Goal: Task Accomplishment & Management: Manage account settings

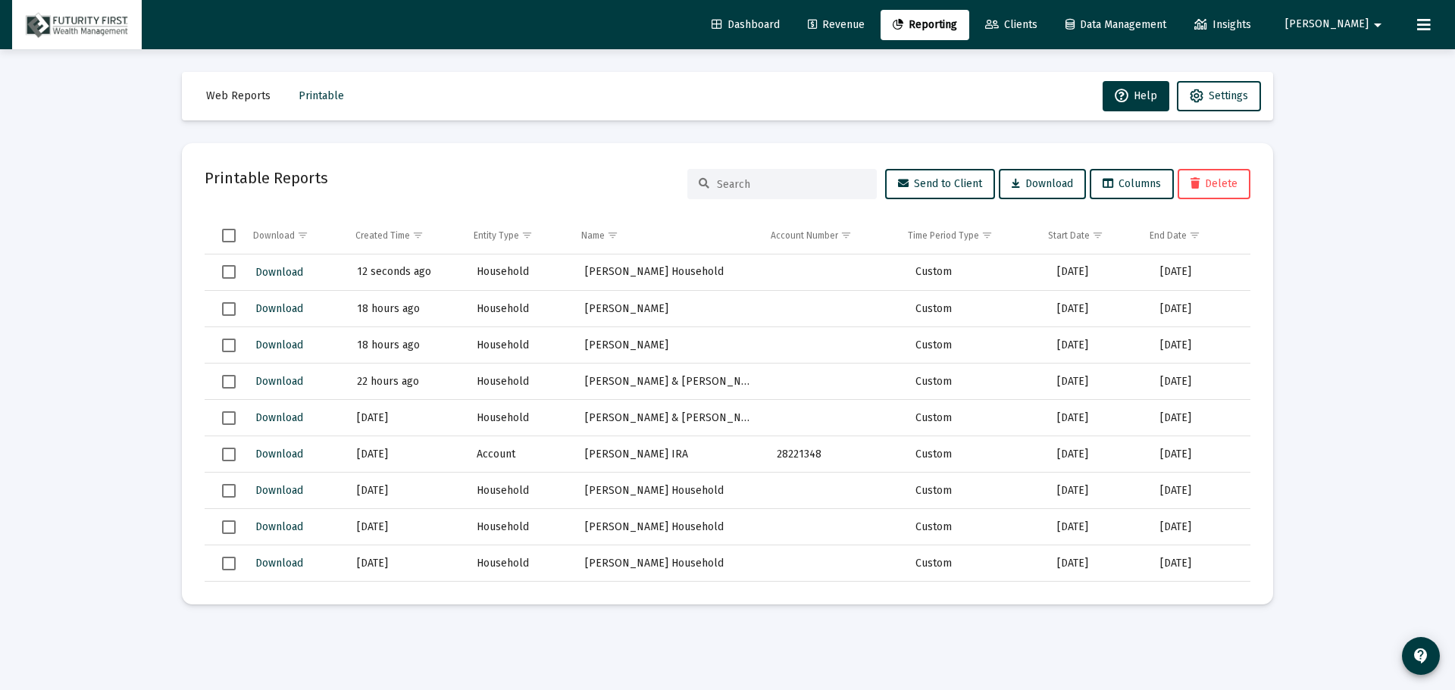
click at [1315, 89] on div "Loading... Web Reports Printable Help Settings Printable Reports Send to Client…" at bounding box center [727, 345] width 1455 height 690
click at [1037, 27] on span "Clients" at bounding box center [1011, 24] width 52 height 13
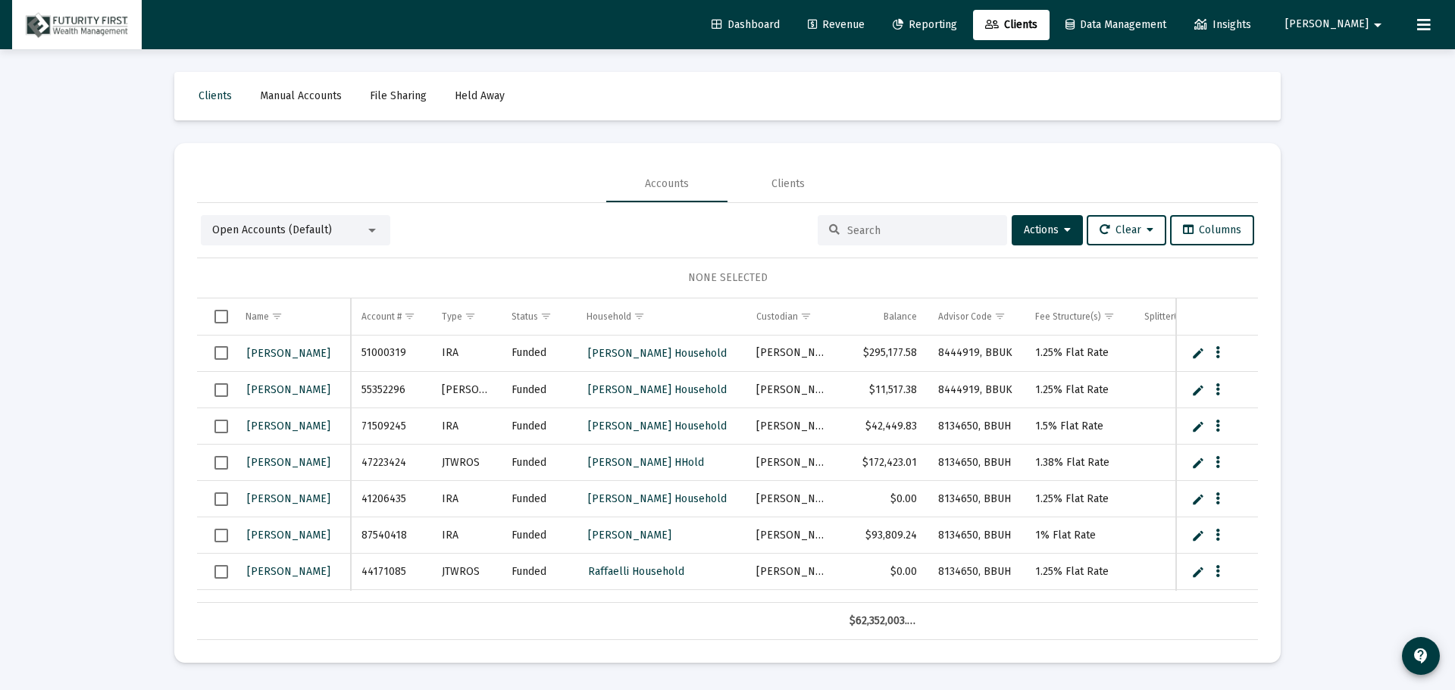
click at [886, 231] on input at bounding box center [921, 230] width 148 height 13
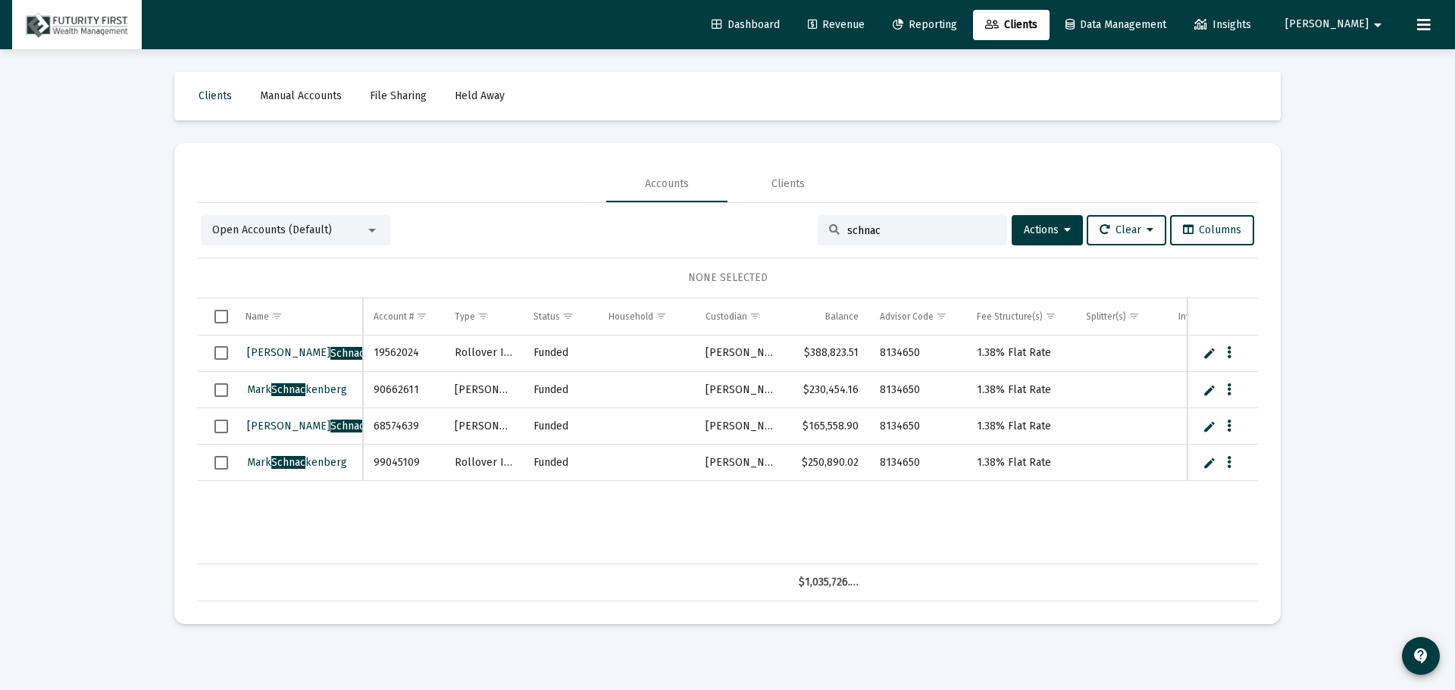
type input "schnac"
click at [222, 354] on span "Select row" at bounding box center [221, 353] width 14 height 14
click at [218, 388] on span "Select row" at bounding box center [221, 390] width 14 height 14
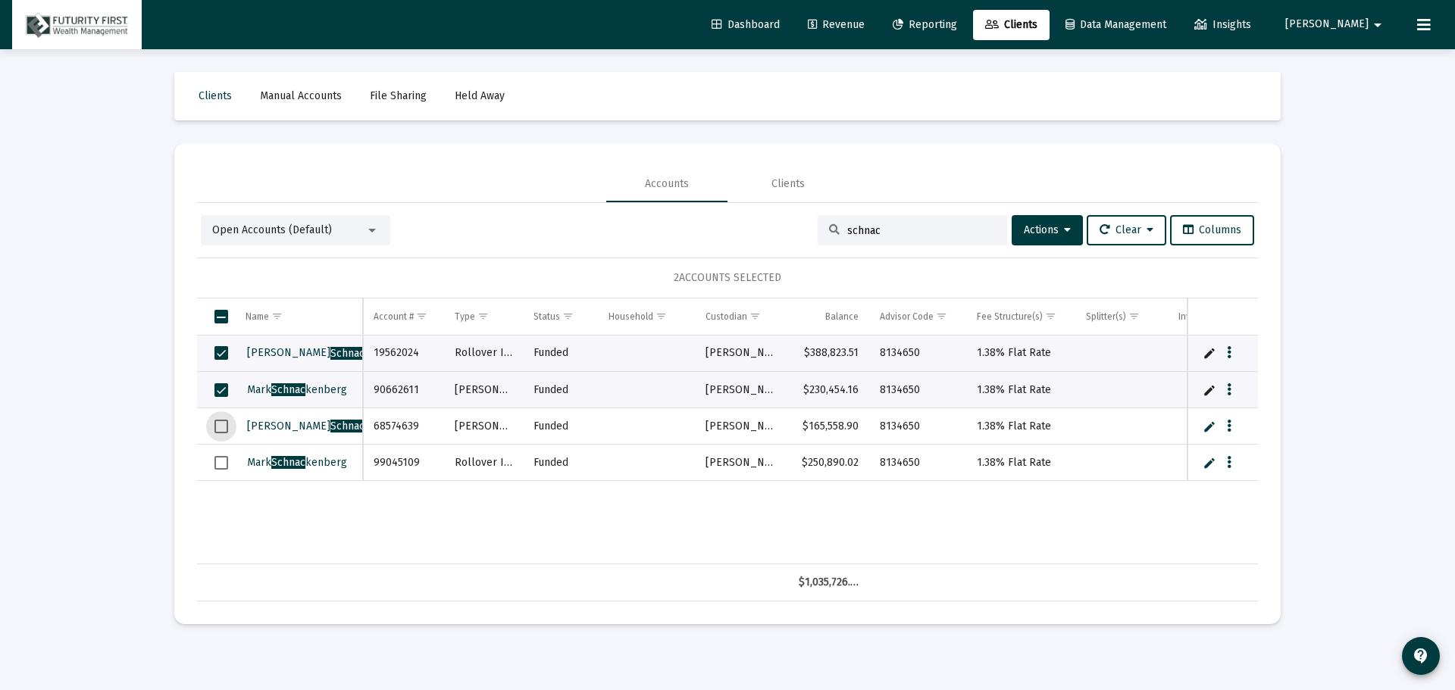
drag, startPoint x: 218, startPoint y: 420, endPoint x: 223, endPoint y: 442, distance: 21.7
click at [217, 420] on span "Select row" at bounding box center [221, 427] width 14 height 14
click at [223, 464] on span "Select row" at bounding box center [221, 463] width 14 height 14
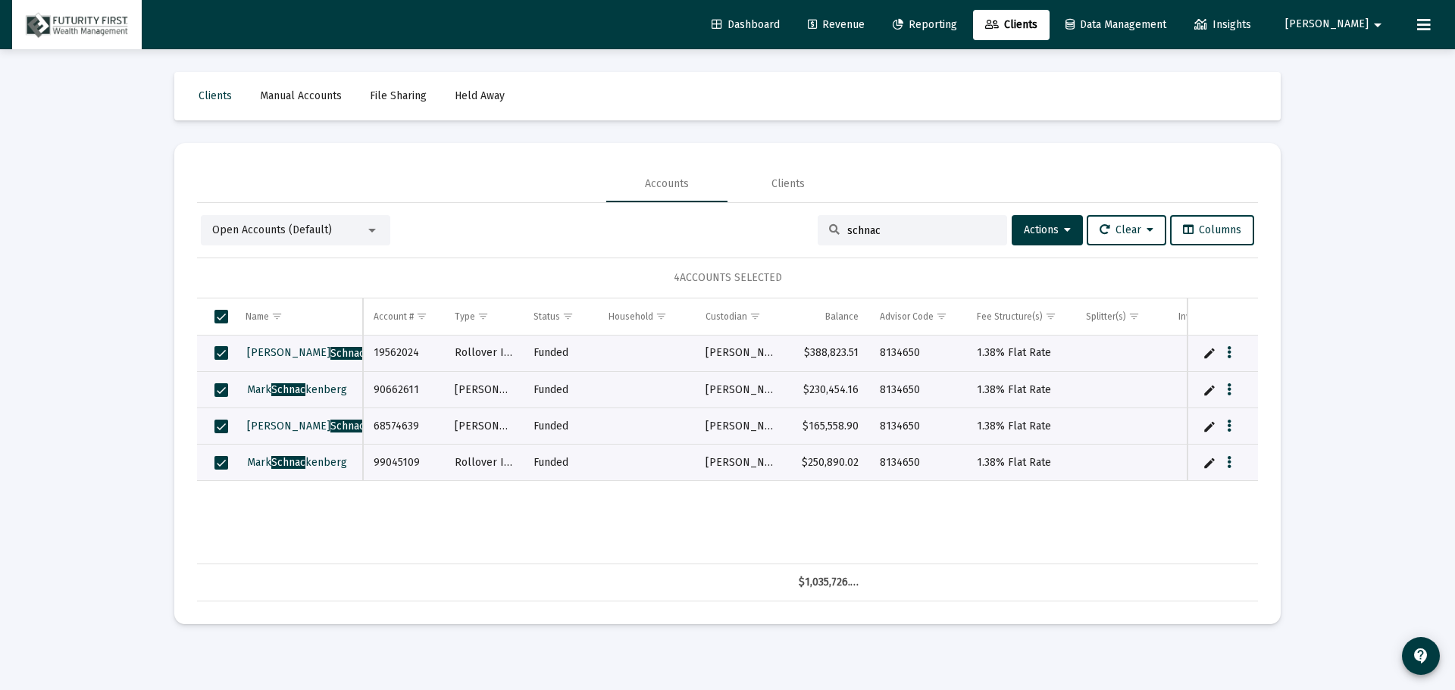
click at [376, 232] on div at bounding box center [372, 230] width 14 height 12
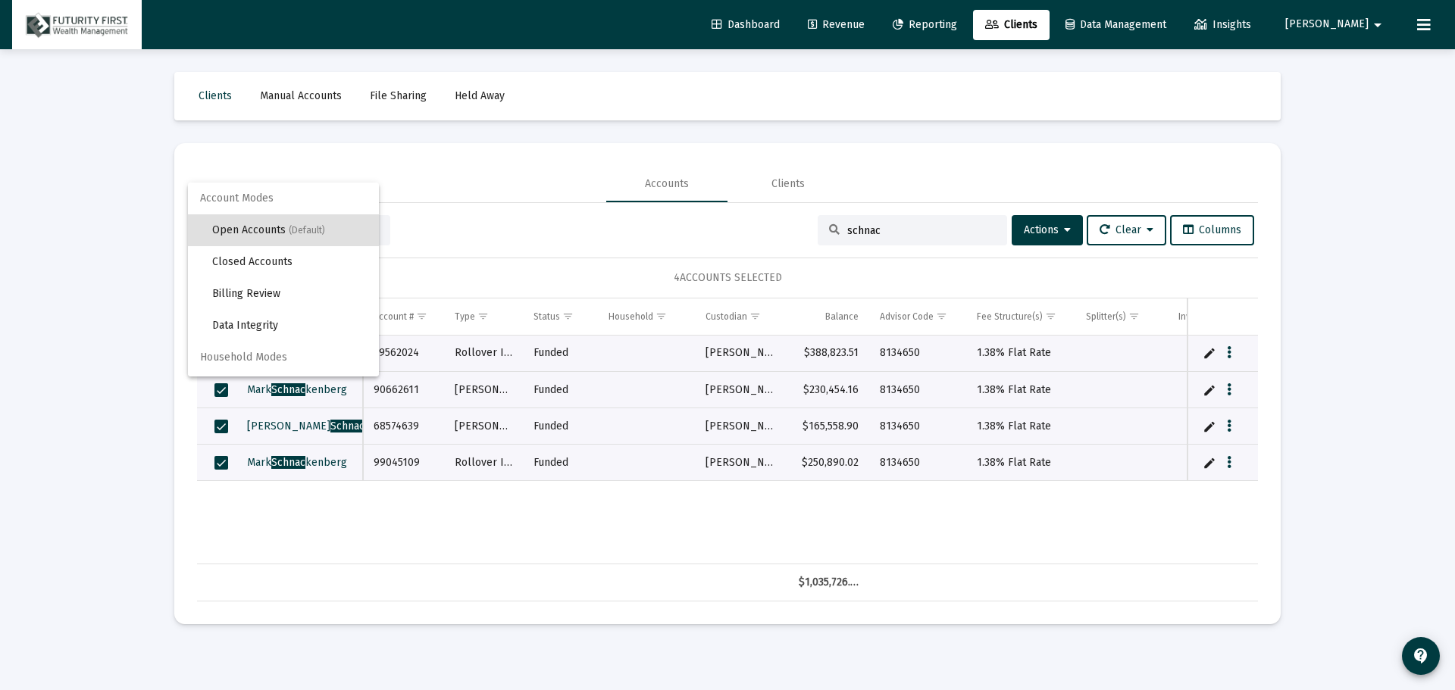
scroll to position [29, 0]
click at [1051, 229] on div at bounding box center [727, 345] width 1455 height 690
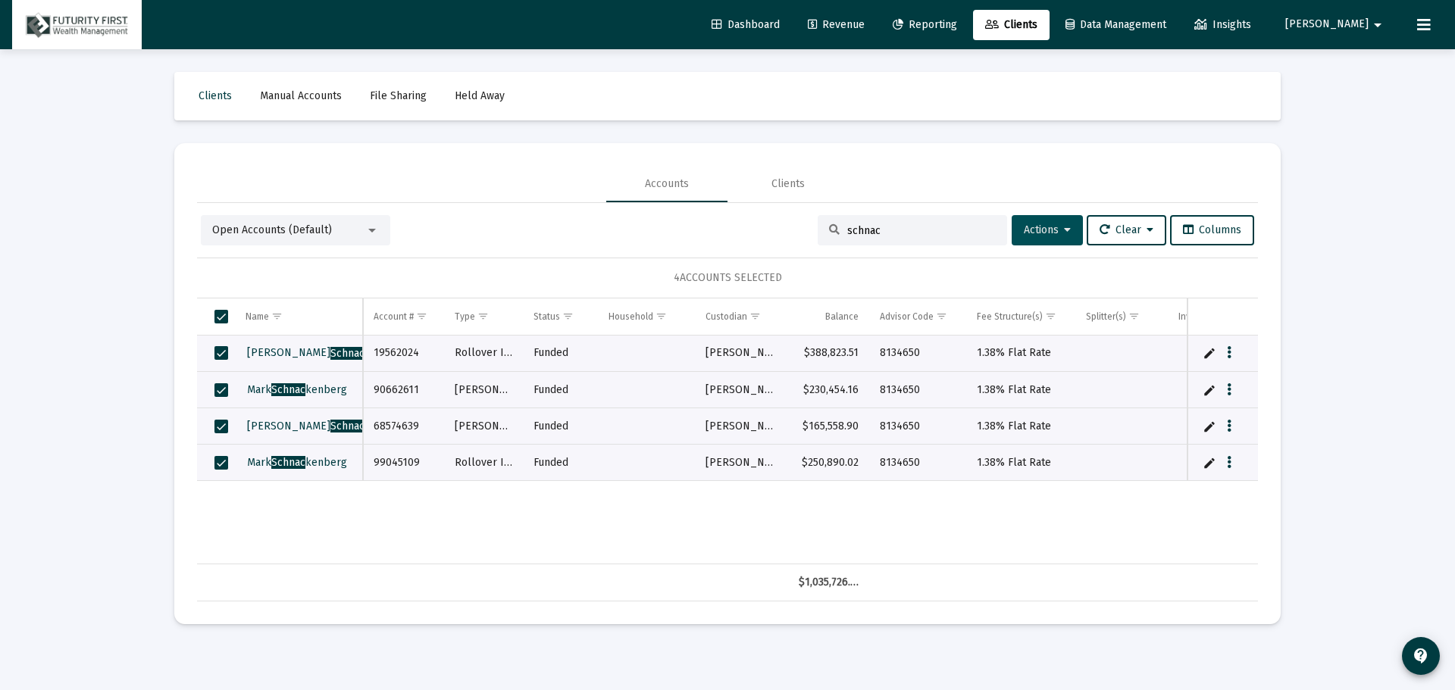
click at [1051, 225] on span "Actions" at bounding box center [1047, 230] width 47 height 13
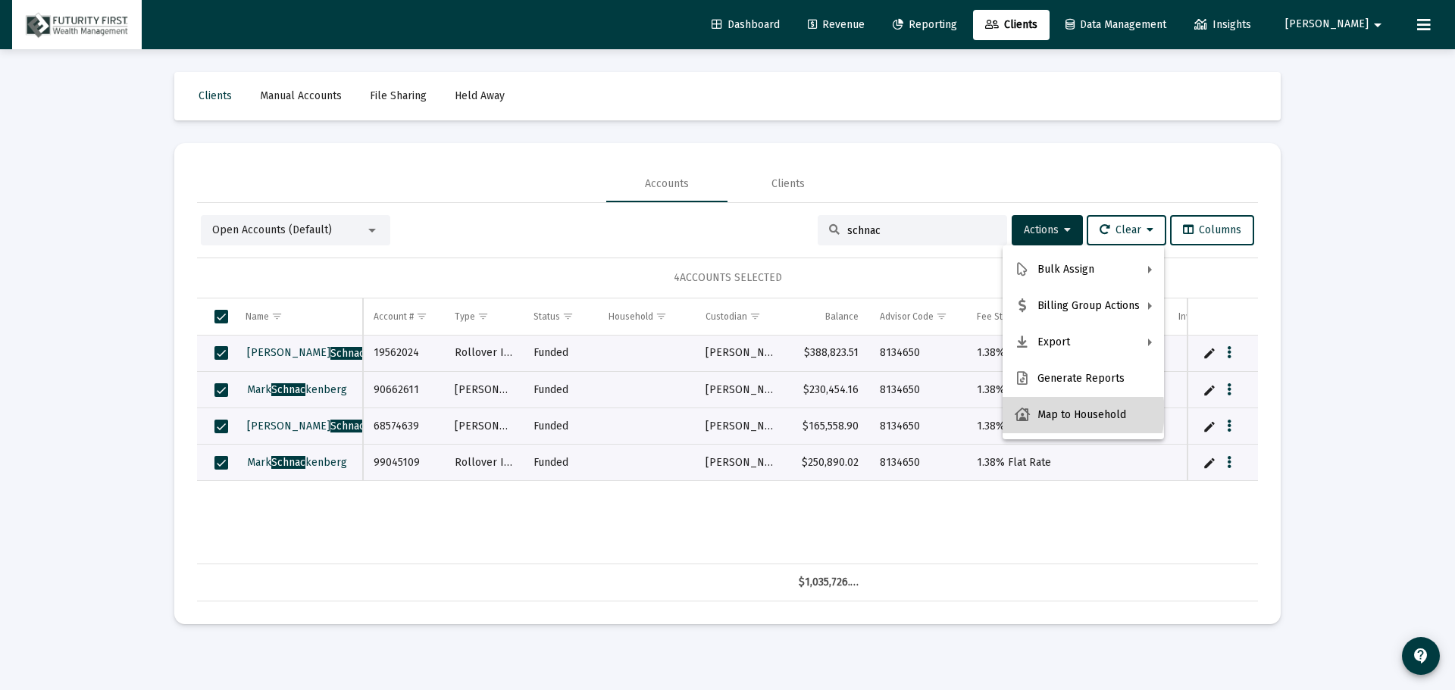
click at [1077, 412] on button "Map to Household" at bounding box center [1082, 415] width 161 height 36
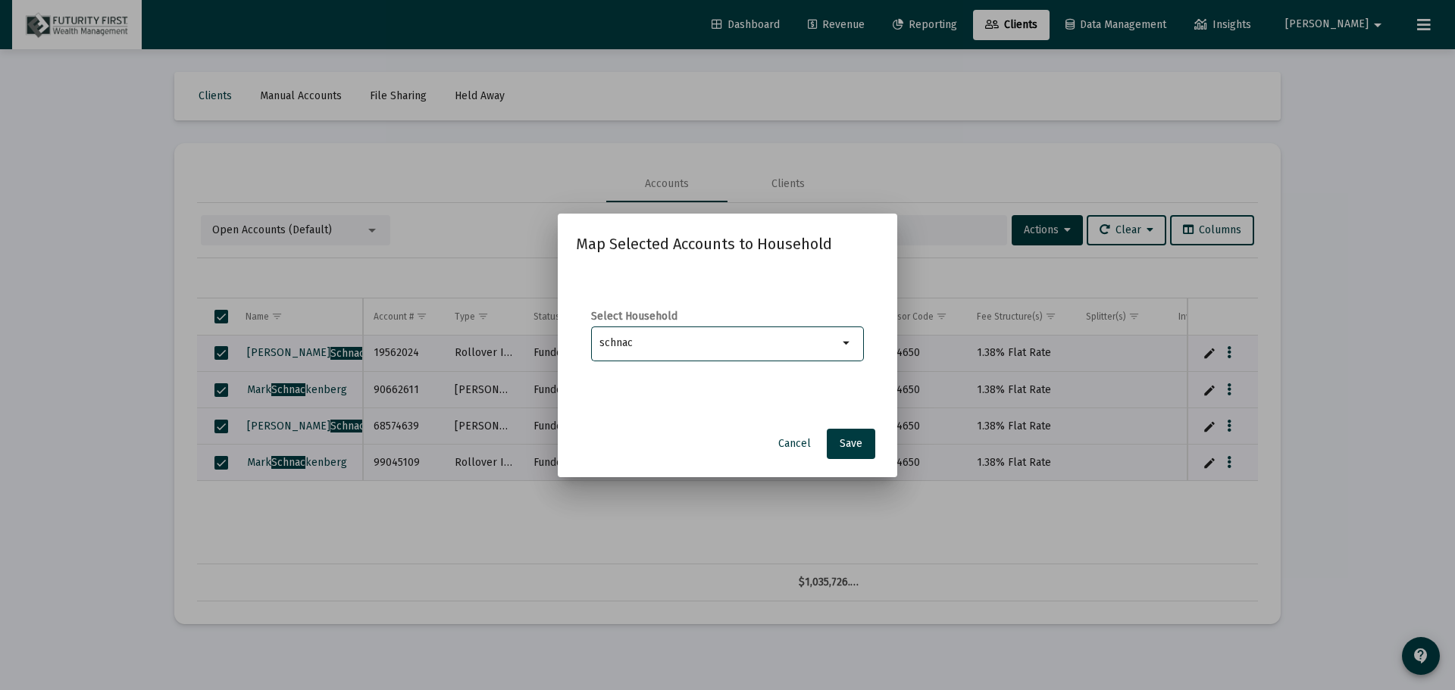
type input "schnac"
click at [963, 170] on div at bounding box center [727, 345] width 1455 height 690
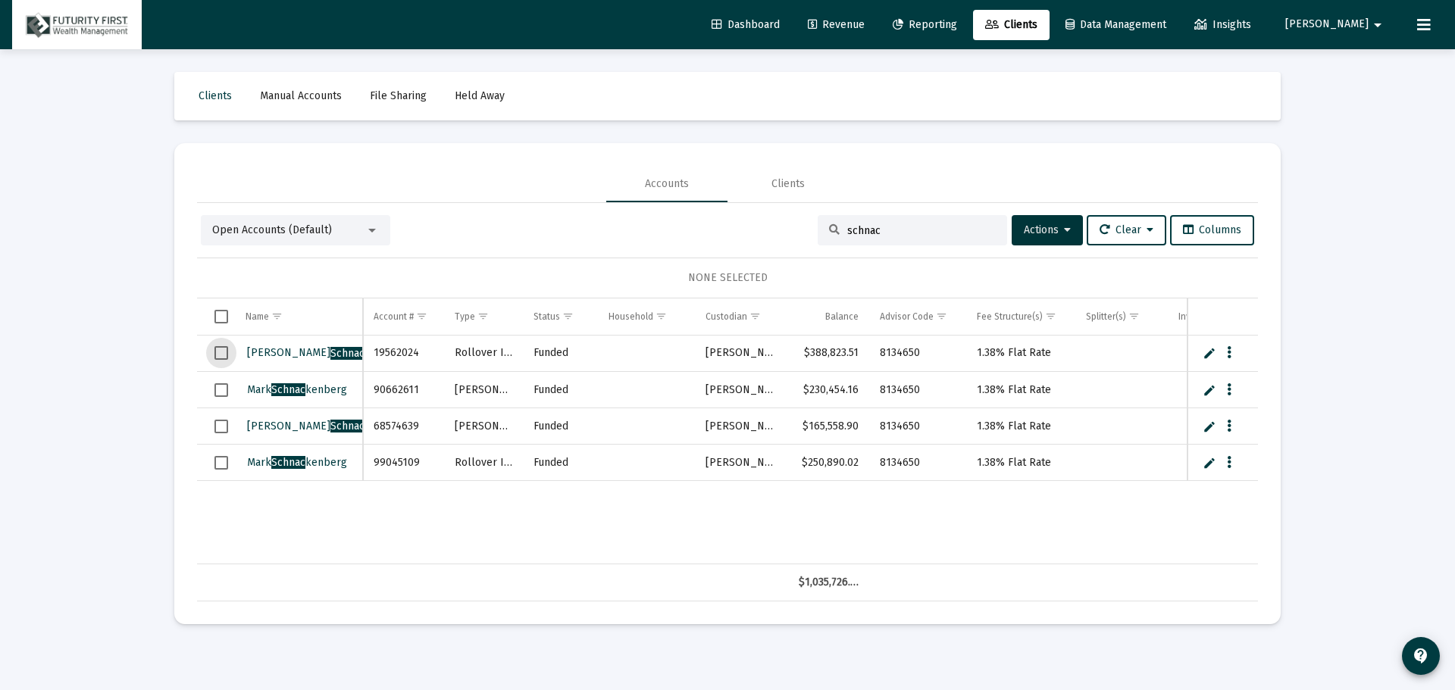
click at [224, 348] on span "Select row" at bounding box center [221, 353] width 14 height 14
click at [224, 392] on span "Select row" at bounding box center [221, 390] width 14 height 14
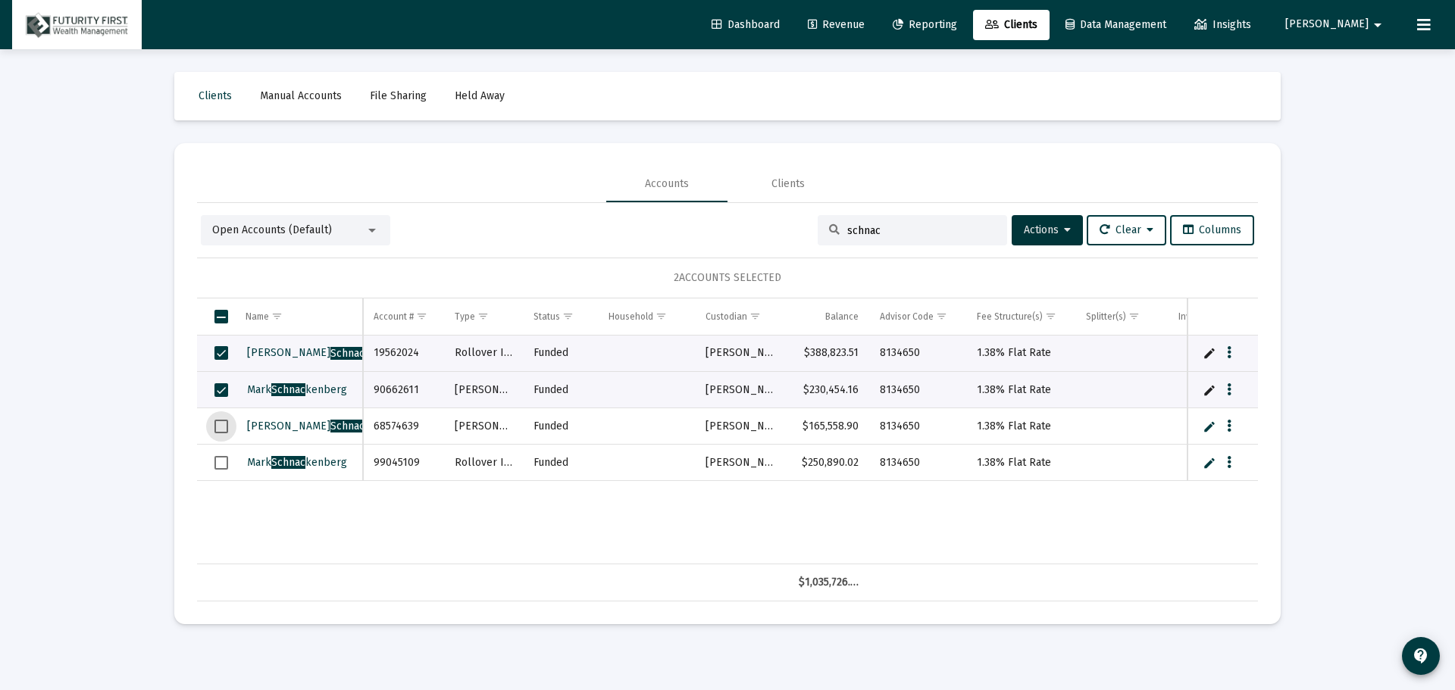
click at [224, 420] on span "Select row" at bounding box center [221, 427] width 14 height 14
click at [218, 465] on span "Select row" at bounding box center [221, 463] width 14 height 14
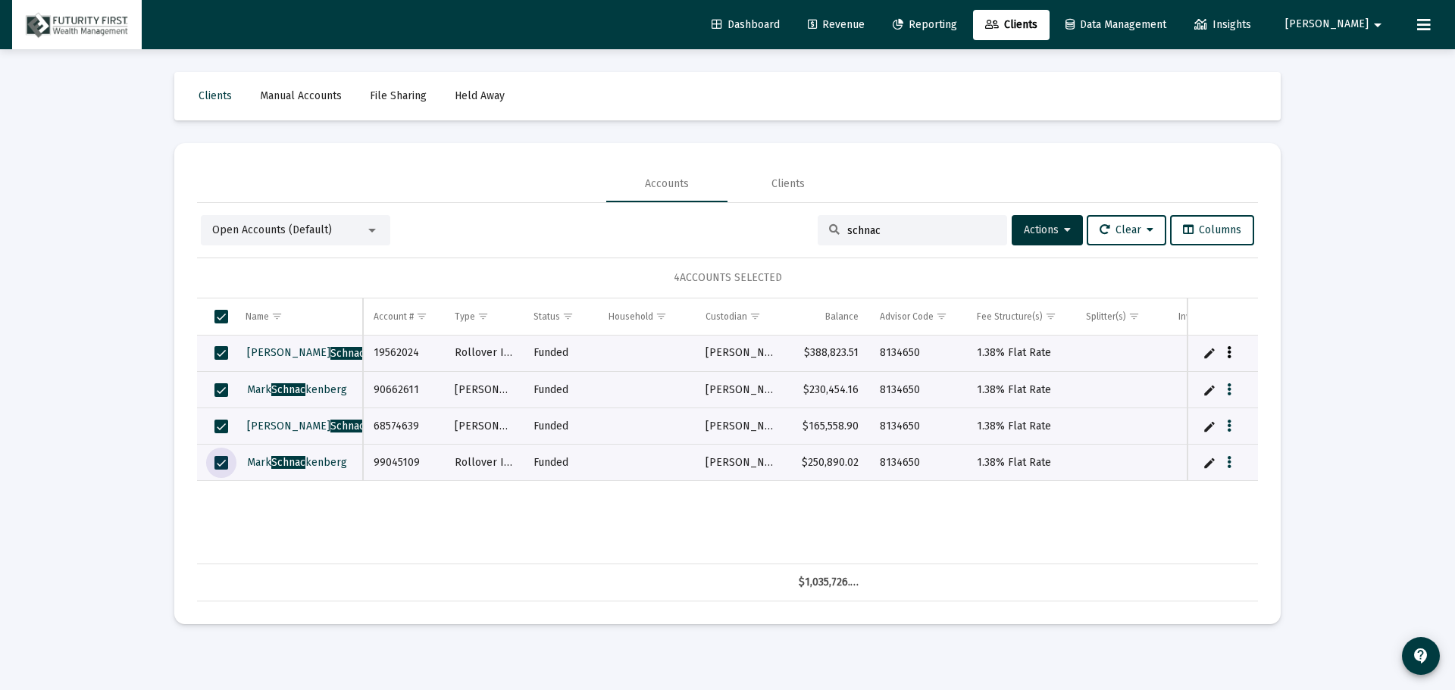
click at [1233, 356] on button "Data grid" at bounding box center [1229, 353] width 14 height 14
click at [1292, 457] on button "Map to Household" at bounding box center [1290, 457] width 136 height 36
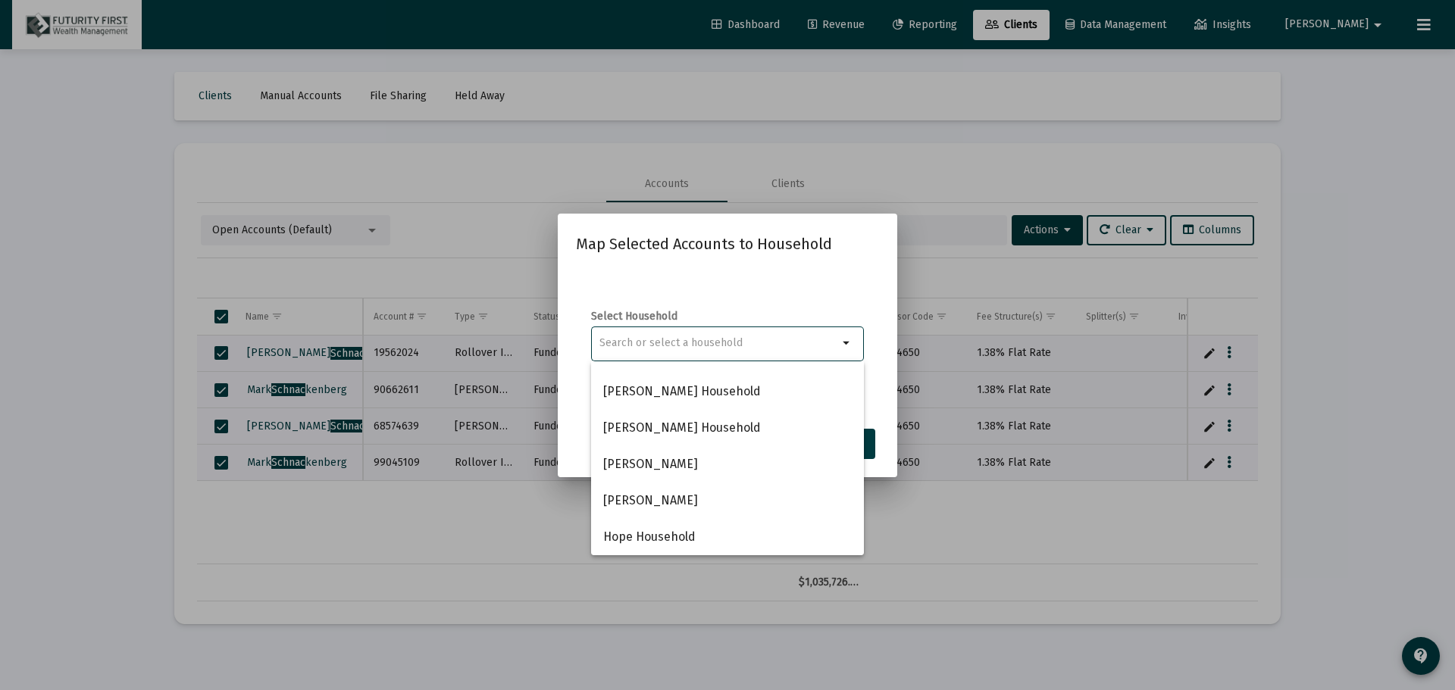
scroll to position [533, 0]
click at [935, 174] on div at bounding box center [727, 345] width 1455 height 690
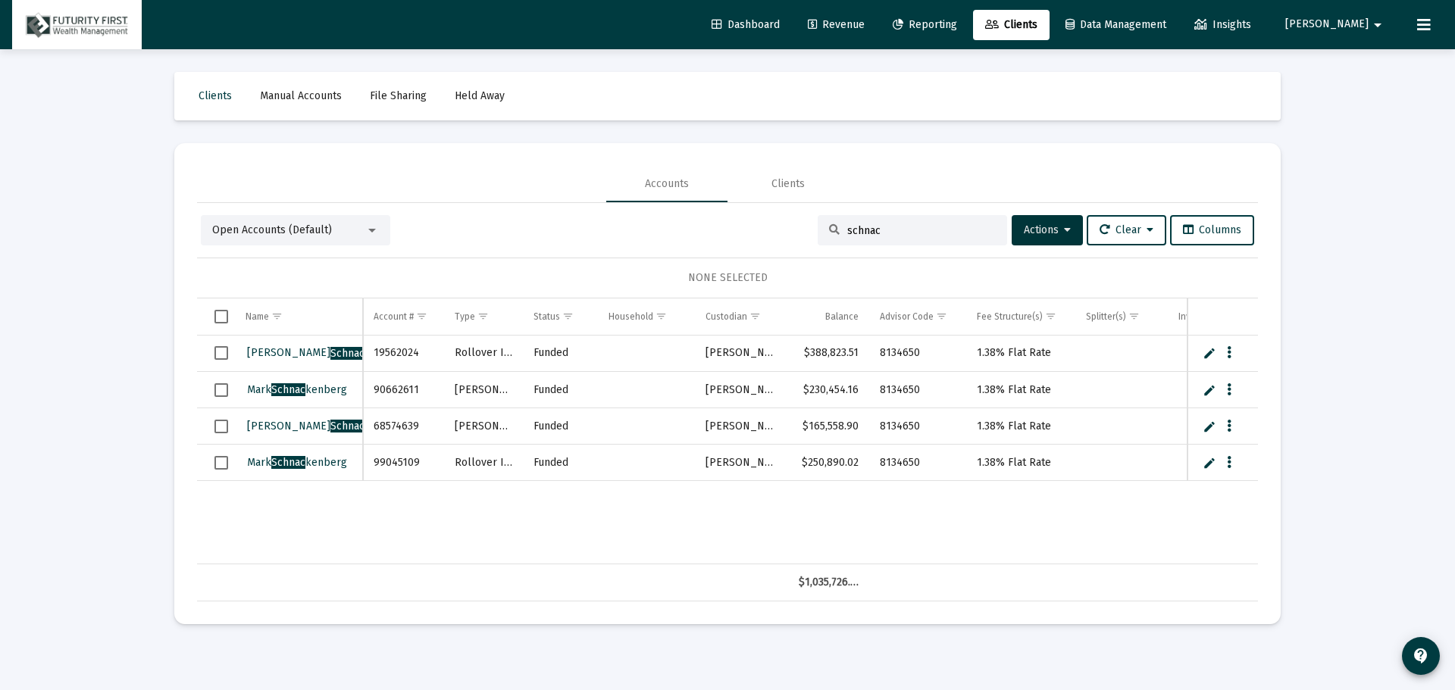
drag, startPoint x: 221, startPoint y: 352, endPoint x: 220, endPoint y: 361, distance: 8.4
click at [220, 352] on span "Select row" at bounding box center [221, 353] width 14 height 14
drag, startPoint x: 225, startPoint y: 389, endPoint x: 222, endPoint y: 400, distance: 11.0
click at [222, 389] on span "Select row" at bounding box center [221, 390] width 14 height 14
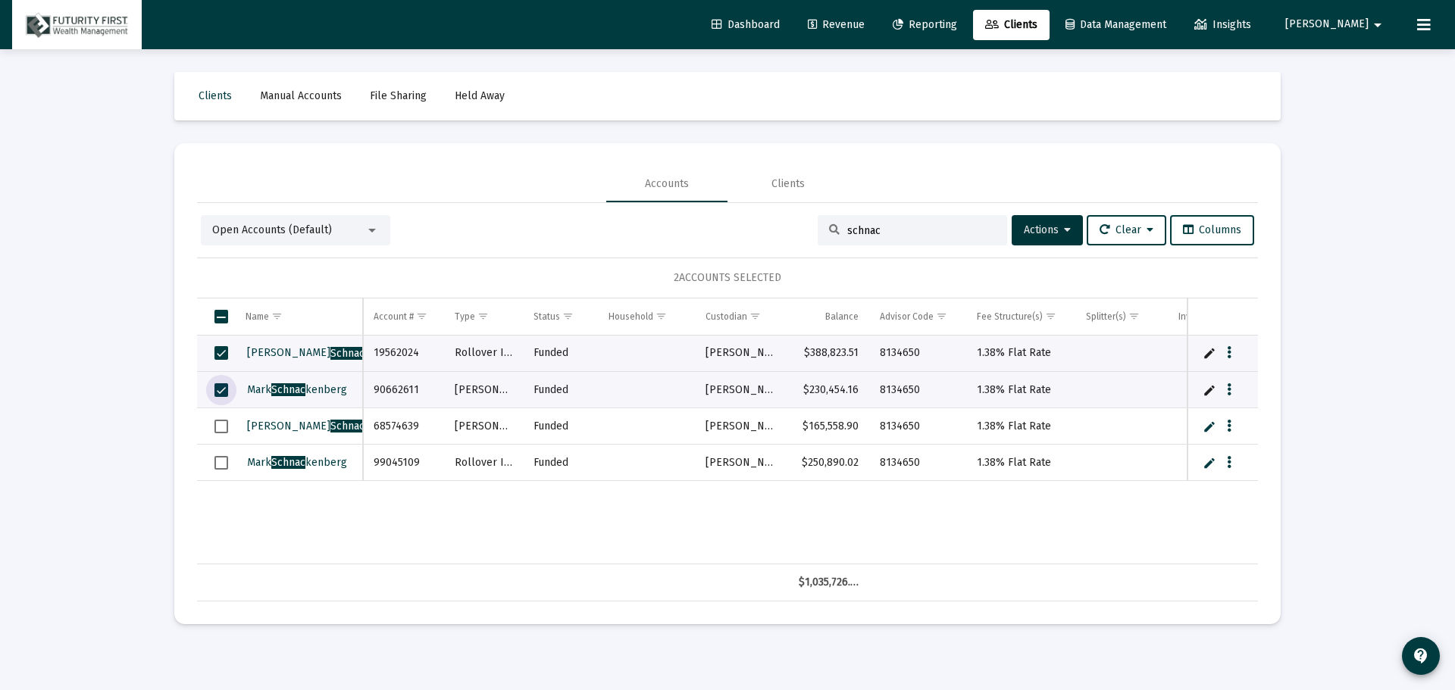
click at [221, 424] on span "Select row" at bounding box center [221, 427] width 14 height 14
click at [218, 463] on span "Select row" at bounding box center [221, 463] width 14 height 14
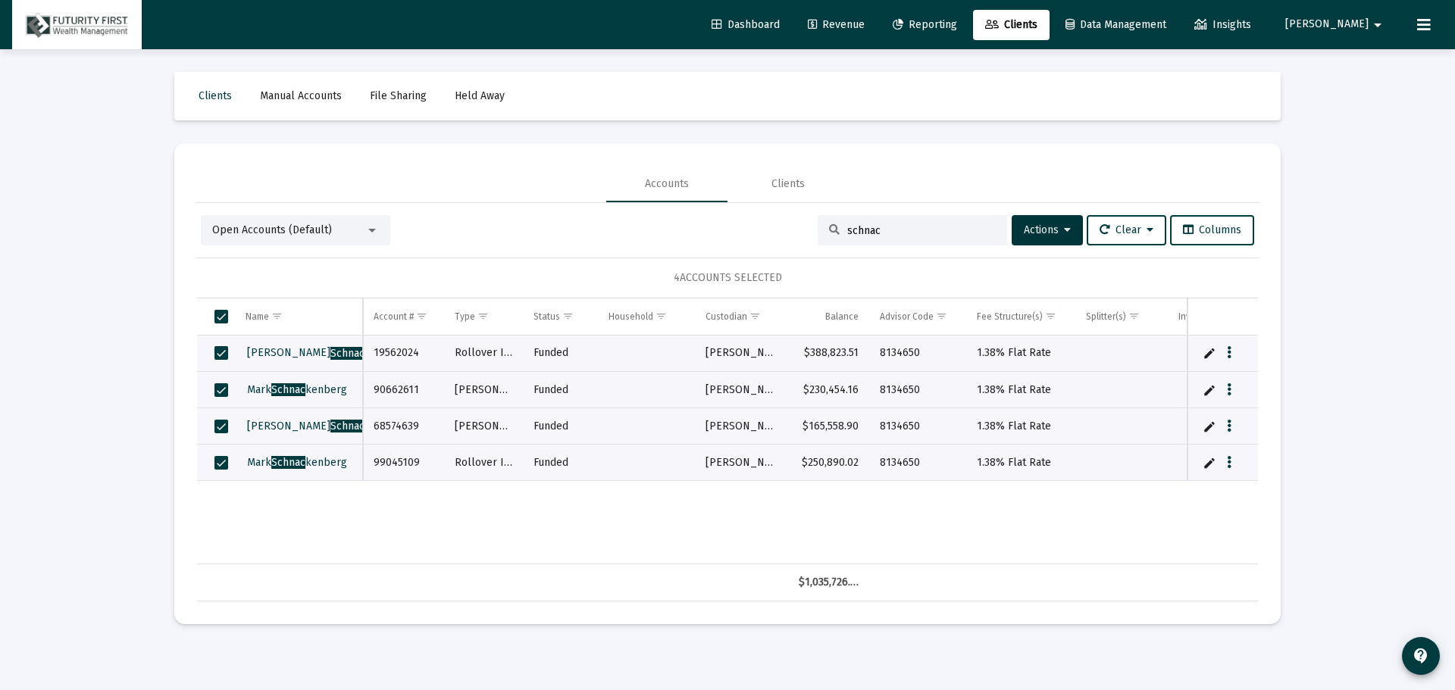
click at [372, 227] on div at bounding box center [372, 230] width 14 height 12
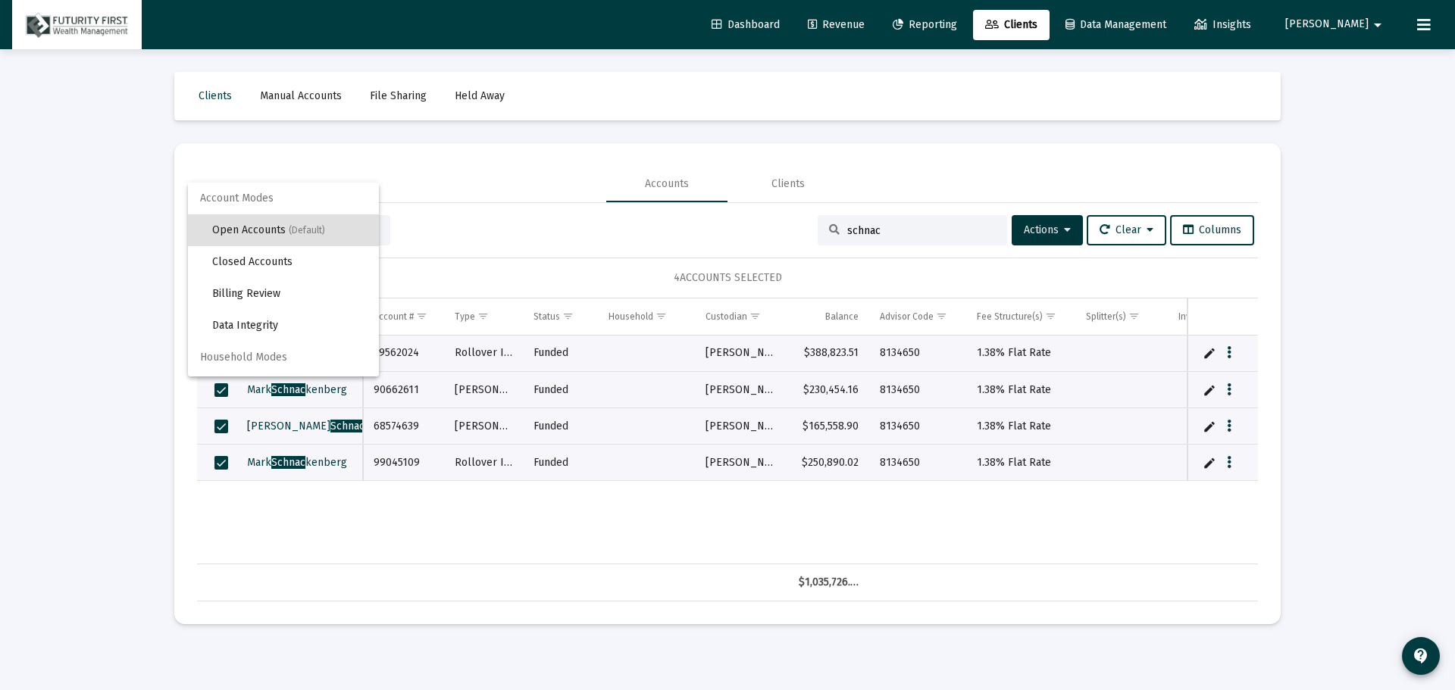
scroll to position [29, 0]
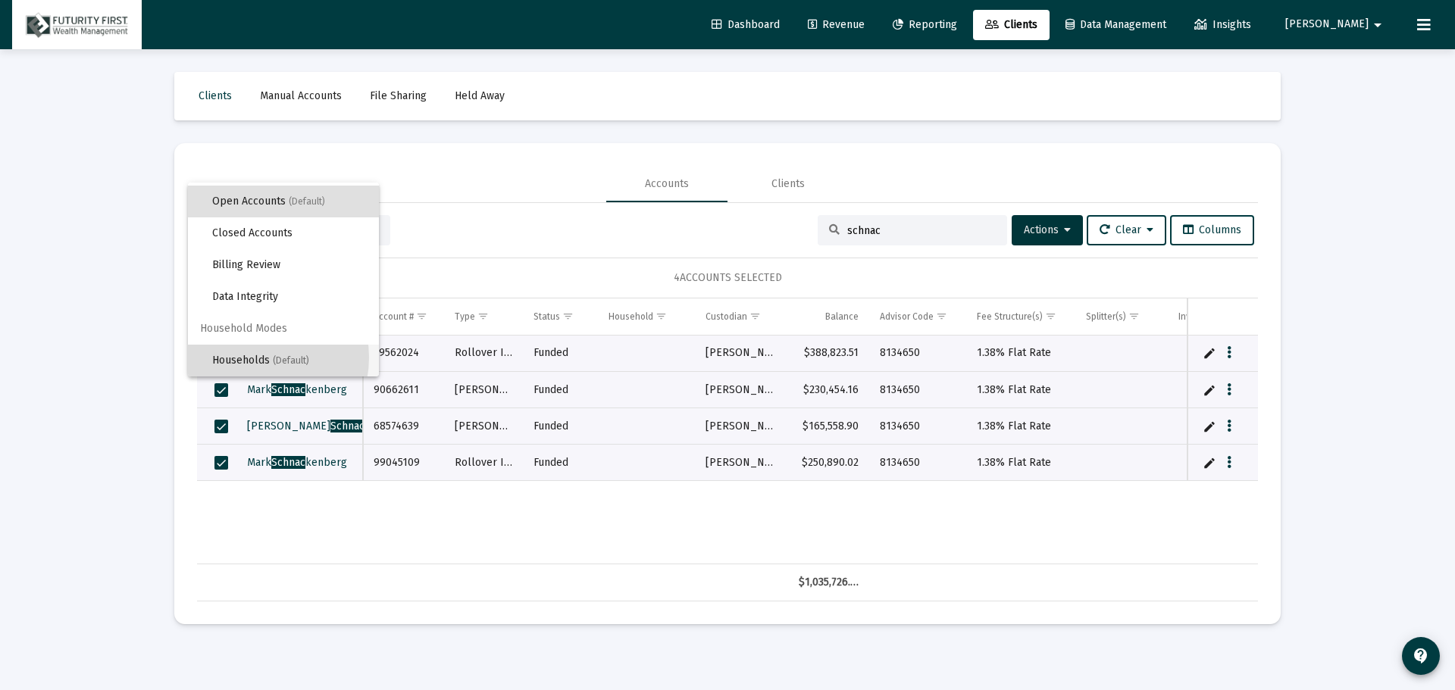
click at [252, 358] on span "Households (Default)" at bounding box center [289, 361] width 155 height 32
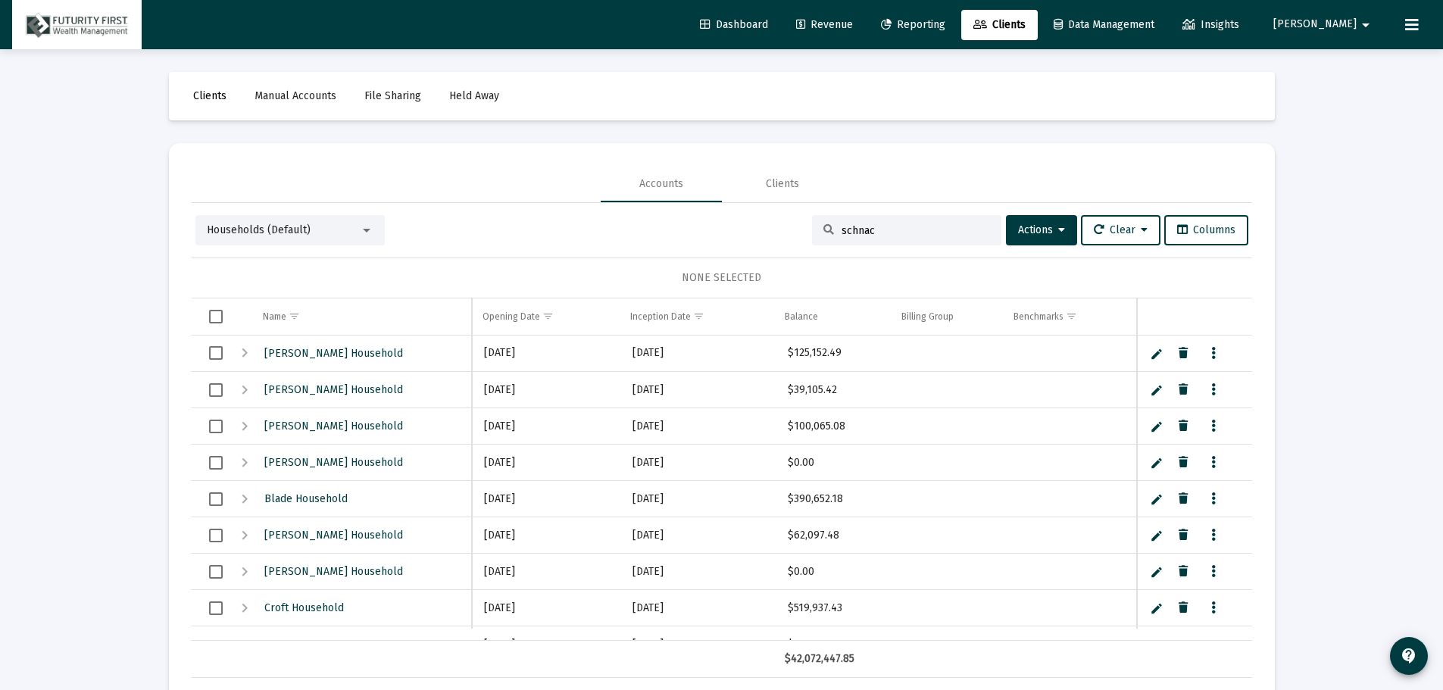
click at [217, 99] on span "Clients" at bounding box center [209, 95] width 33 height 13
click at [208, 95] on span "Clients" at bounding box center [209, 95] width 33 height 13
click at [779, 179] on div "Clients" at bounding box center [782, 184] width 33 height 15
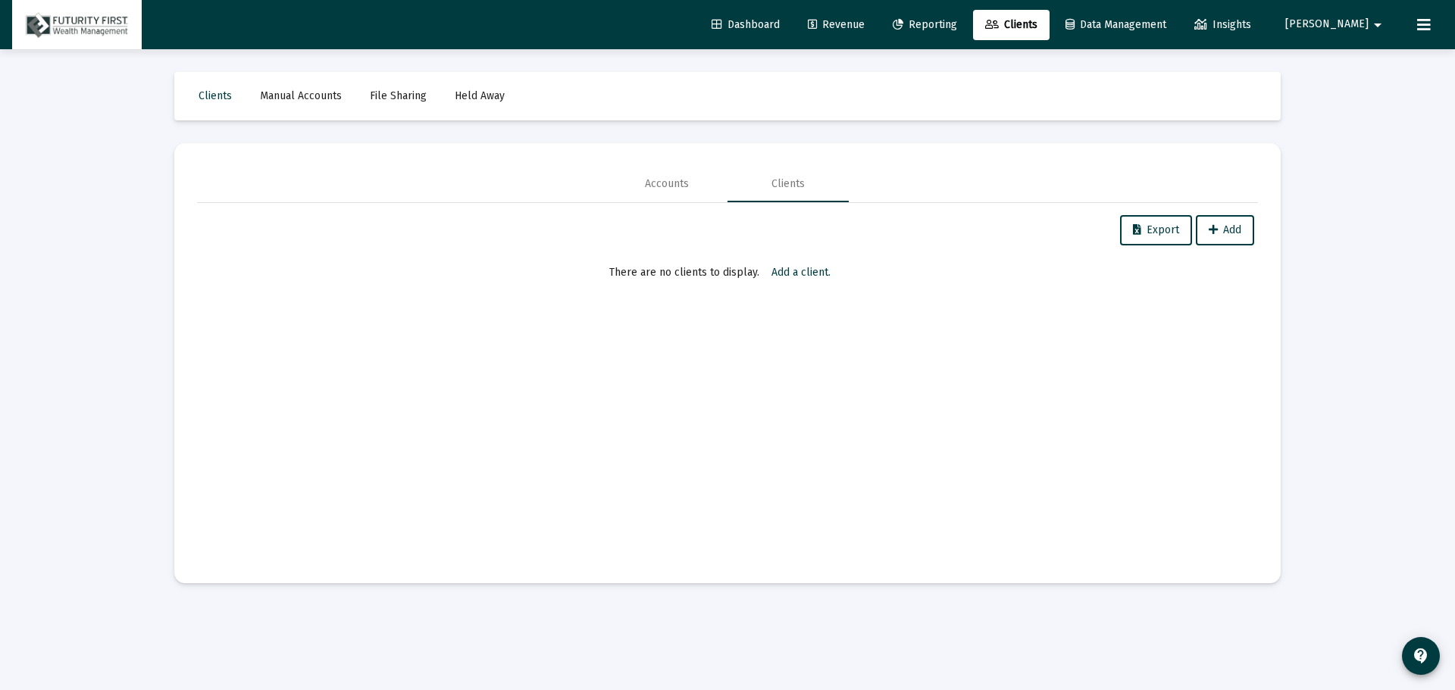
click at [957, 23] on span "Reporting" at bounding box center [925, 24] width 64 height 13
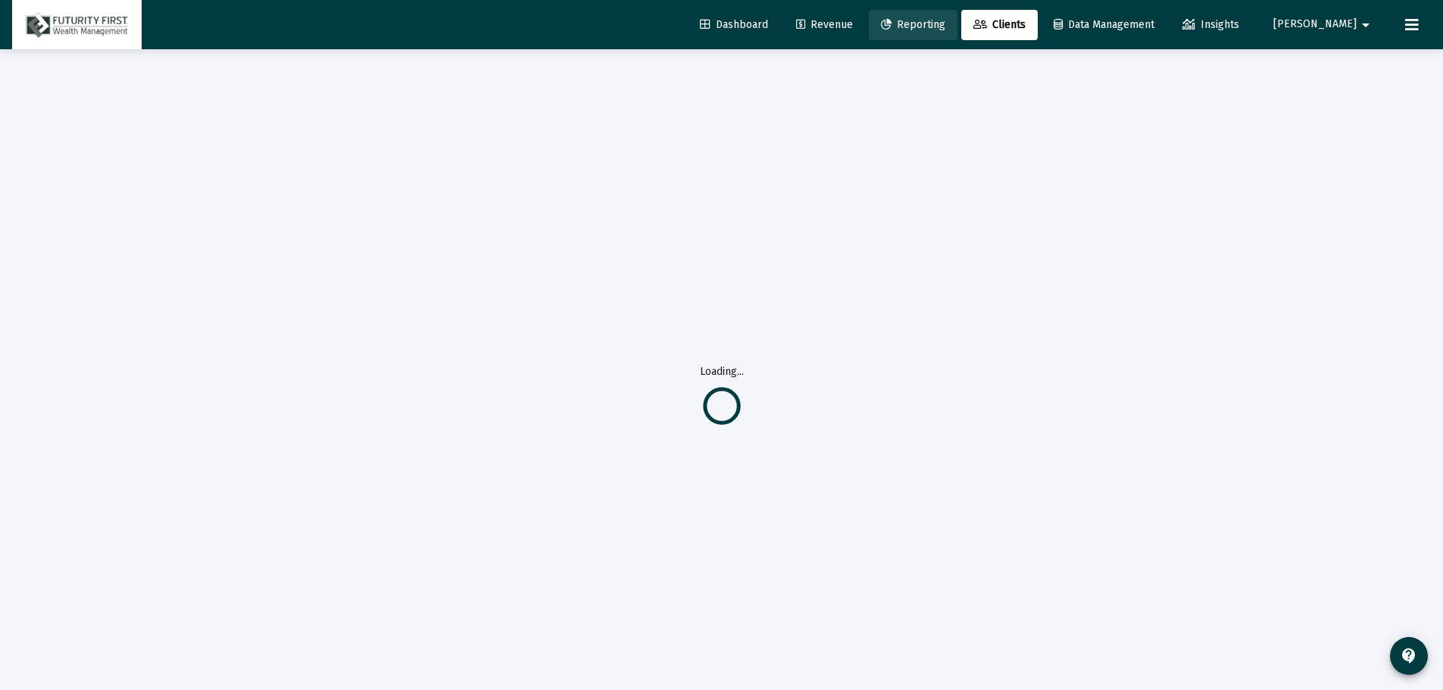
select select "View all"
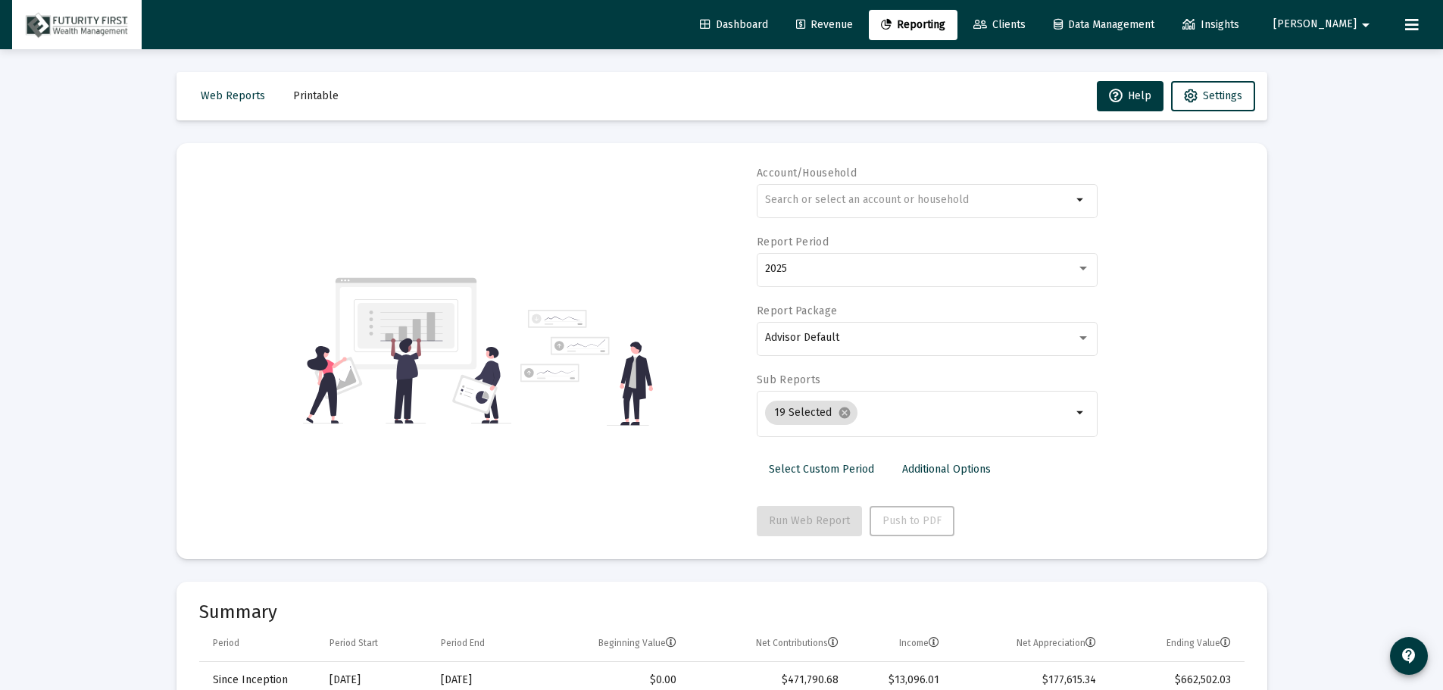
click at [1026, 20] on span "Clients" at bounding box center [1000, 24] width 52 height 13
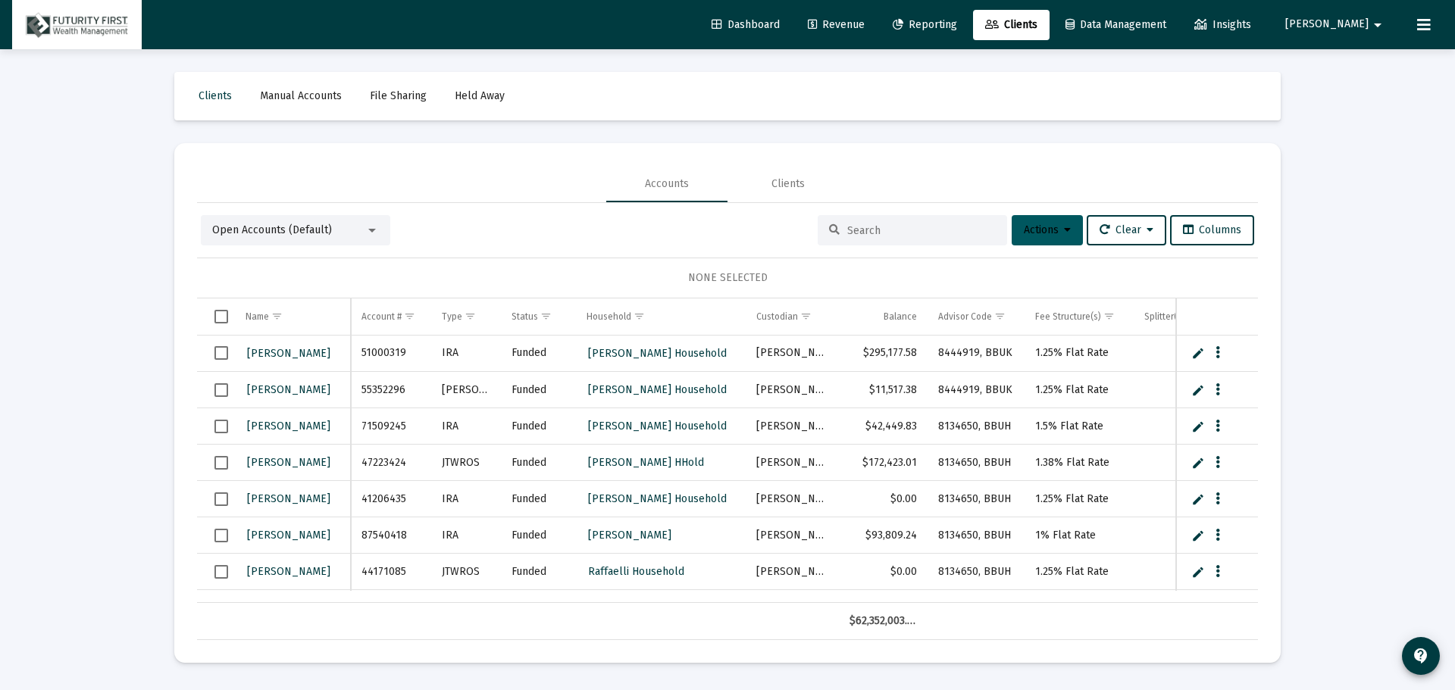
click at [1051, 227] on span "Actions" at bounding box center [1047, 230] width 47 height 13
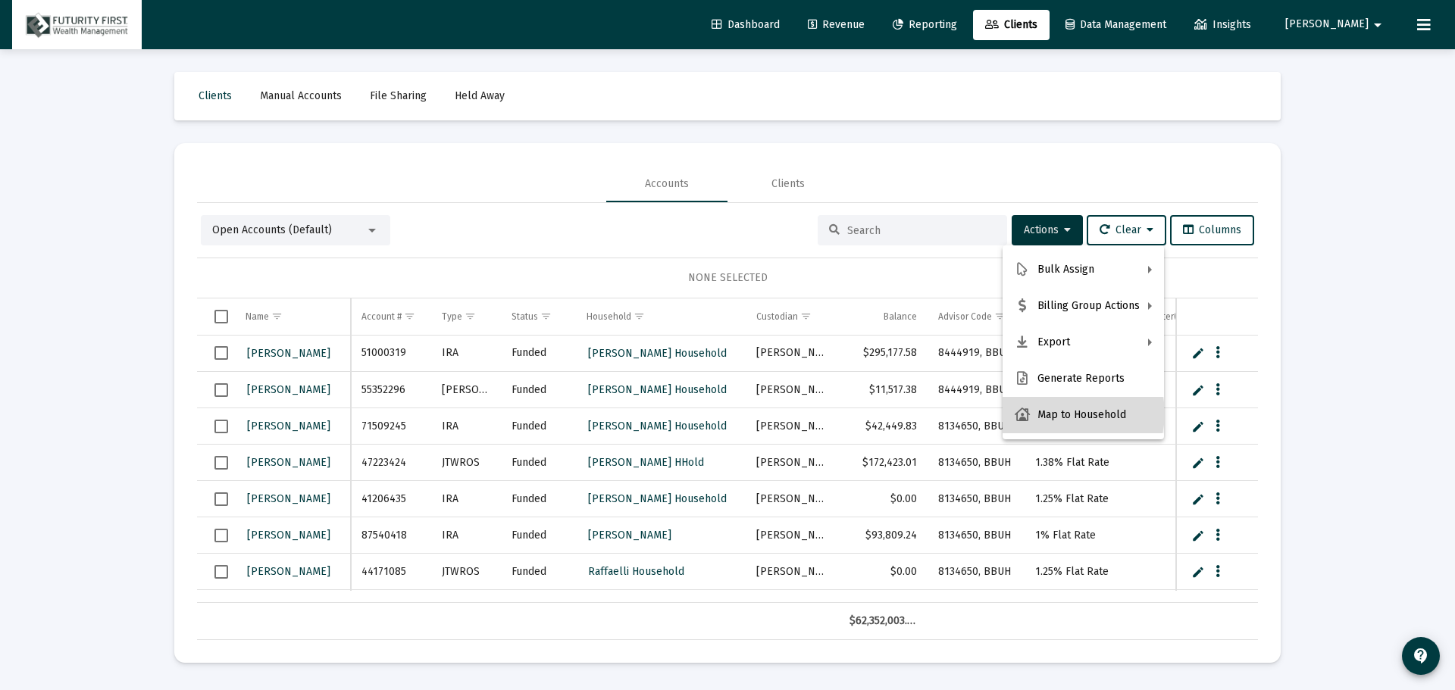
click at [1075, 414] on button "Map to Household" at bounding box center [1082, 415] width 161 height 36
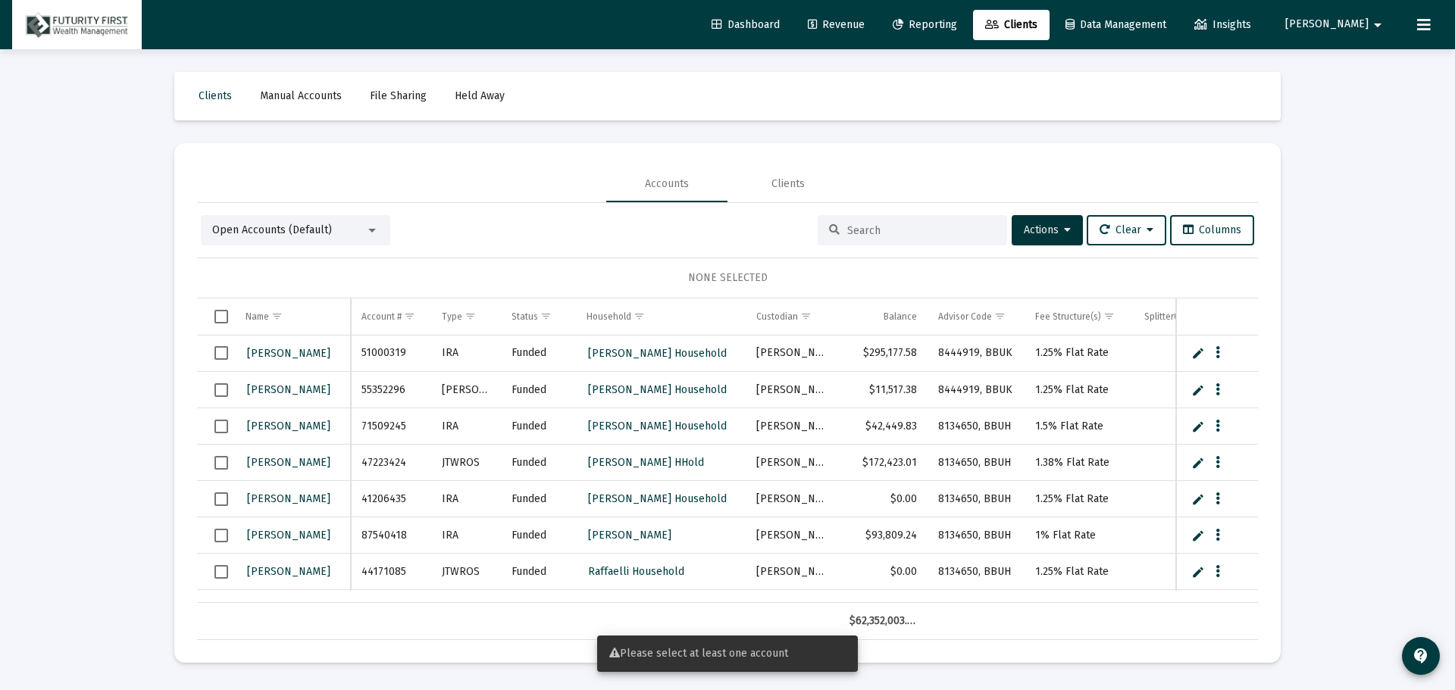
click at [943, 227] on input at bounding box center [921, 230] width 148 height 13
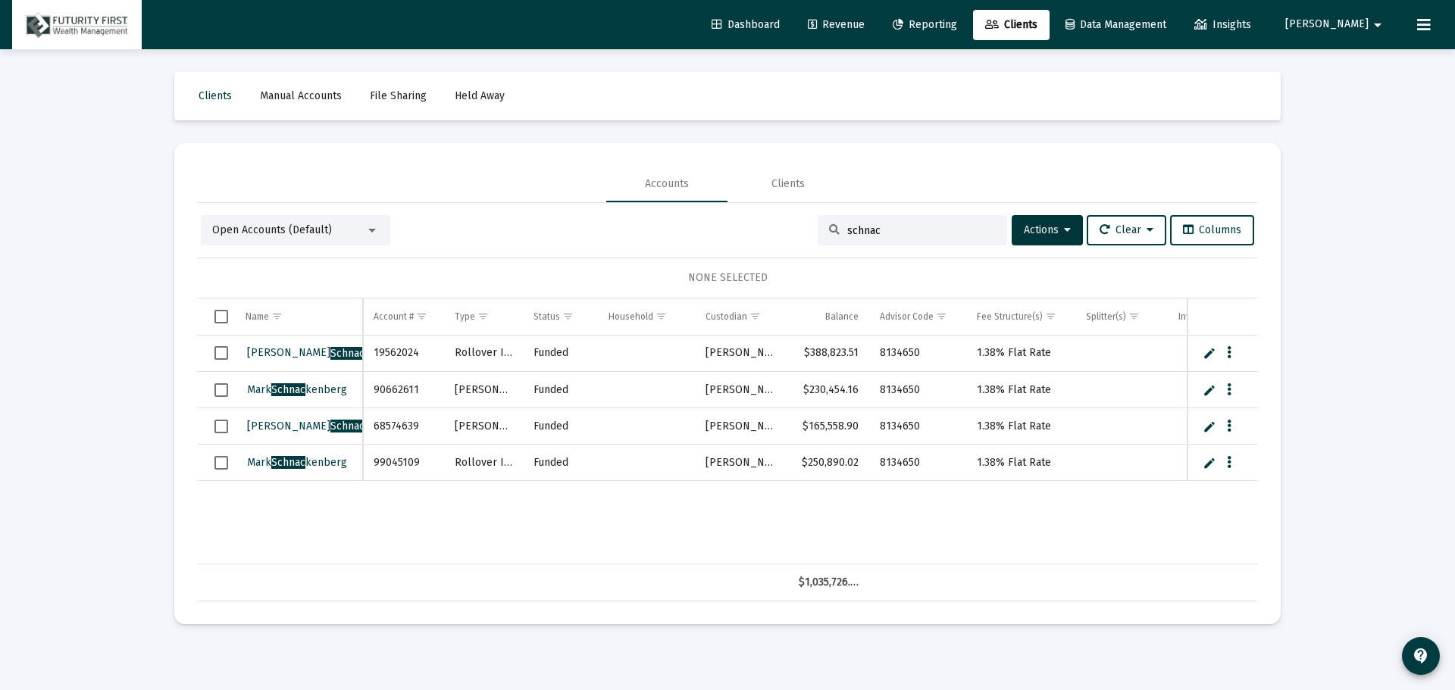
type input "schnac"
click at [218, 319] on span "Select all" at bounding box center [221, 317] width 14 height 14
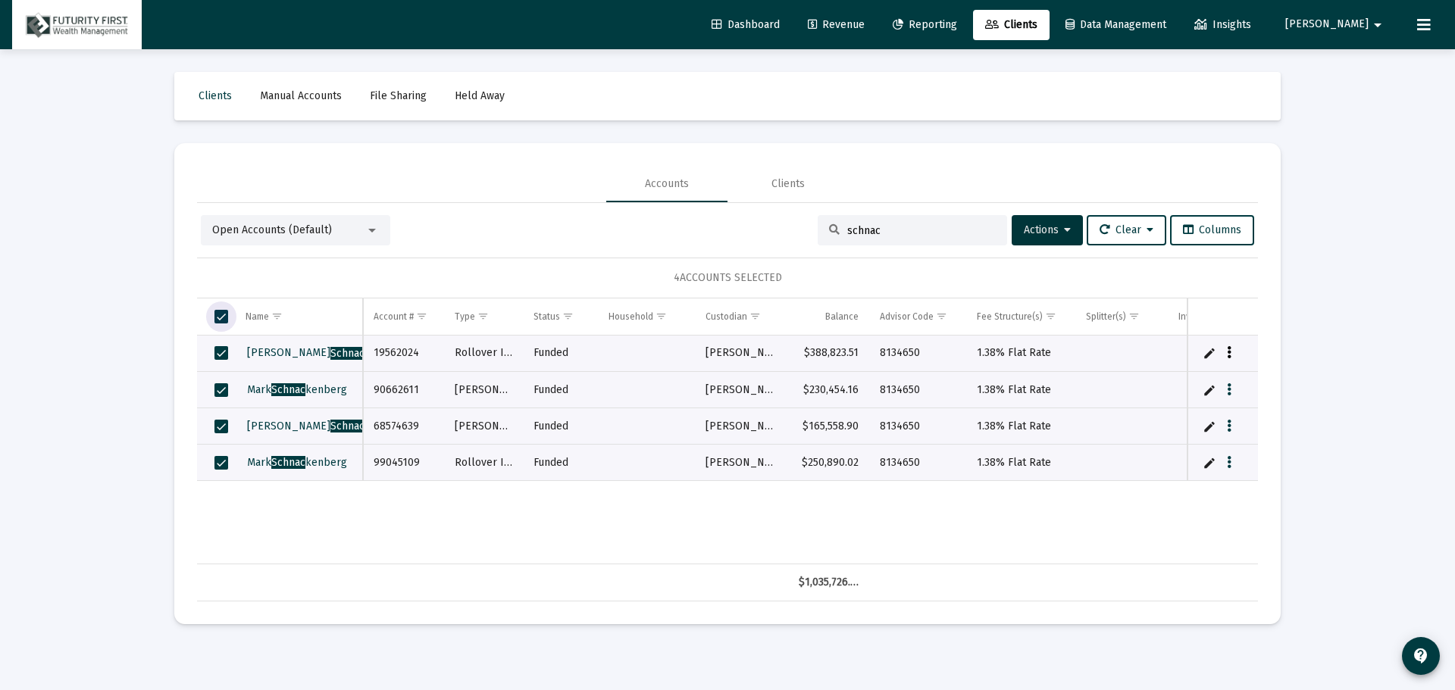
click at [1230, 350] on icon "Data grid" at bounding box center [1229, 353] width 5 height 18
click at [1066, 225] on div at bounding box center [727, 345] width 1455 height 690
click at [1064, 230] on icon at bounding box center [1067, 230] width 7 height 11
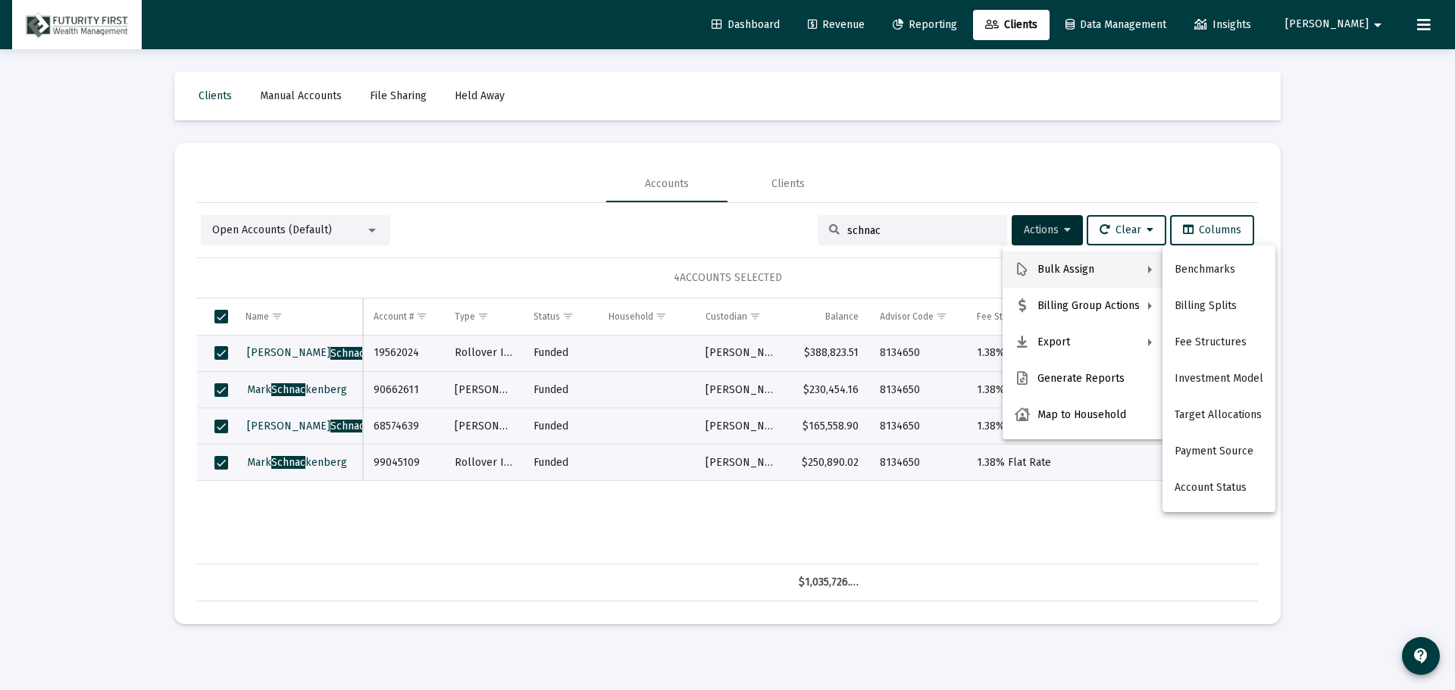
click at [835, 176] on div at bounding box center [727, 345] width 1455 height 690
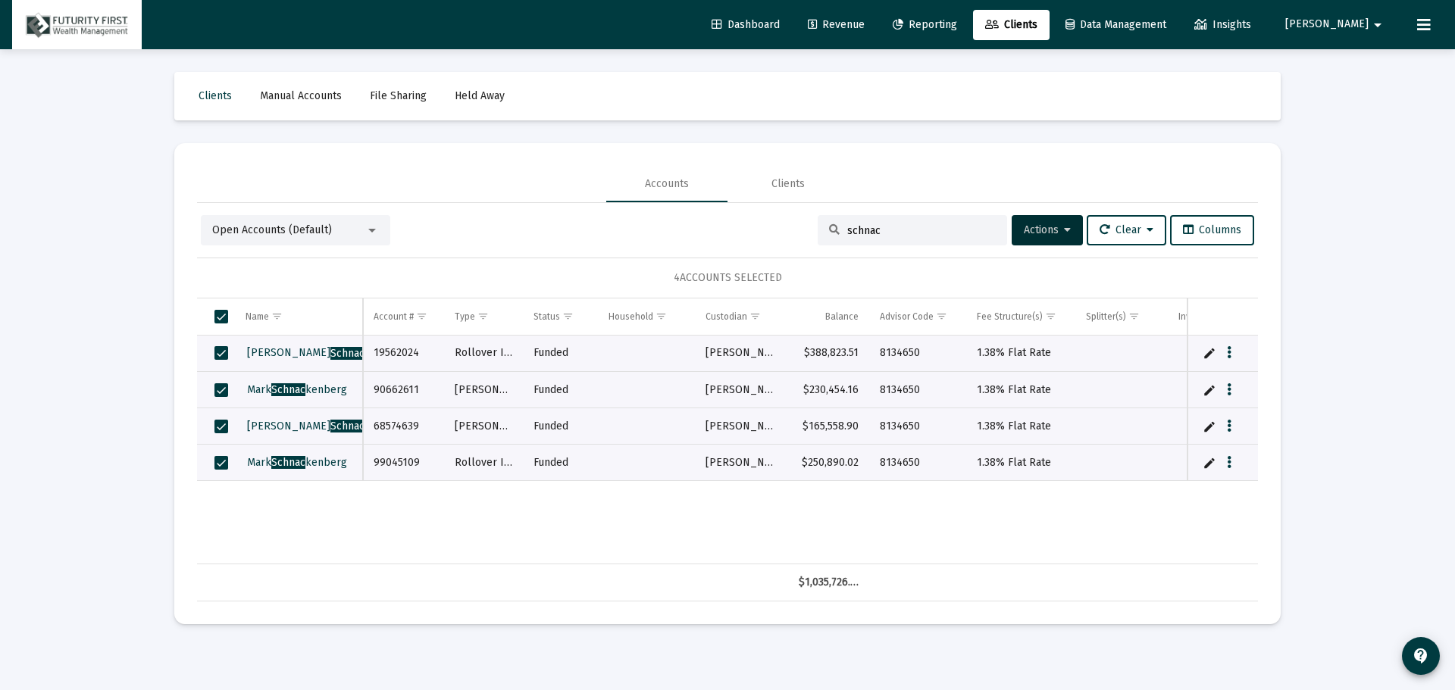
click at [605, 225] on div "Open Accounts (Default) schnac Actions Clear Columns" at bounding box center [727, 230] width 1053 height 30
click at [805, 178] on div "Clients" at bounding box center [787, 184] width 121 height 36
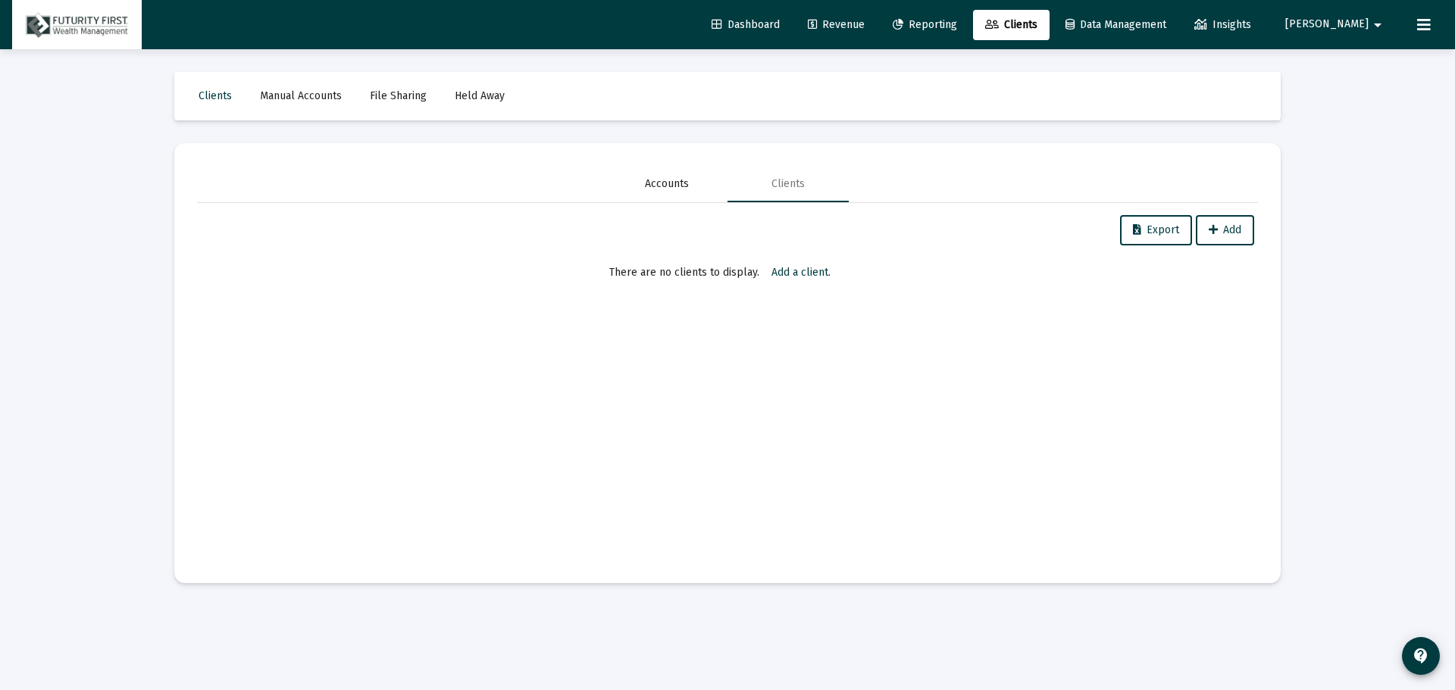
click at [668, 181] on div "Accounts" at bounding box center [667, 184] width 44 height 15
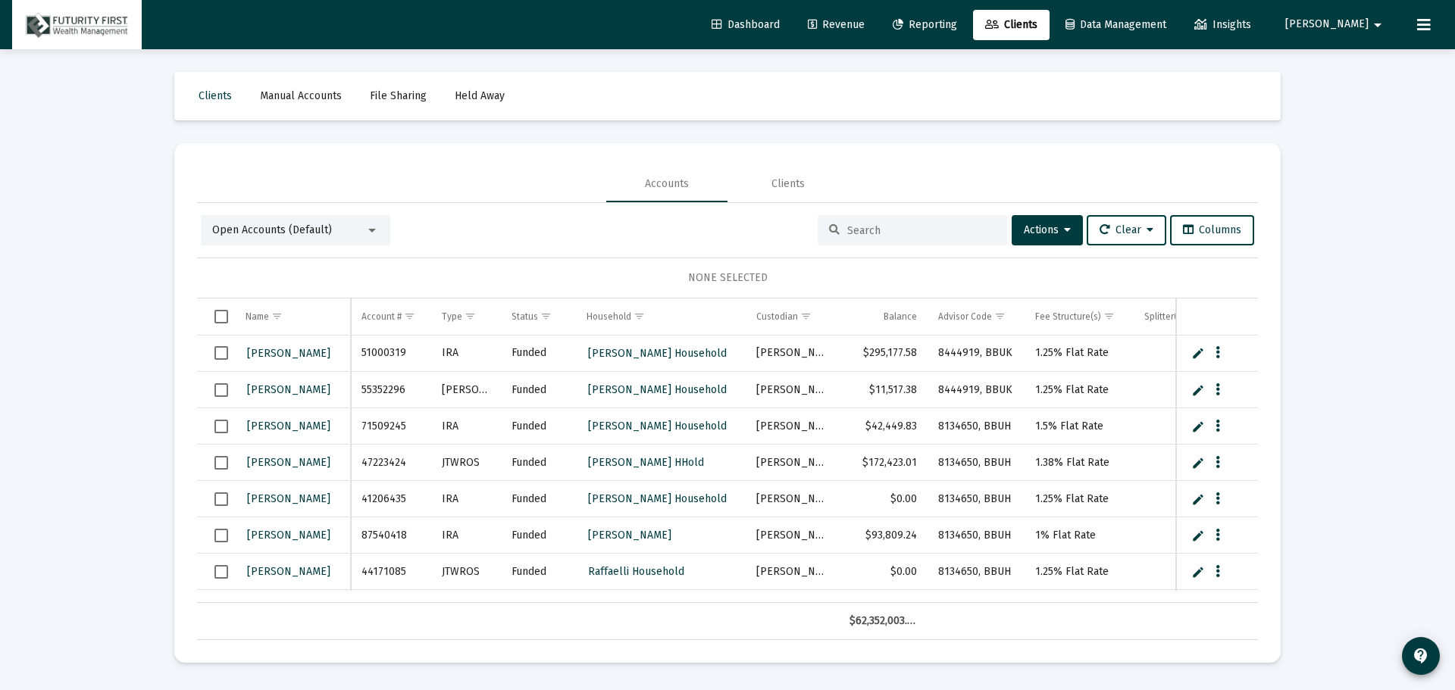
click at [905, 231] on input at bounding box center [921, 230] width 148 height 13
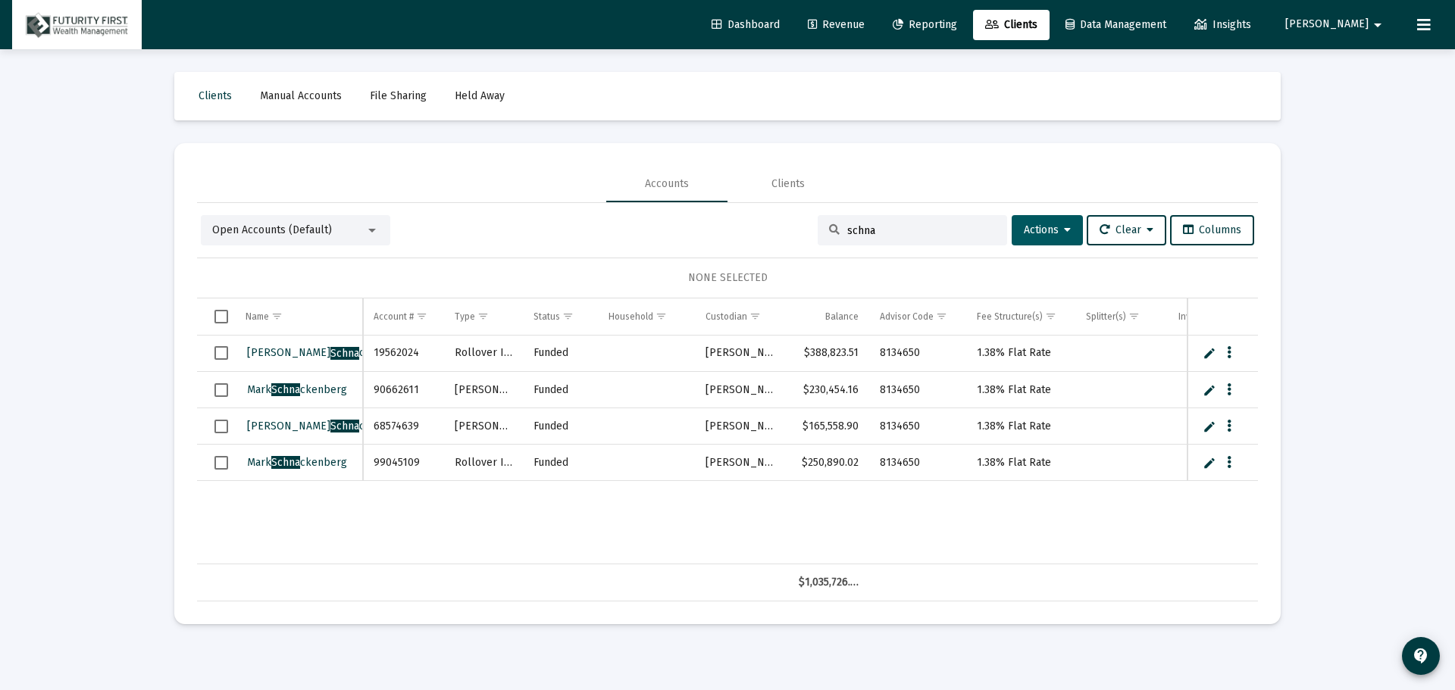
type input "schna"
click at [1064, 230] on icon at bounding box center [1067, 230] width 7 height 11
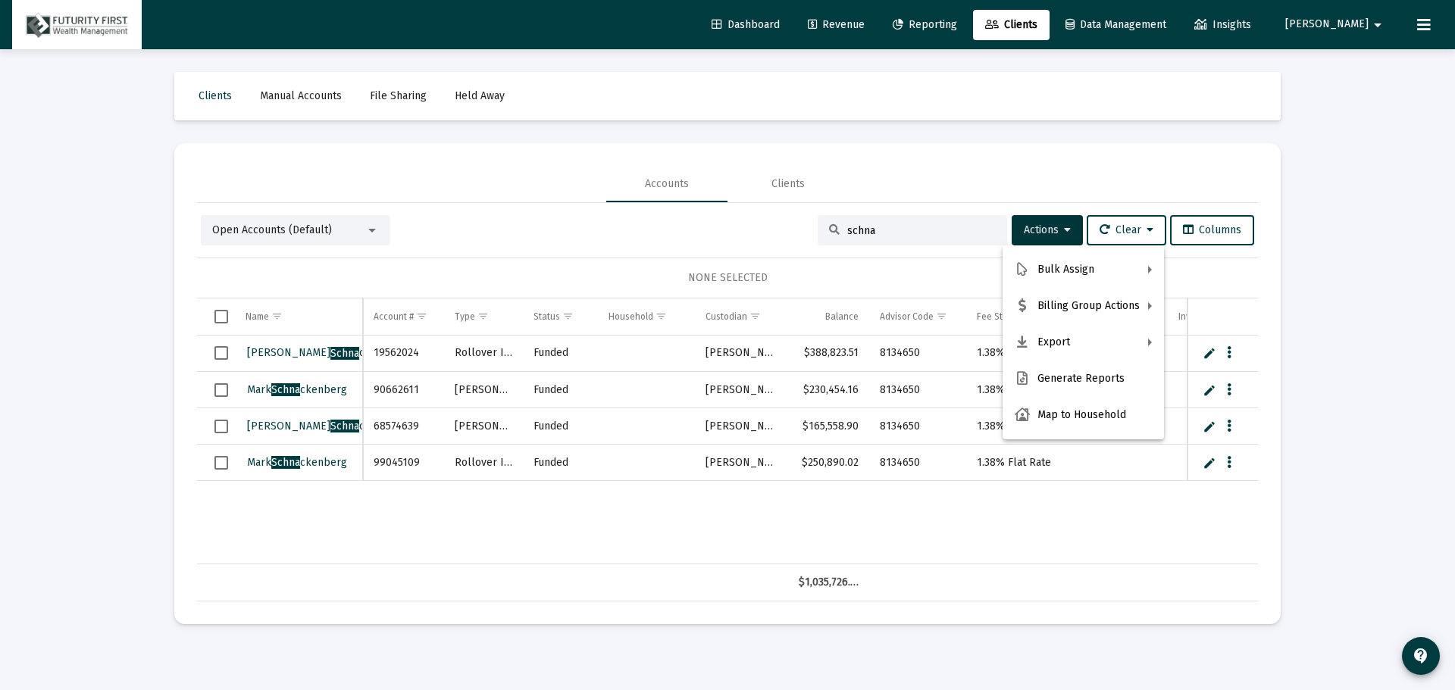
click at [375, 229] on div at bounding box center [727, 345] width 1455 height 690
click at [372, 233] on div at bounding box center [372, 230] width 14 height 12
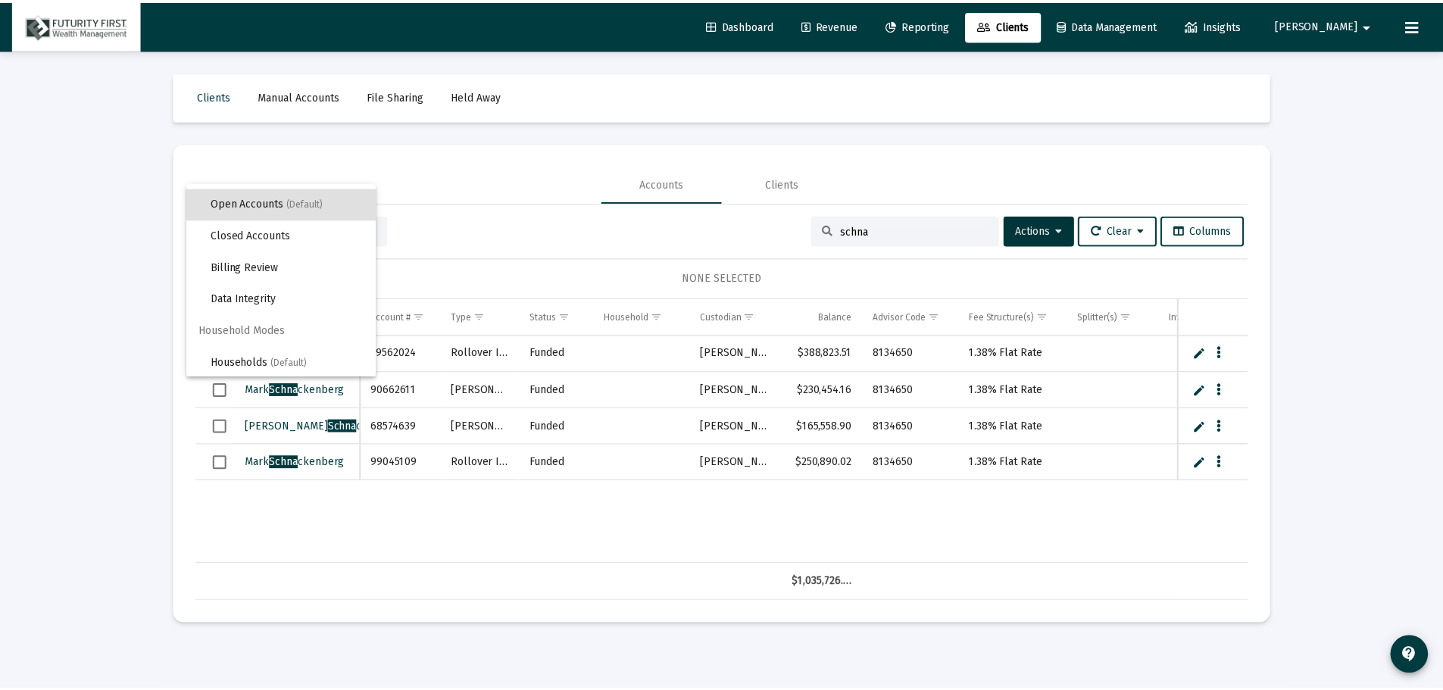
scroll to position [29, 0]
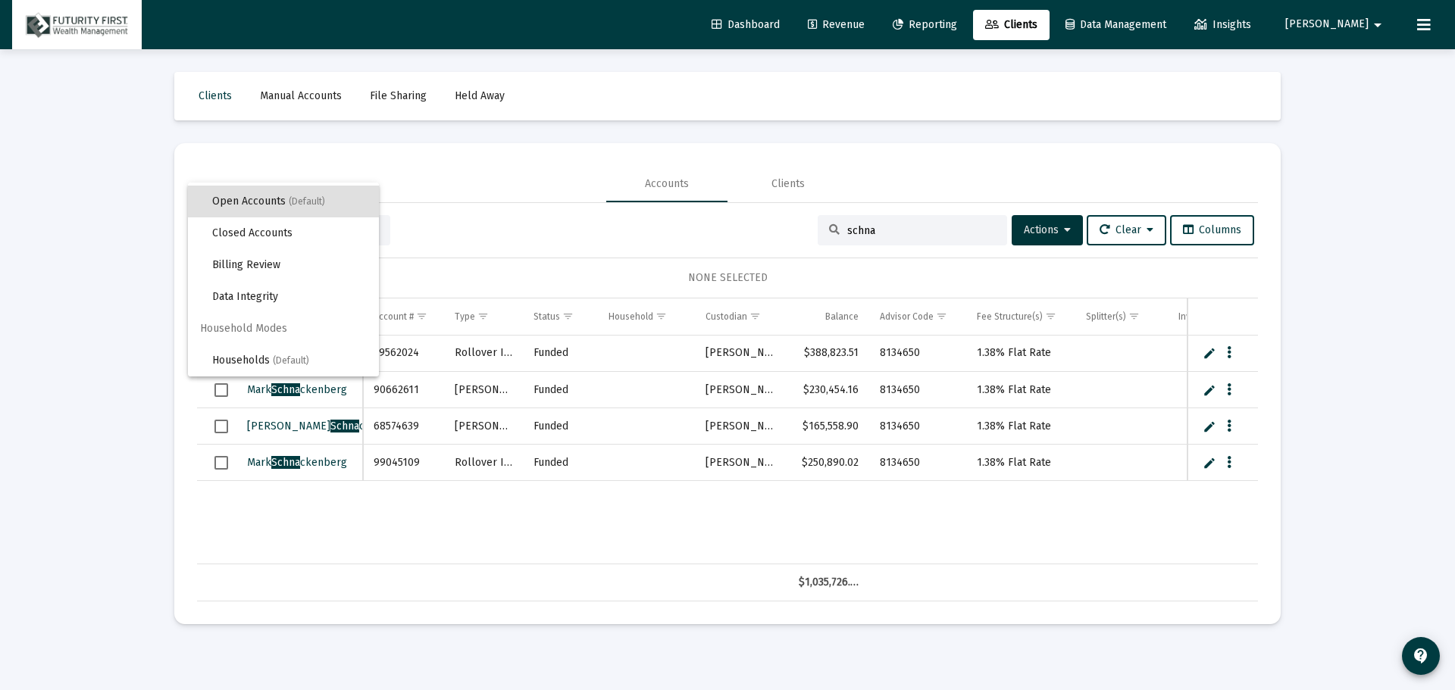
click at [699, 228] on div at bounding box center [727, 345] width 1455 height 690
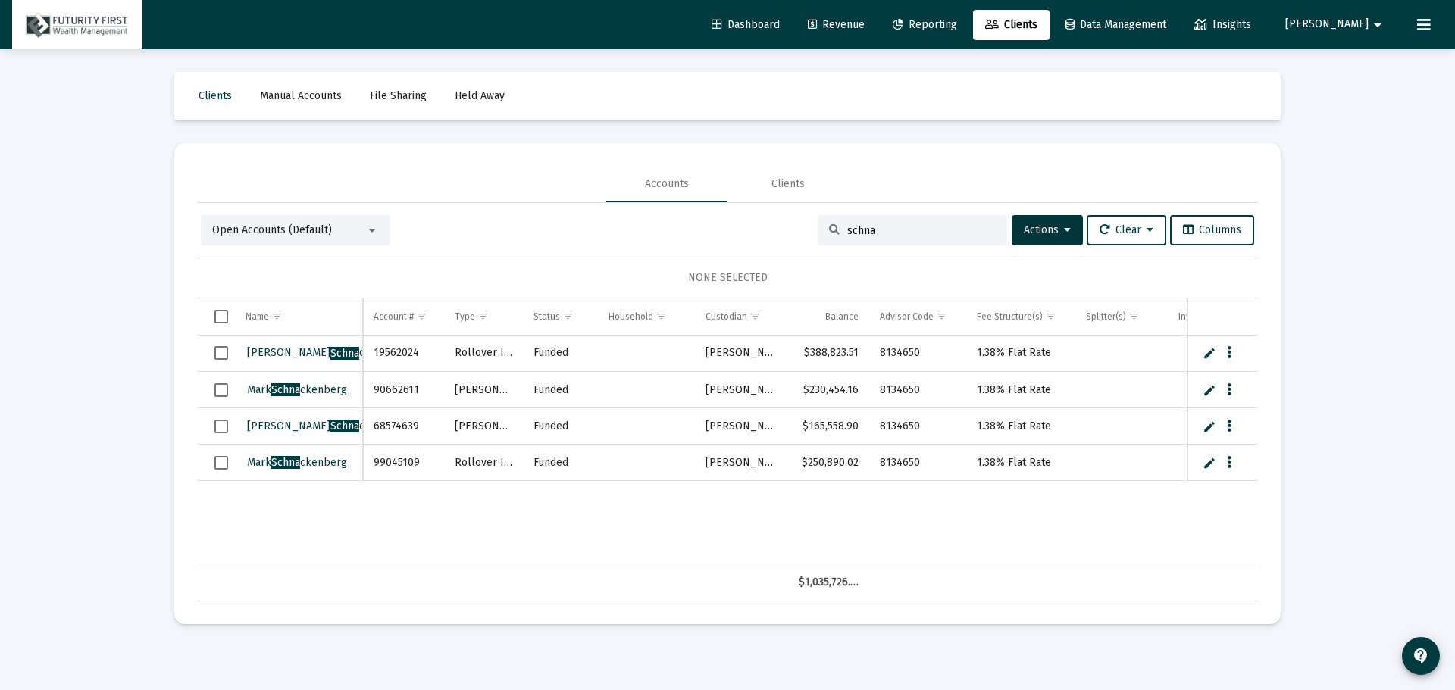
click at [780, 20] on span "Dashboard" at bounding box center [745, 24] width 68 height 13
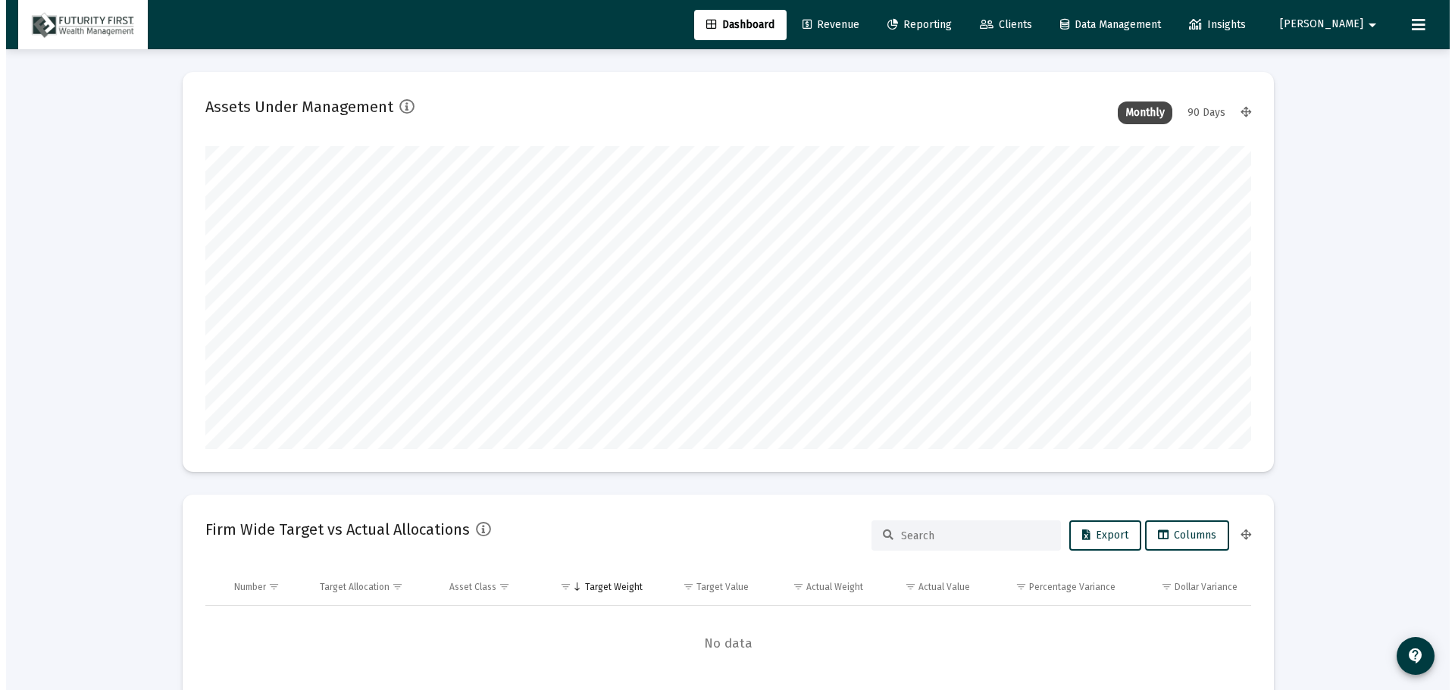
scroll to position [303, 563]
click at [1026, 21] on span "Clients" at bounding box center [1000, 24] width 52 height 13
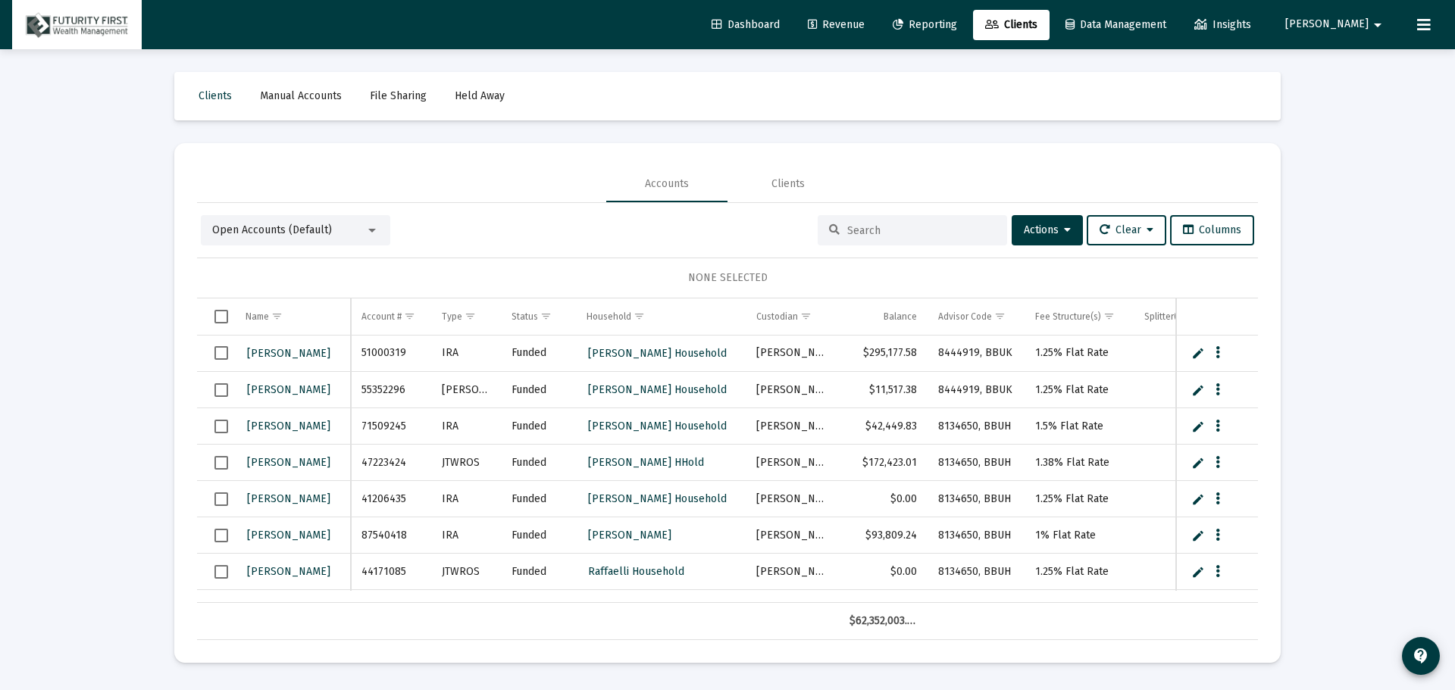
click at [892, 233] on input at bounding box center [921, 230] width 148 height 13
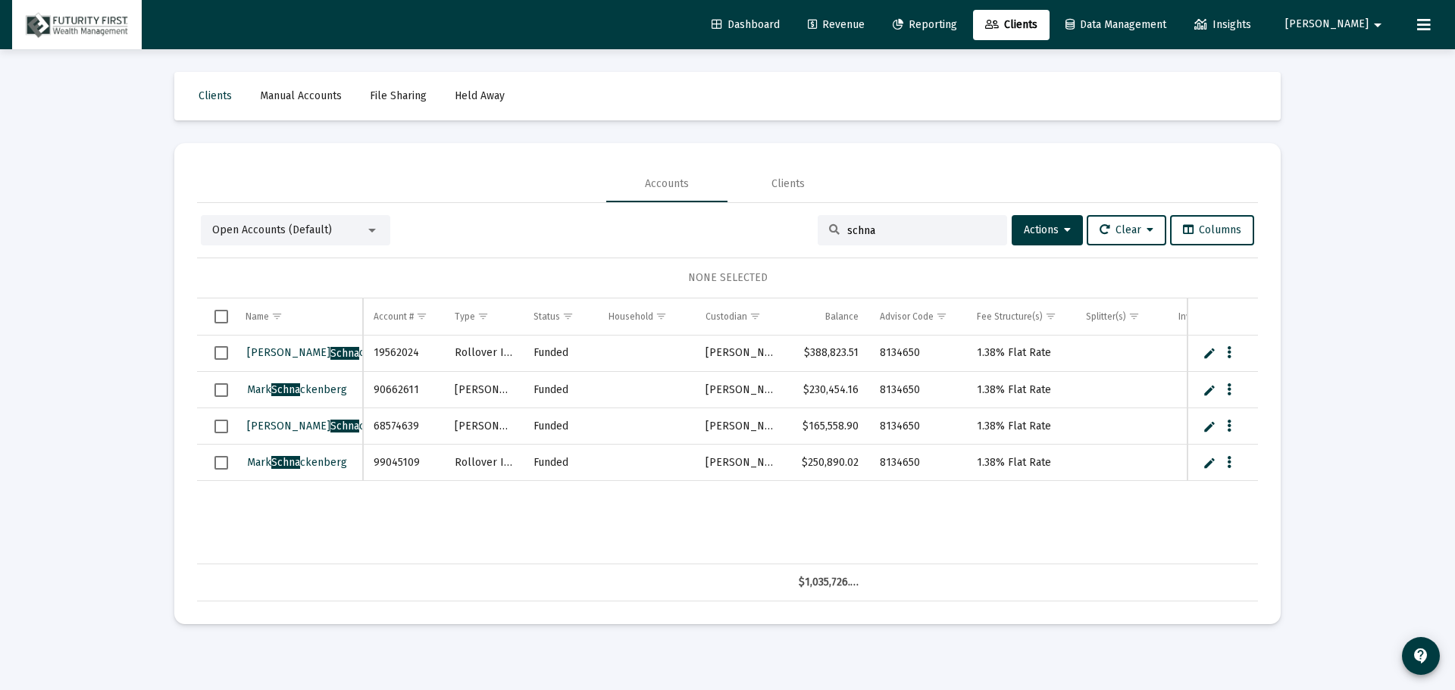
type input "schna"
click at [219, 317] on span "Select all" at bounding box center [221, 317] width 14 height 14
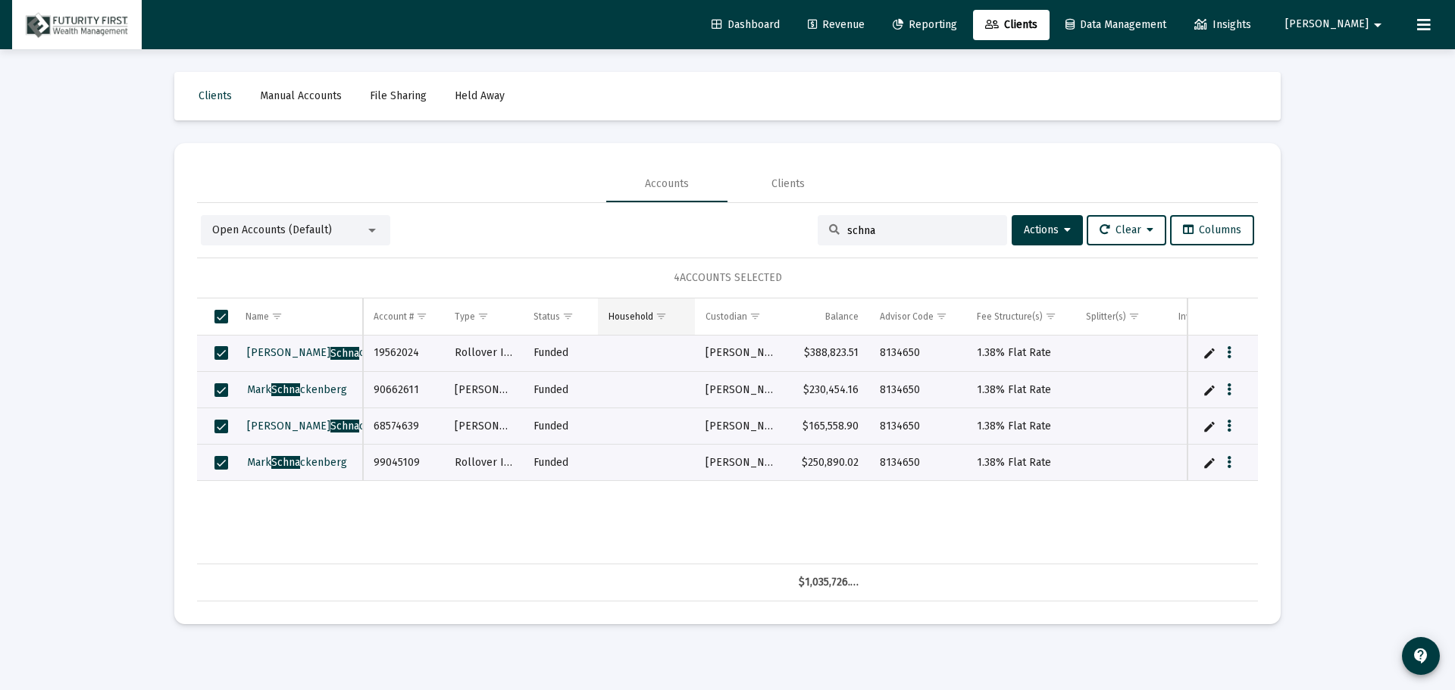
click at [647, 317] on div "Household" at bounding box center [630, 317] width 45 height 12
click at [1227, 350] on icon "Data grid" at bounding box center [1229, 353] width 5 height 18
click at [370, 228] on div at bounding box center [727, 345] width 1455 height 690
click at [375, 227] on div at bounding box center [372, 230] width 14 height 12
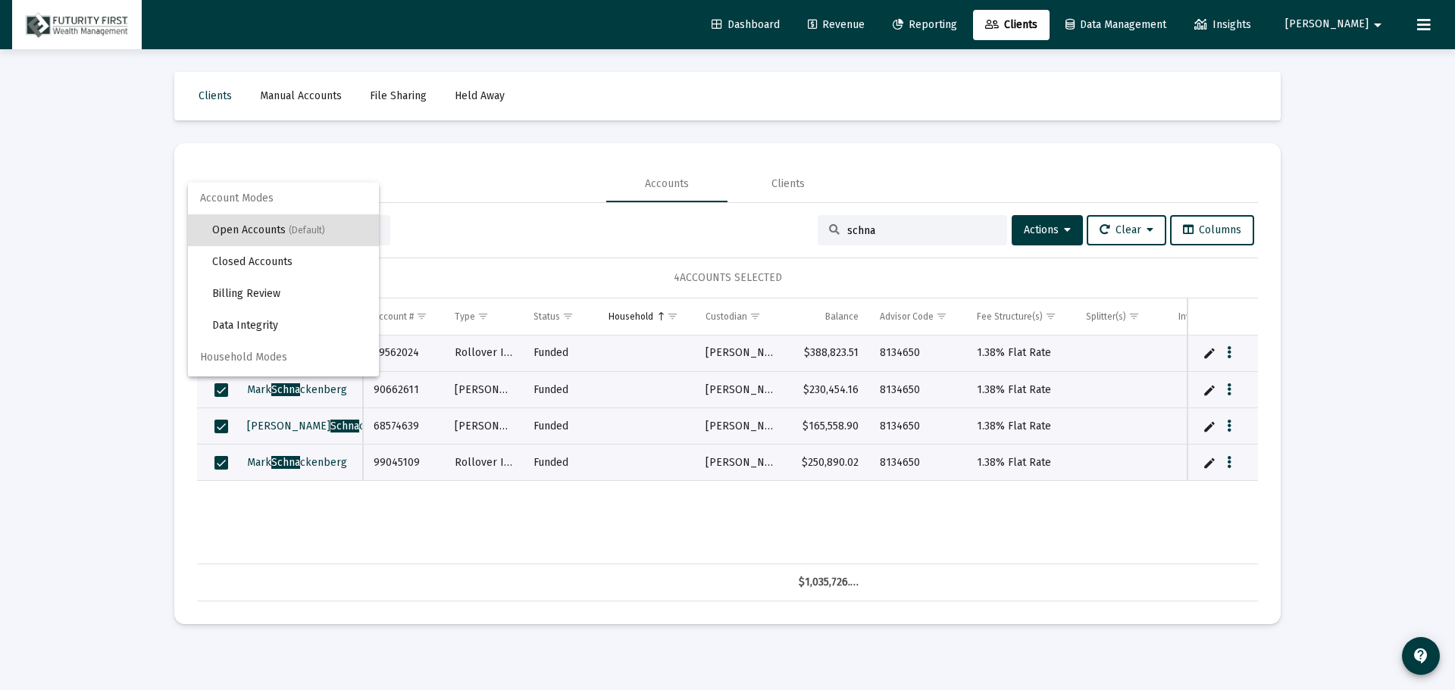
scroll to position [29, 0]
click at [1064, 228] on div at bounding box center [727, 345] width 1455 height 690
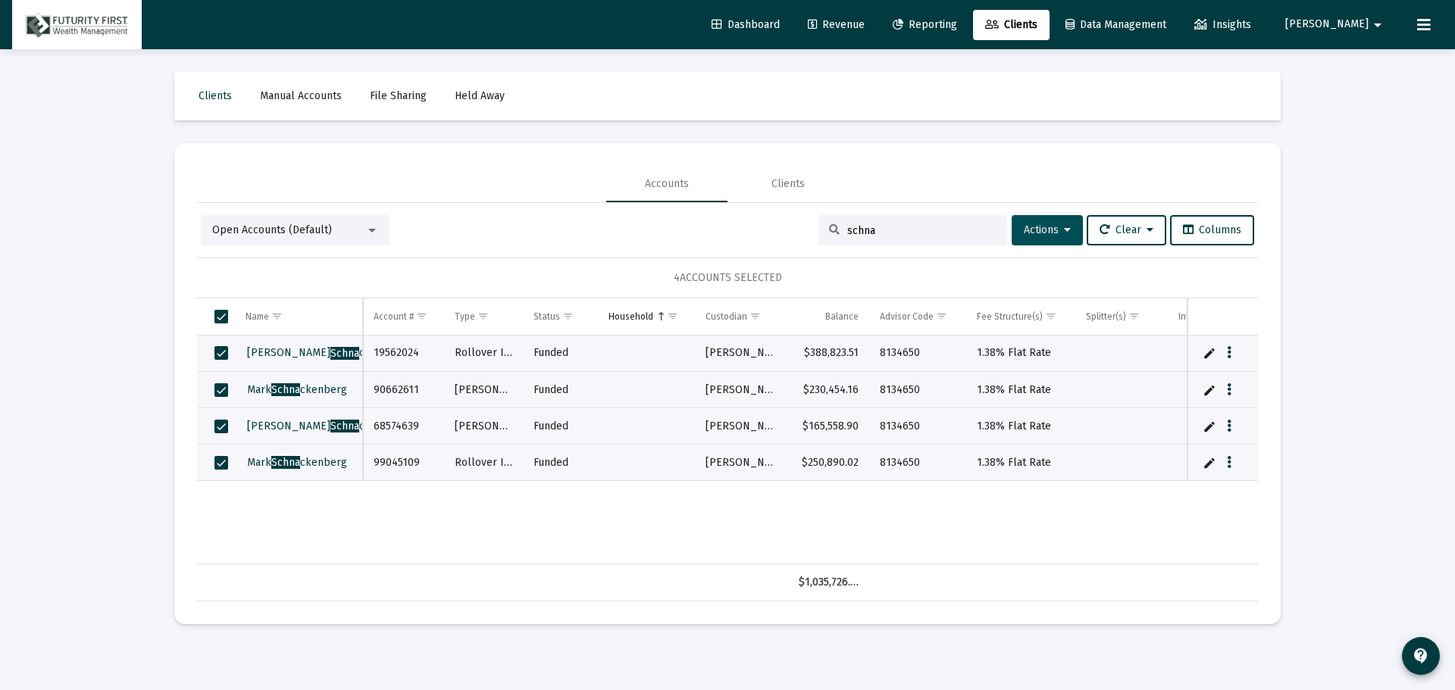
click at [1068, 231] on button "Actions" at bounding box center [1046, 230] width 71 height 30
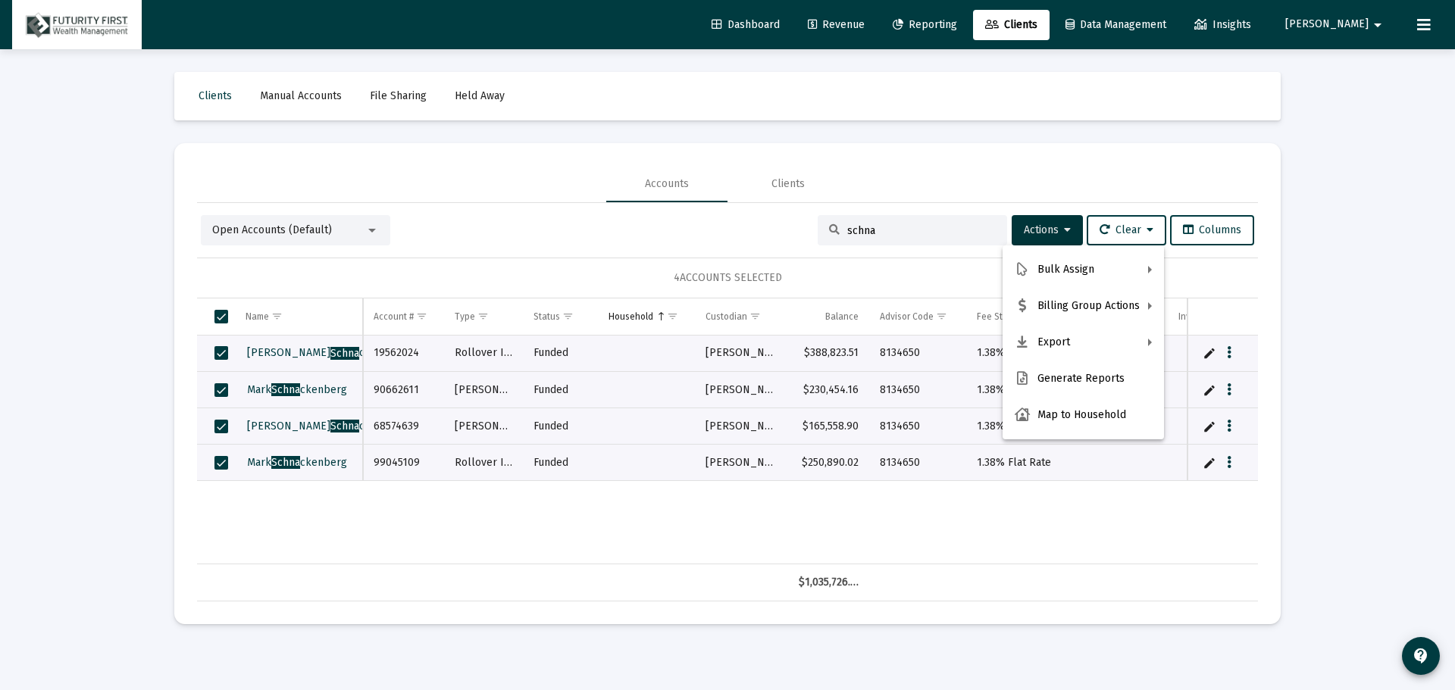
click at [943, 130] on div at bounding box center [727, 345] width 1455 height 690
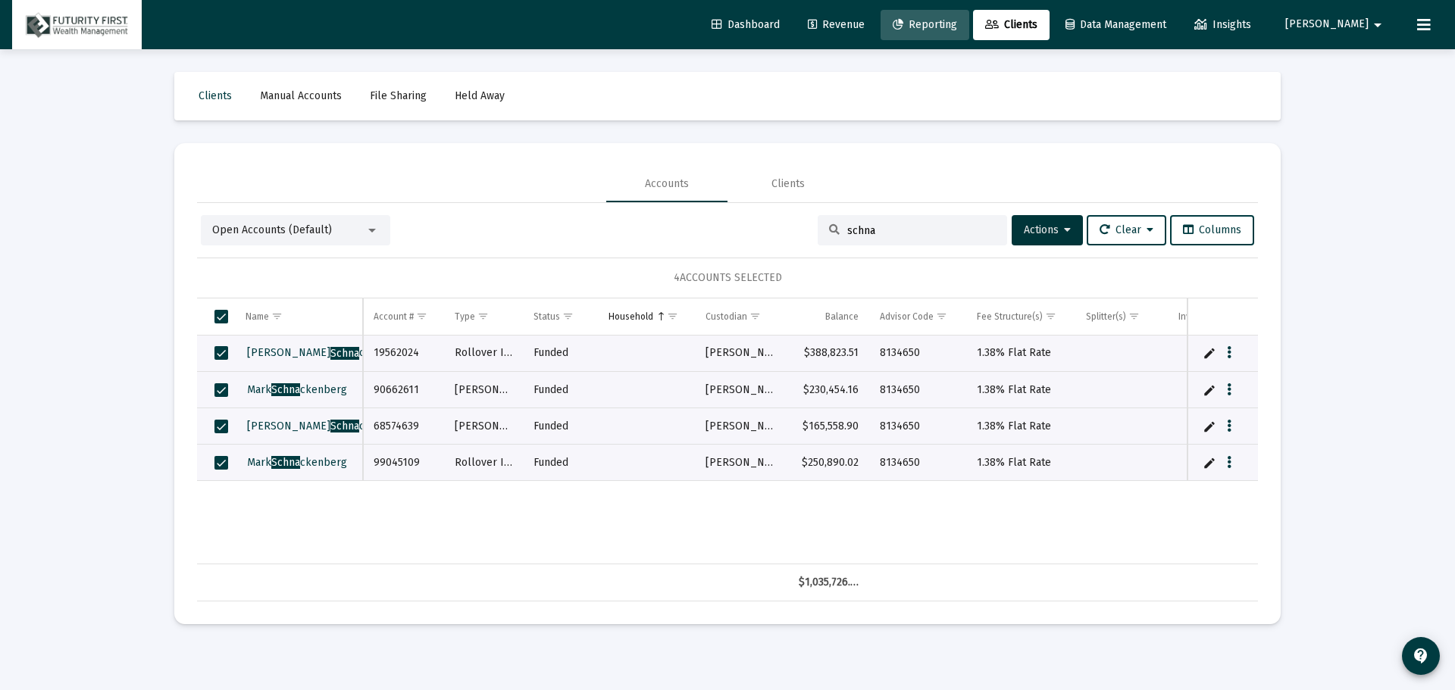
click at [957, 23] on span "Reporting" at bounding box center [925, 24] width 64 height 13
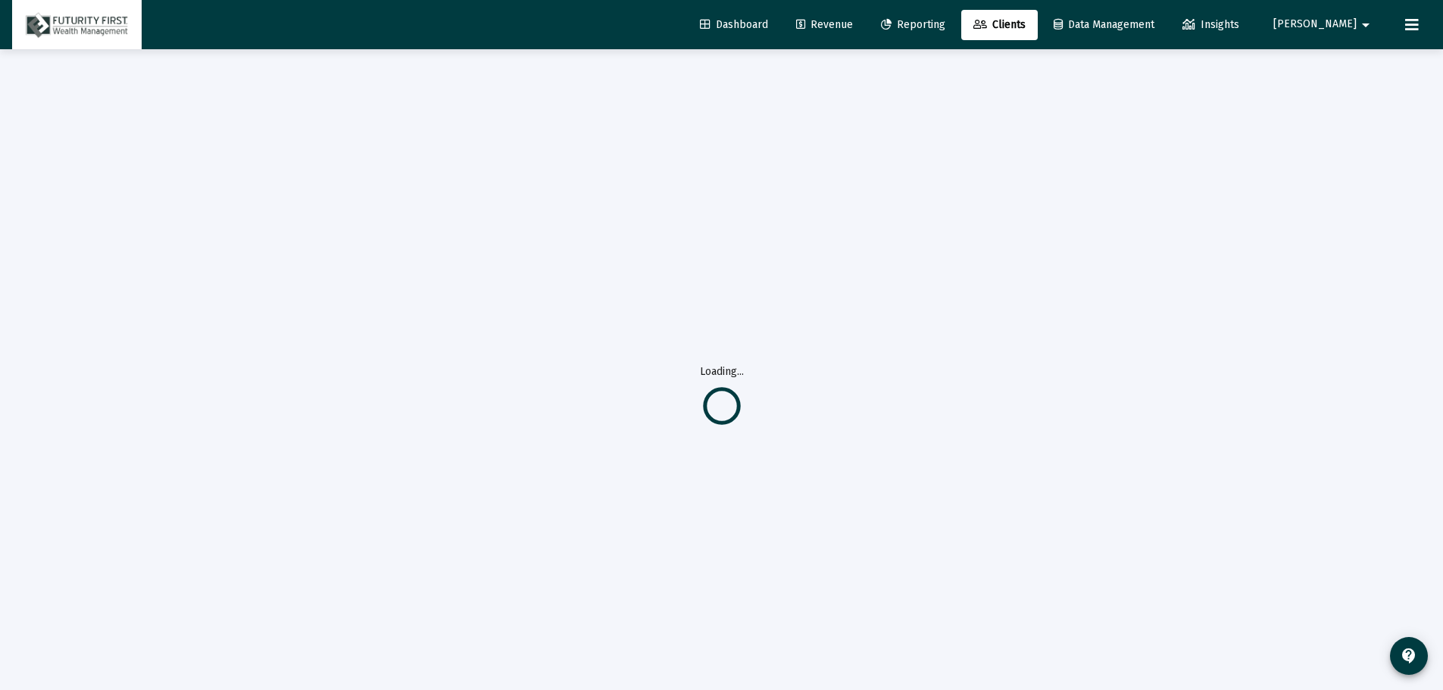
select select "View all"
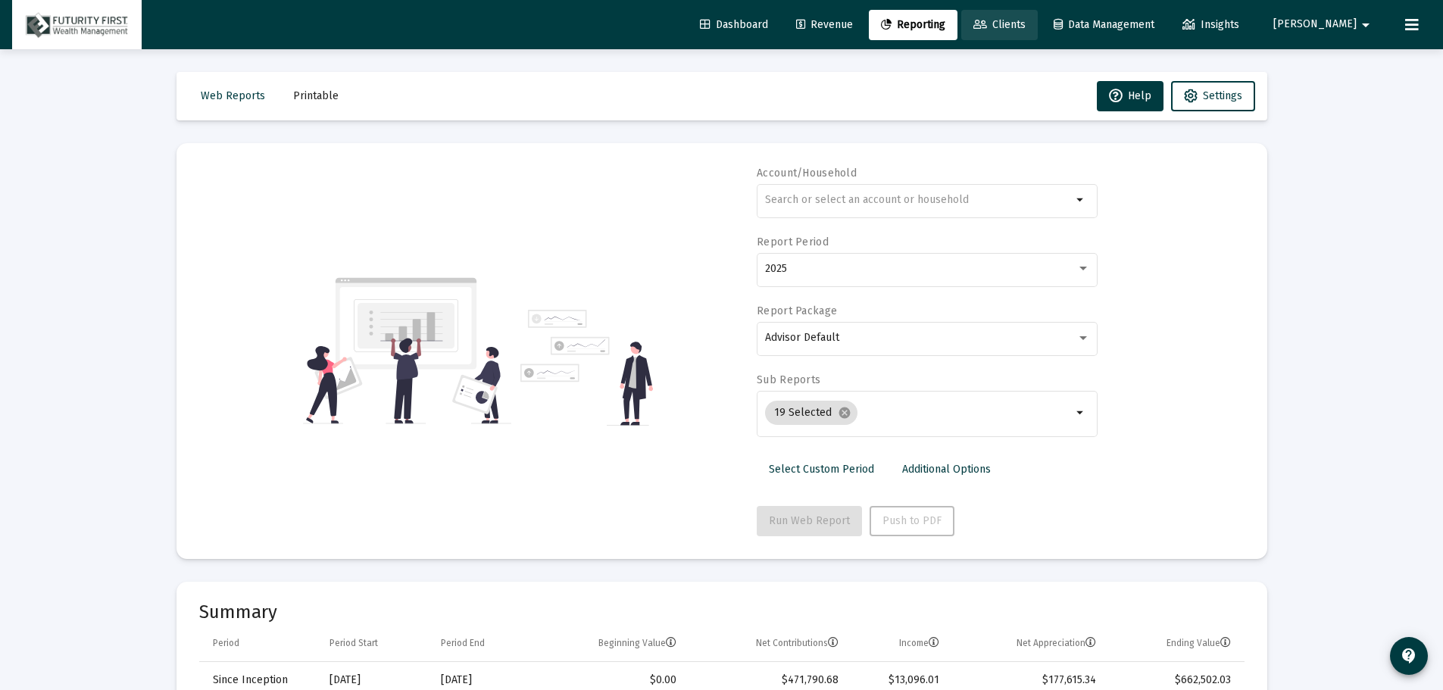
click at [1026, 19] on span "Clients" at bounding box center [1000, 24] width 52 height 13
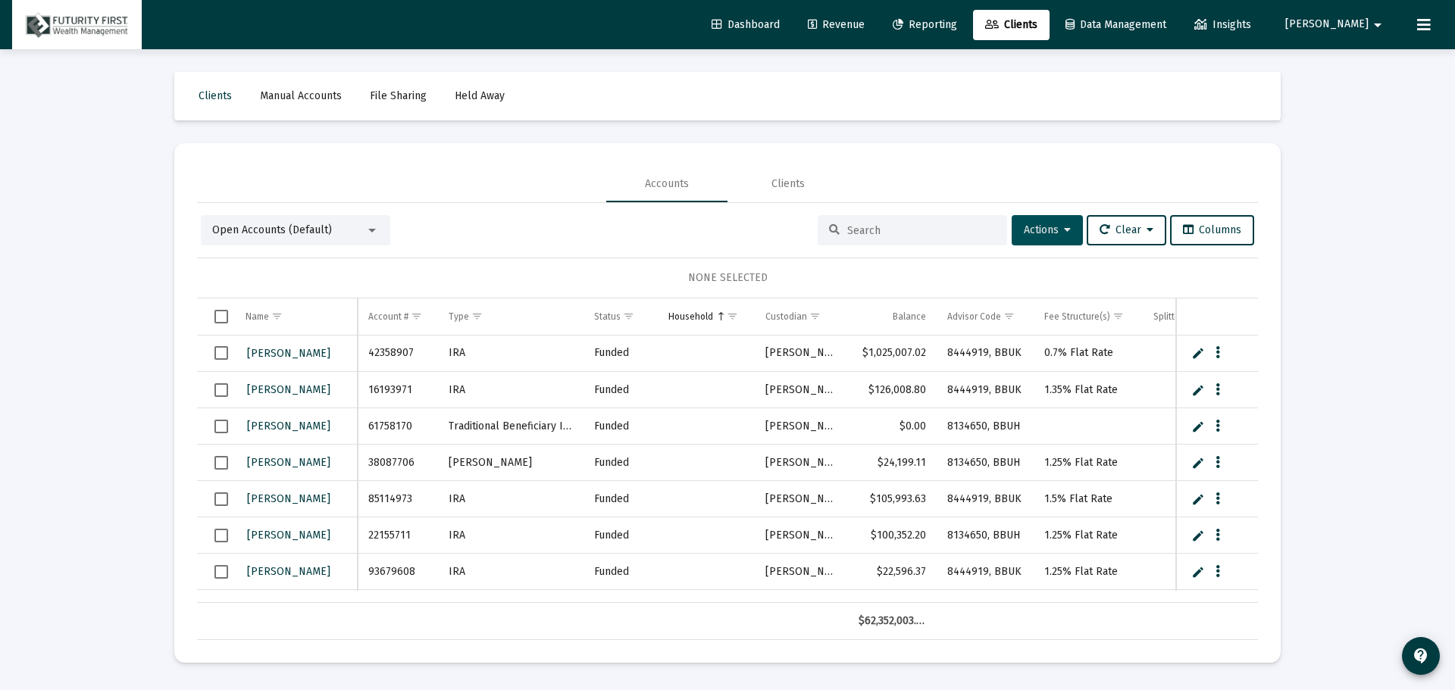
click at [1047, 223] on button "Actions" at bounding box center [1046, 230] width 71 height 30
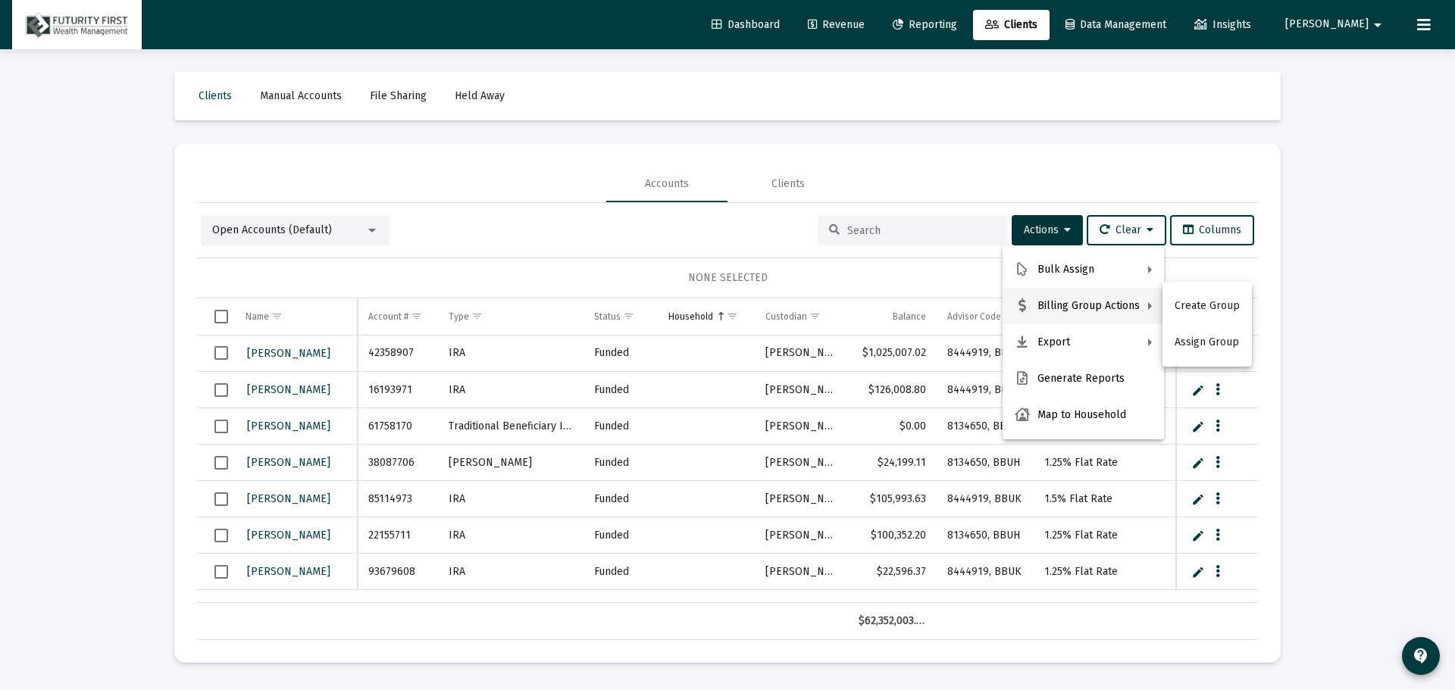
click at [370, 226] on div at bounding box center [727, 345] width 1455 height 690
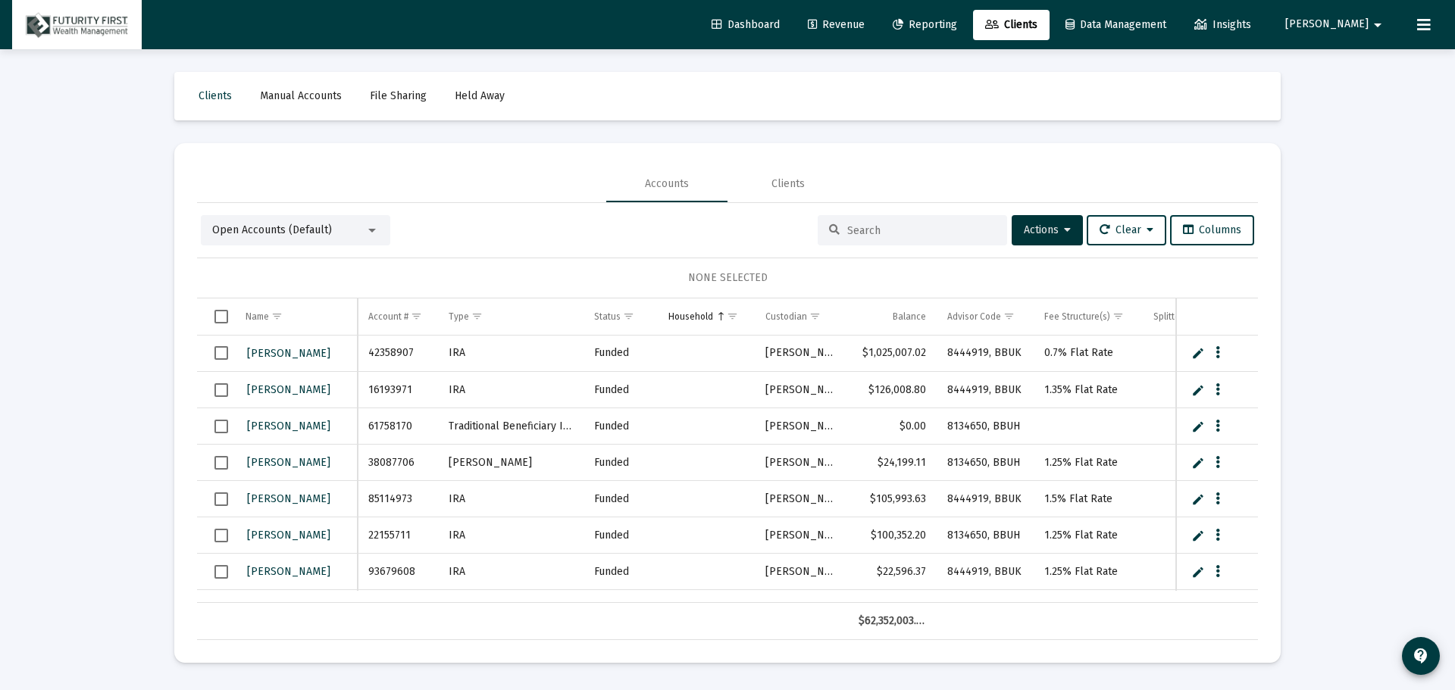
click at [375, 227] on div at bounding box center [372, 230] width 14 height 12
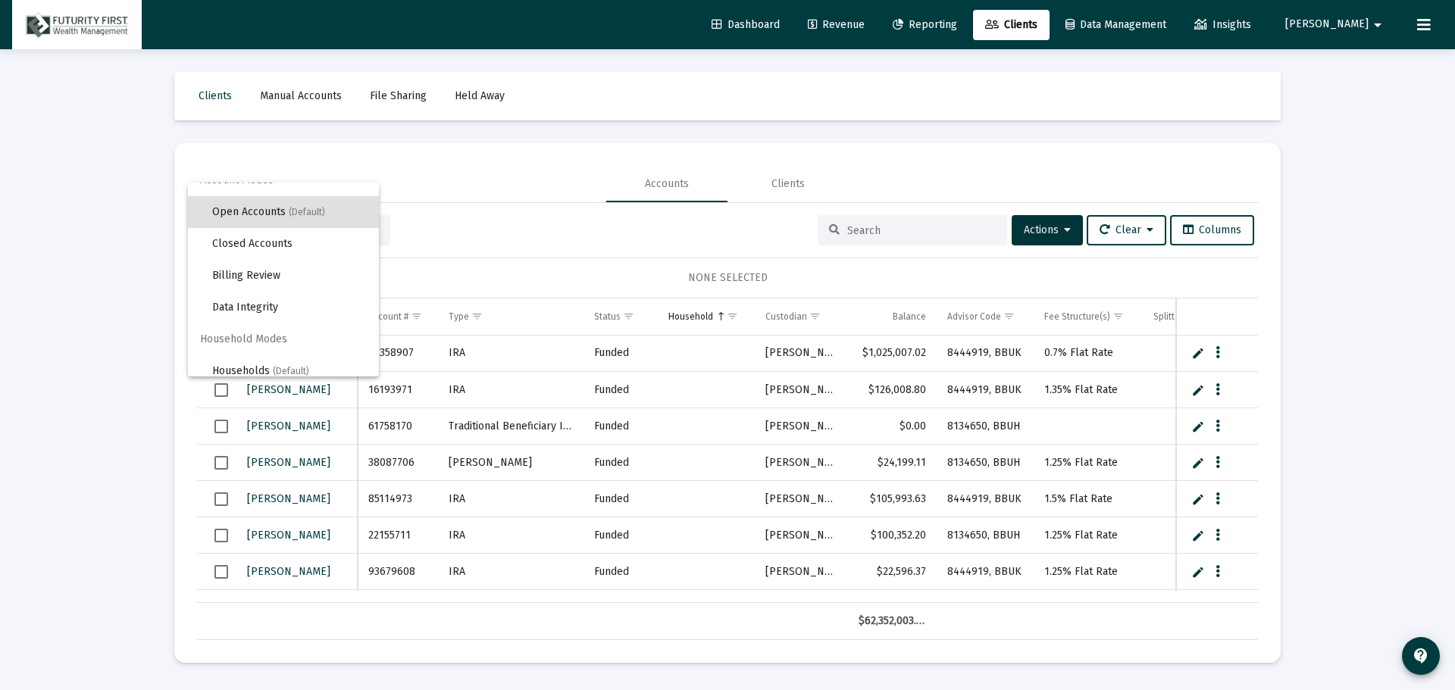
scroll to position [29, 0]
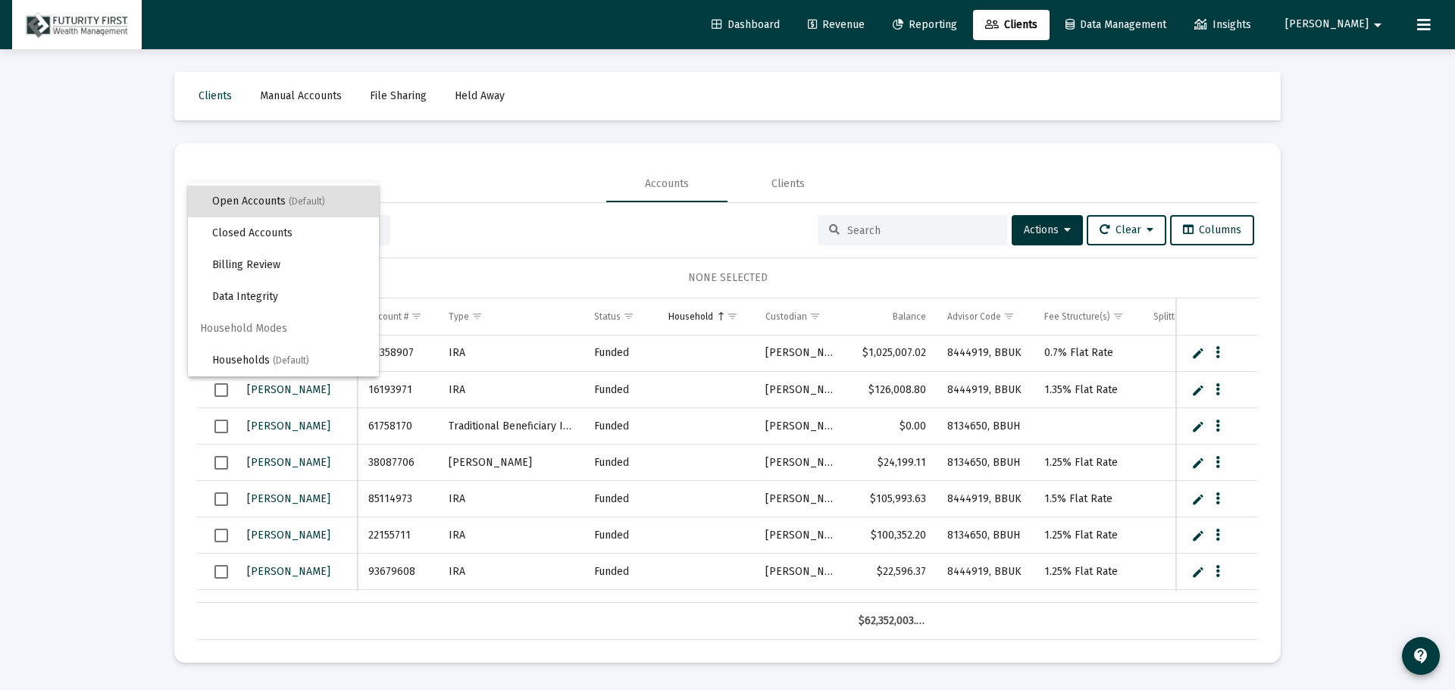
click at [230, 326] on span "Household Modes" at bounding box center [283, 329] width 191 height 32
click at [568, 145] on div at bounding box center [727, 345] width 1455 height 690
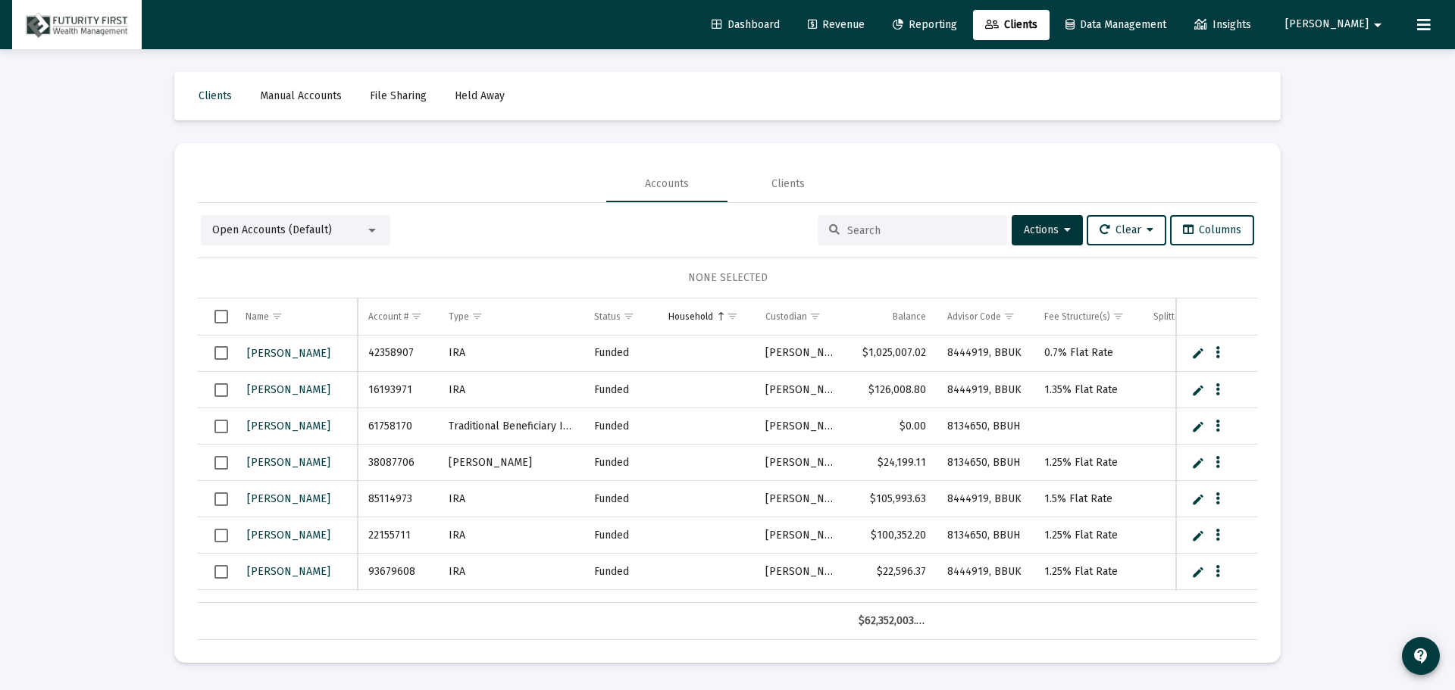
click at [1146, 25] on span "Data Management" at bounding box center [1115, 24] width 101 height 13
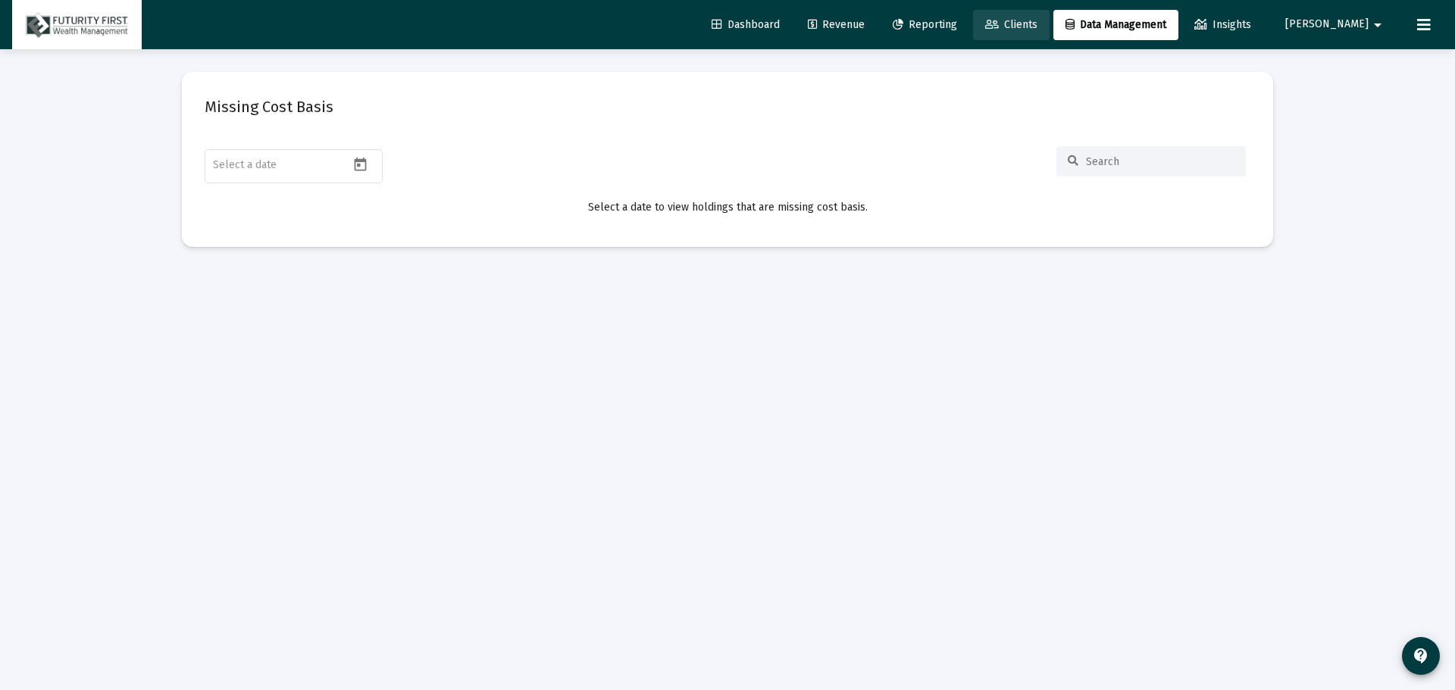
click at [1037, 20] on span "Clients" at bounding box center [1011, 24] width 52 height 13
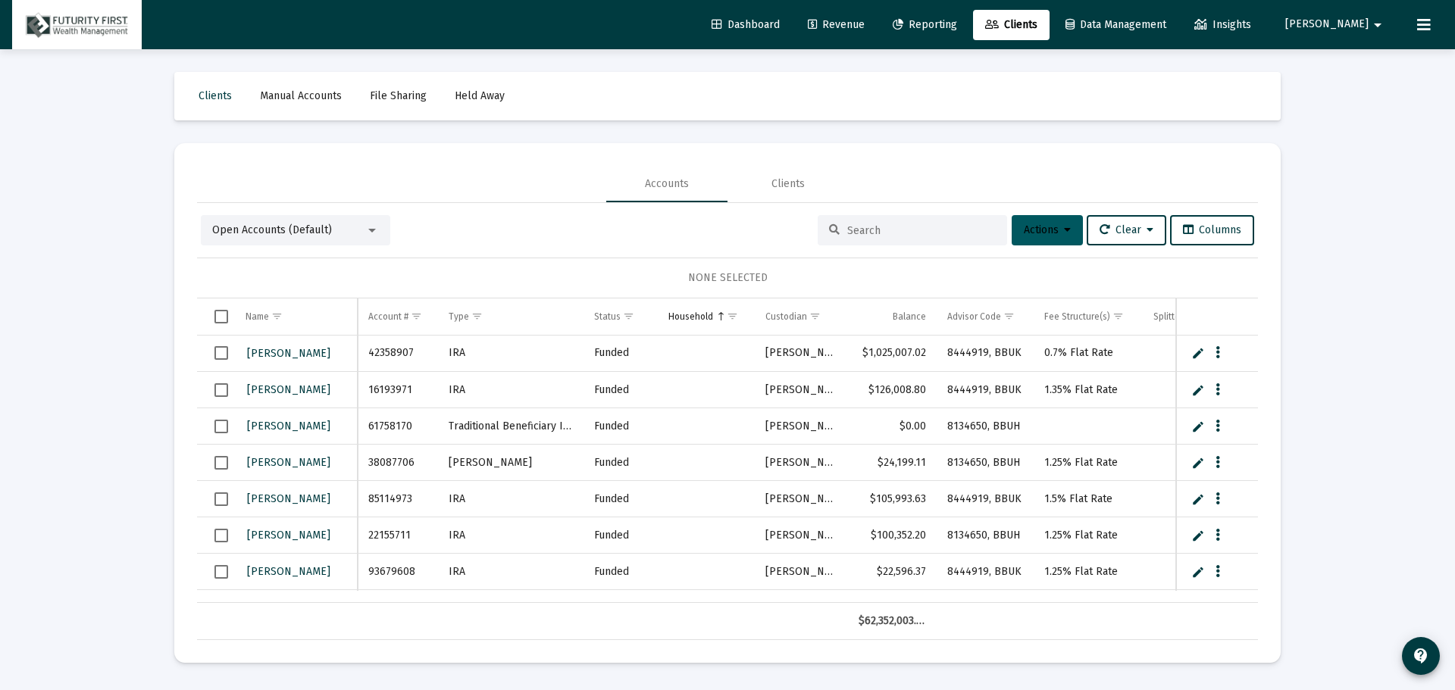
click at [1036, 233] on span "Actions" at bounding box center [1047, 230] width 47 height 13
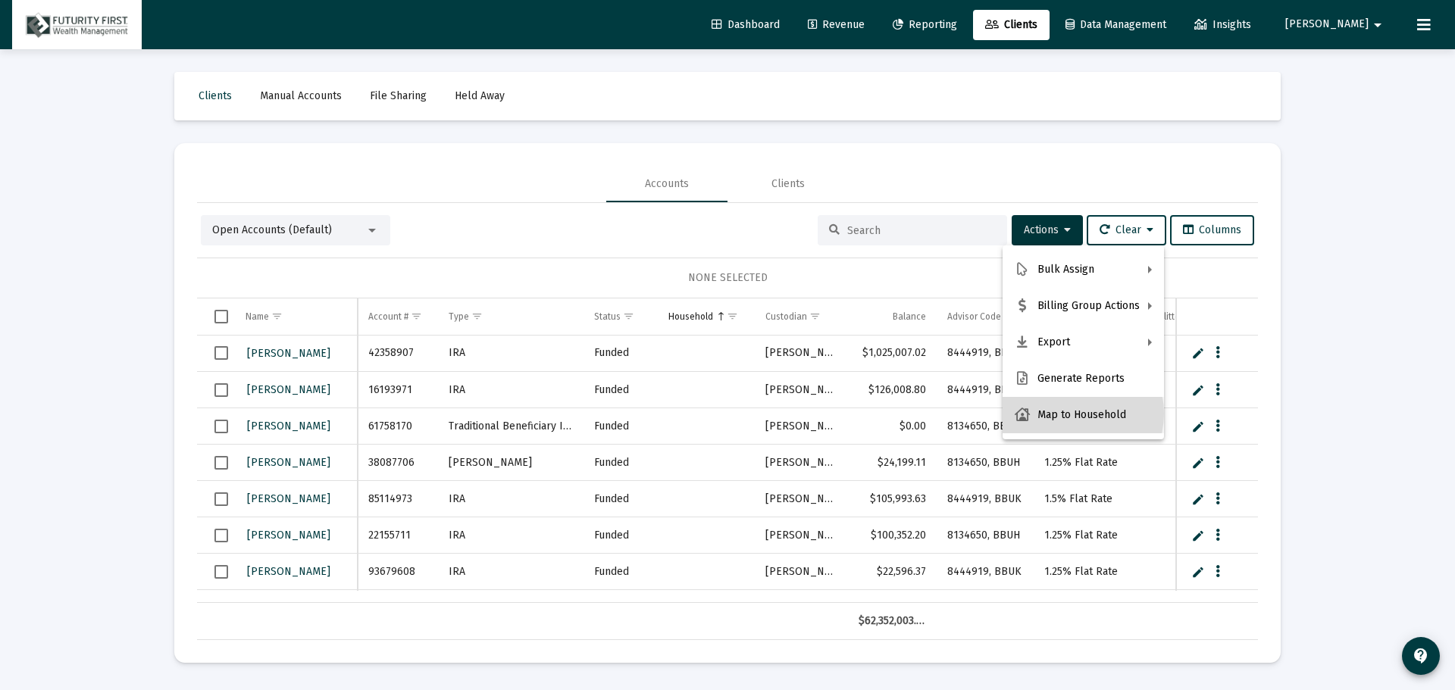
click at [1068, 414] on button "Map to Household" at bounding box center [1082, 415] width 161 height 36
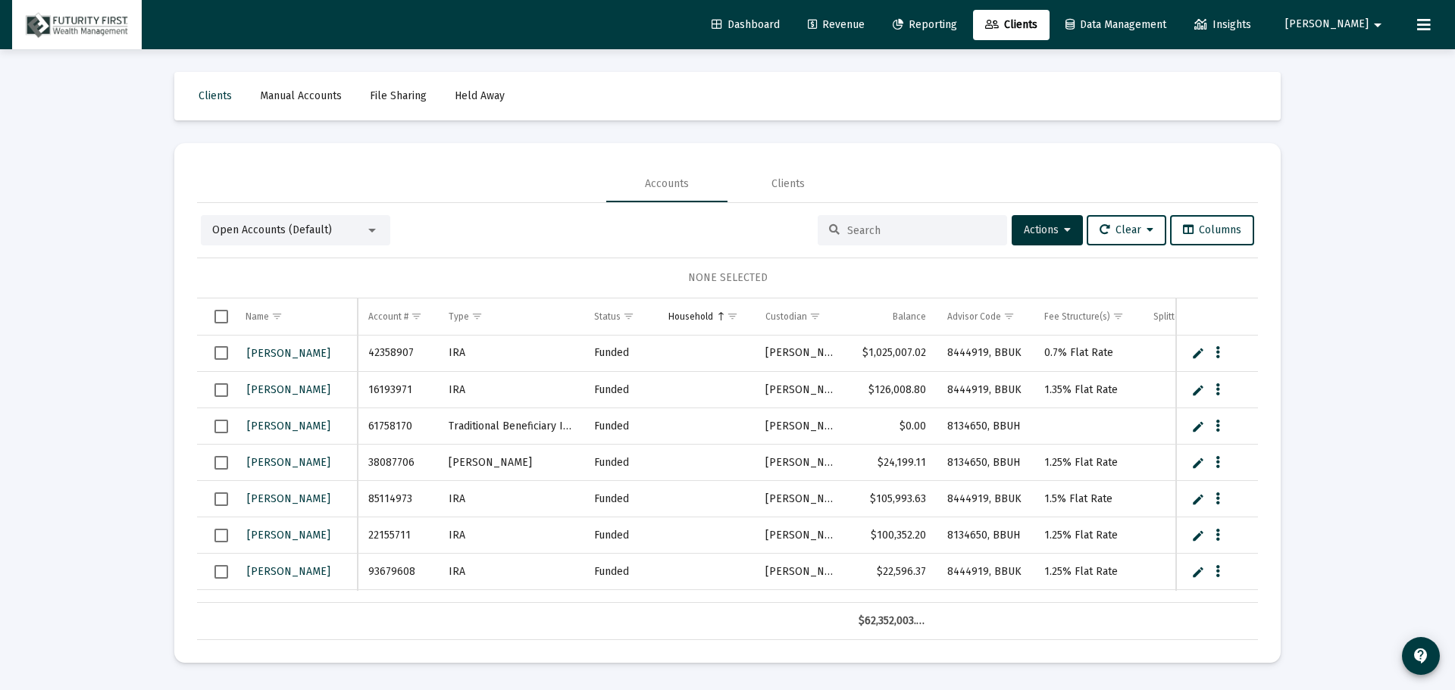
click at [376, 232] on div at bounding box center [372, 230] width 14 height 12
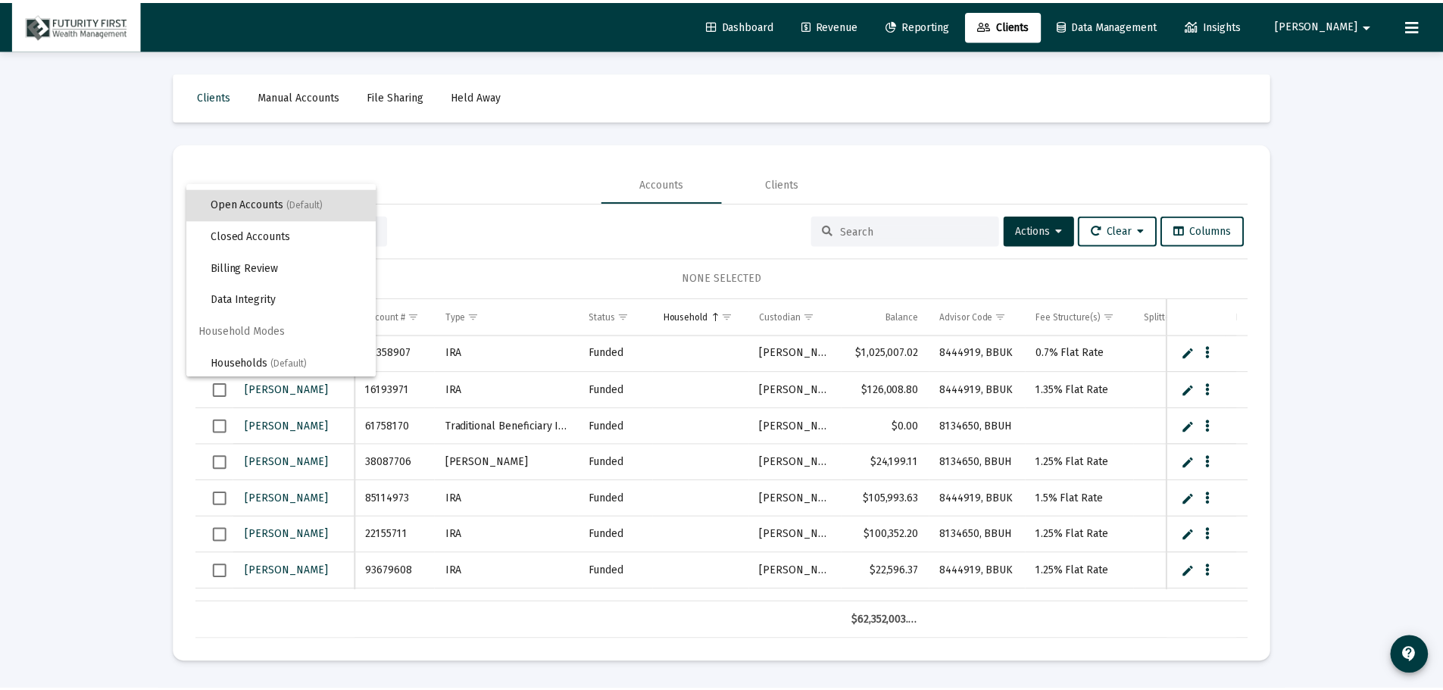
scroll to position [29, 0]
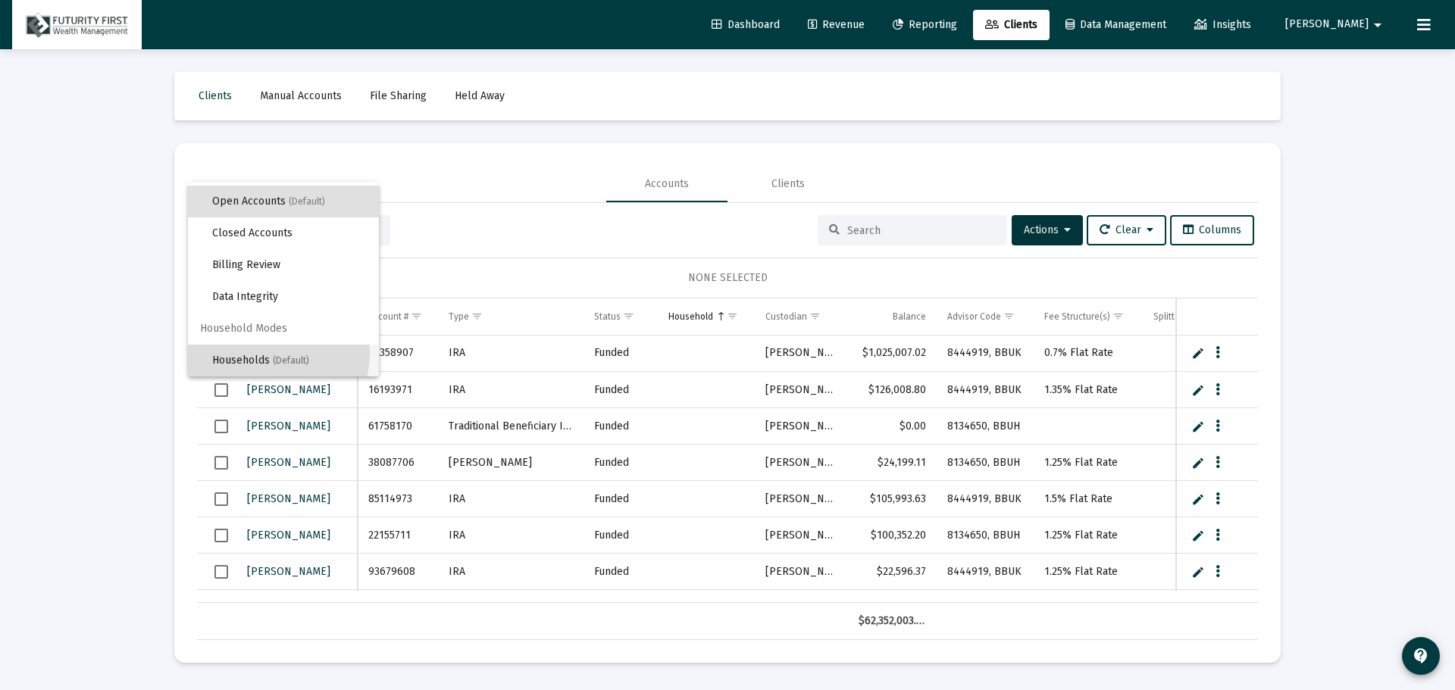
click at [255, 352] on span "Households (Default)" at bounding box center [289, 361] width 155 height 32
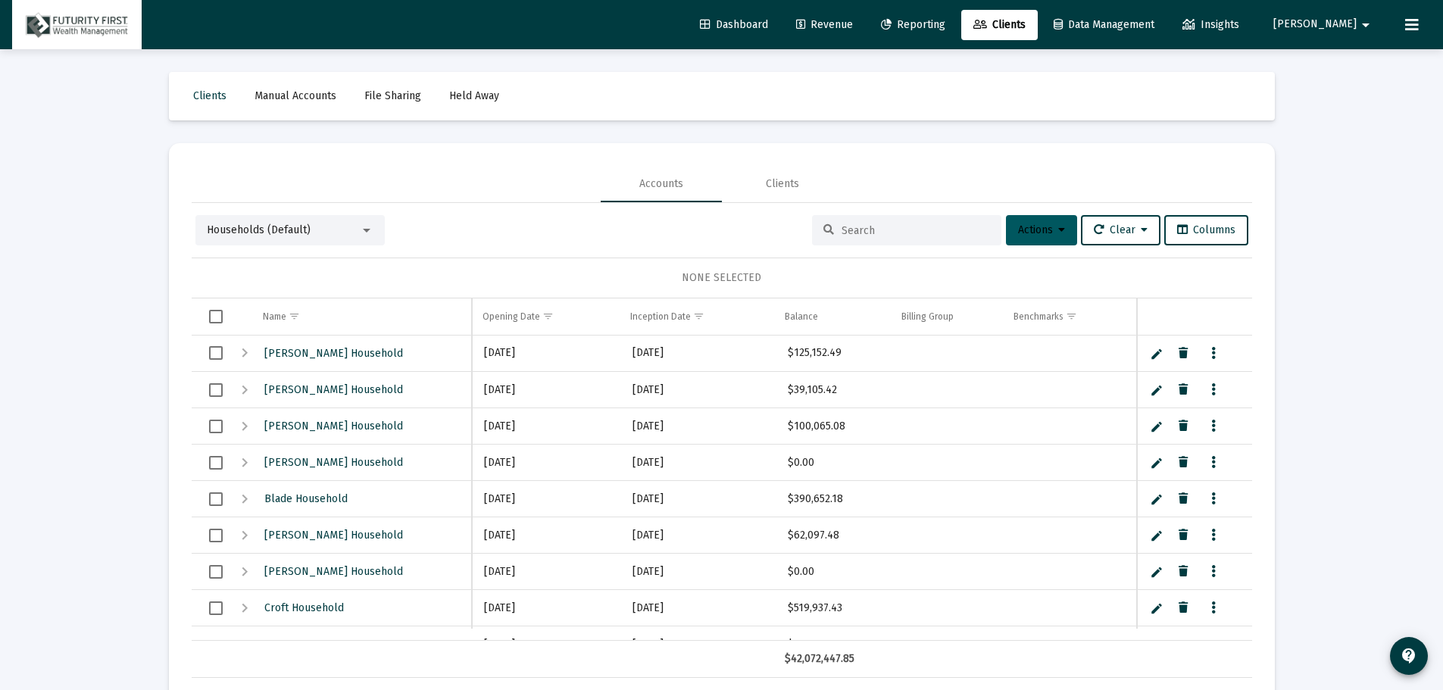
click at [1061, 226] on button "Actions" at bounding box center [1041, 230] width 71 height 30
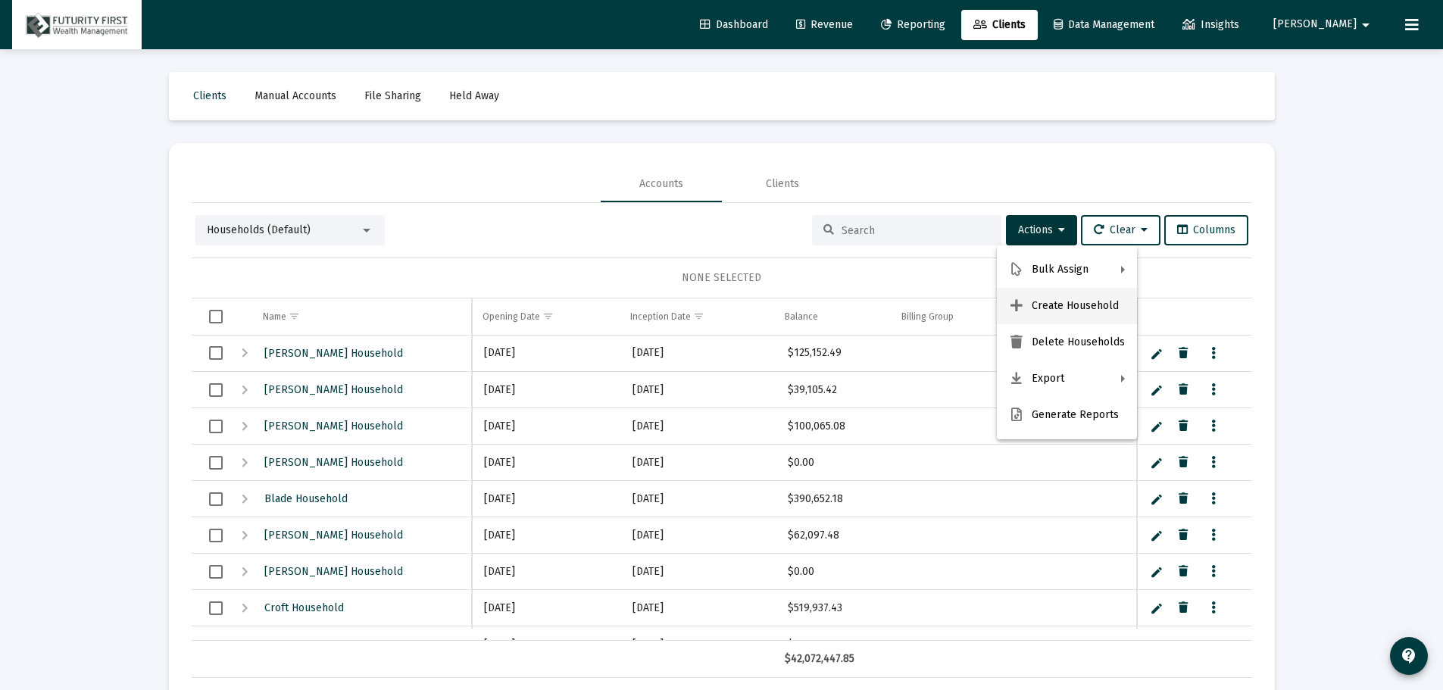
click at [1066, 308] on button "Create Household" at bounding box center [1067, 306] width 140 height 36
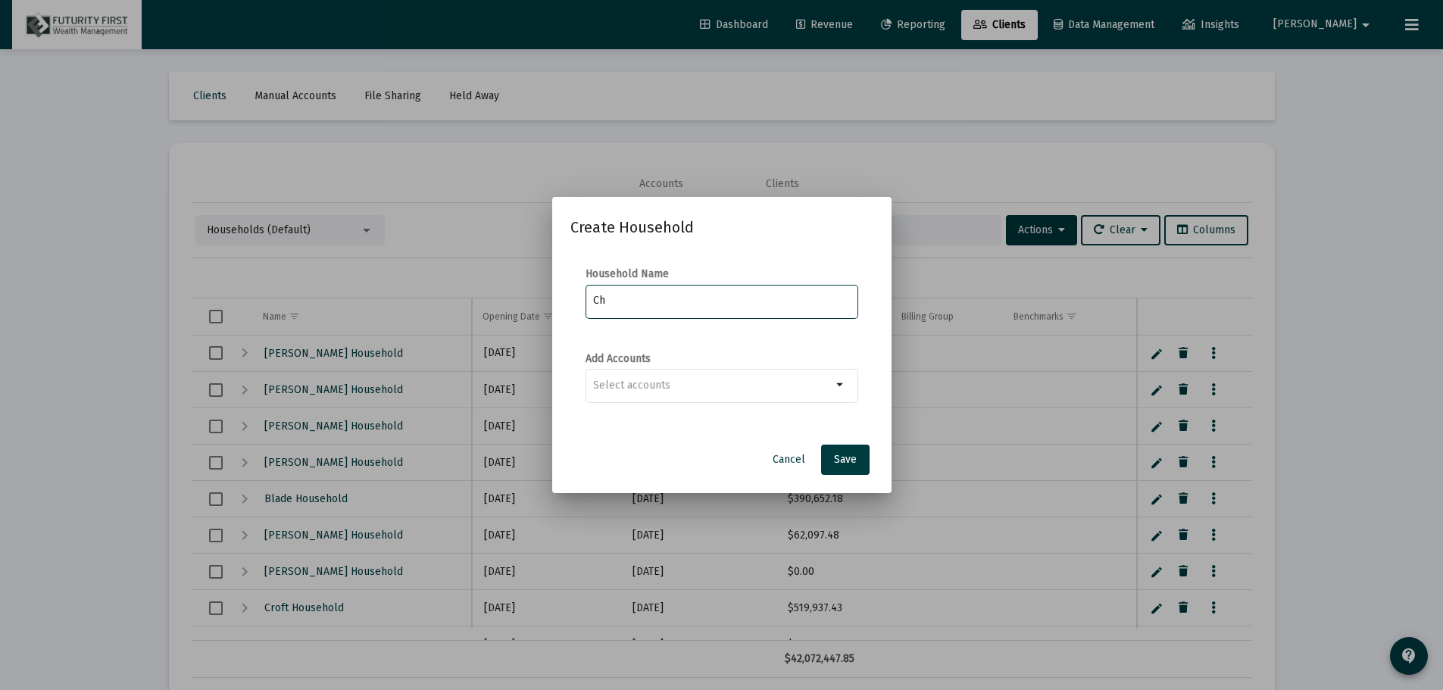
type input "C"
drag, startPoint x: 616, startPoint y: 294, endPoint x: 560, endPoint y: 293, distance: 56.1
click at [560, 293] on mat-dialog-content "Household Name schnak Add Accounts arrow_drop_down" at bounding box center [721, 343] width 339 height 183
paste input "Schnackenberg"
type input "[PERSON_NAME] household"
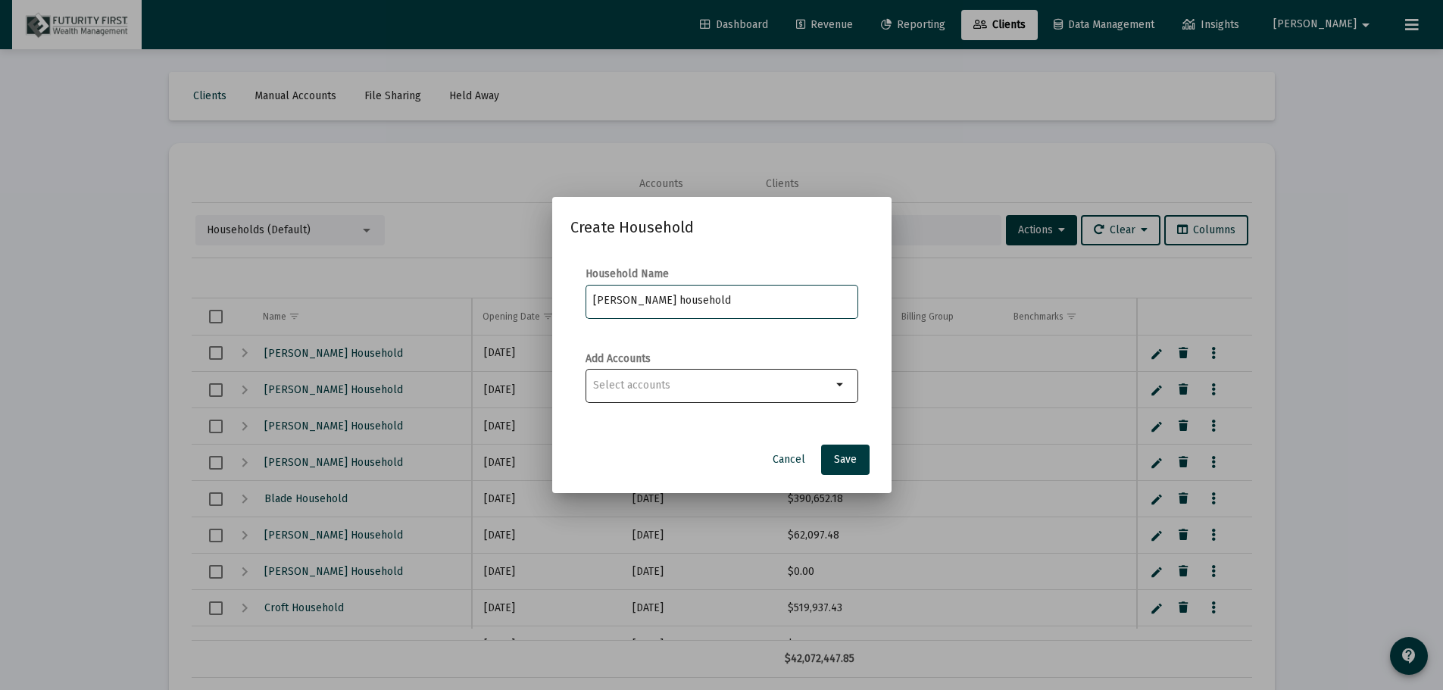
click at [846, 379] on mat-icon "arrow_drop_down" at bounding box center [841, 385] width 18 height 18
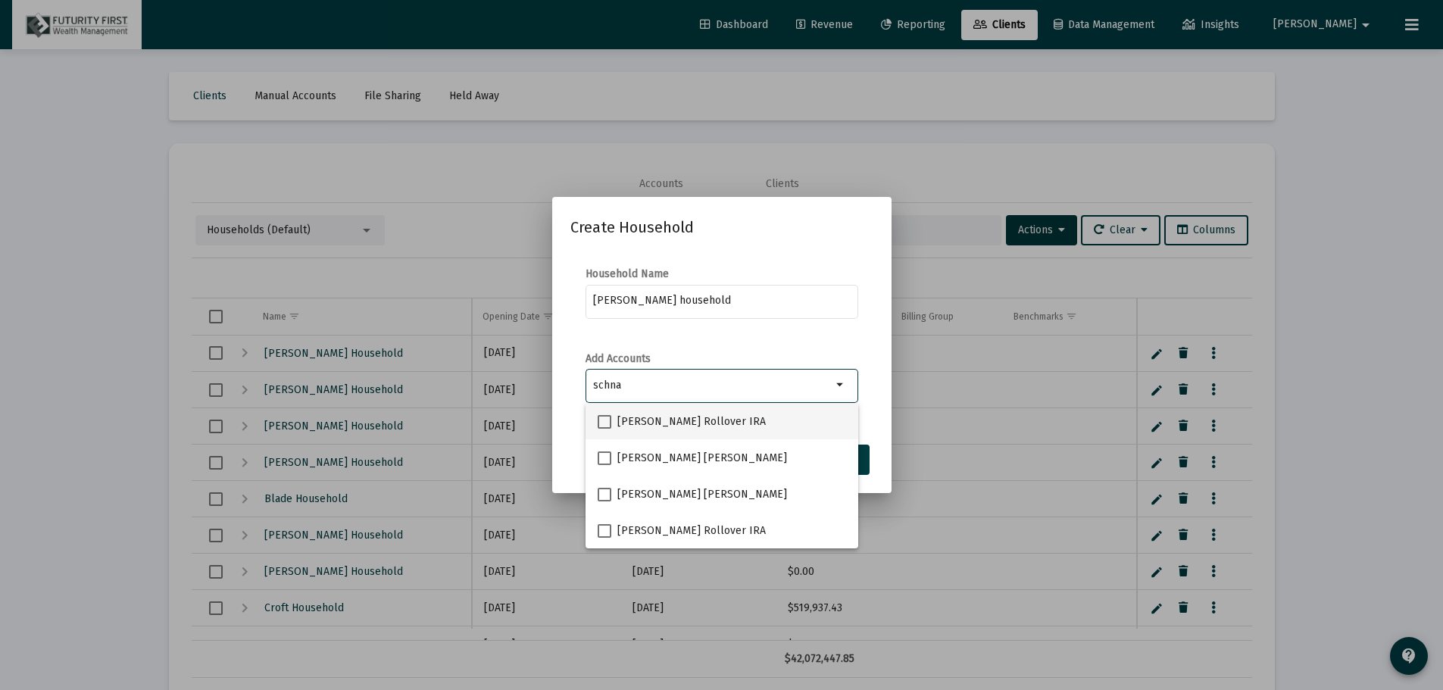
type input "schna"
click at [607, 421] on span at bounding box center [605, 422] width 14 height 14
click at [605, 429] on input "[PERSON_NAME] Rollover IRA" at bounding box center [604, 429] width 1 height 1
checkbox input "true"
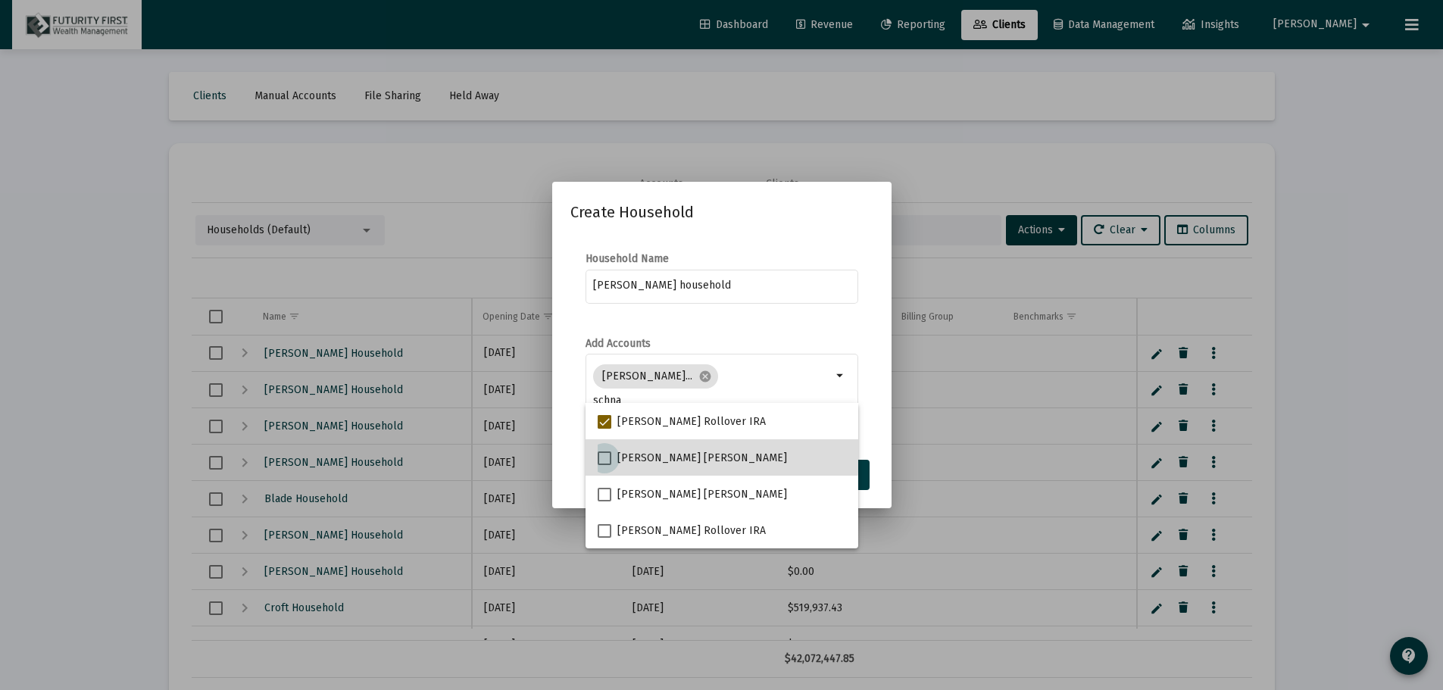
drag, startPoint x: 607, startPoint y: 453, endPoint x: 599, endPoint y: 464, distance: 13.0
click at [606, 453] on span at bounding box center [605, 459] width 14 height 14
click at [605, 465] on input "[PERSON_NAME] [PERSON_NAME]" at bounding box center [604, 465] width 1 height 1
checkbox input "true"
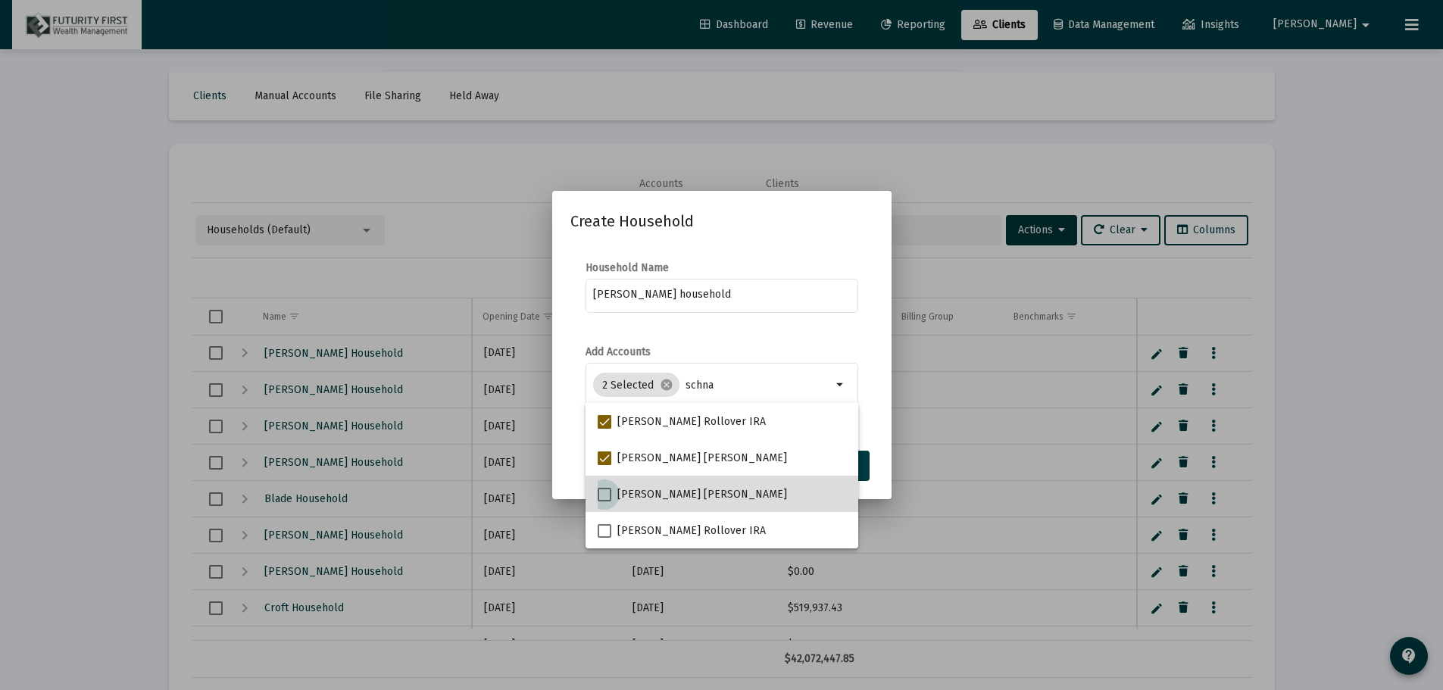
click at [602, 492] on span at bounding box center [605, 495] width 14 height 14
click at [604, 502] on input "[PERSON_NAME] [PERSON_NAME]" at bounding box center [604, 502] width 1 height 1
checkbox input "true"
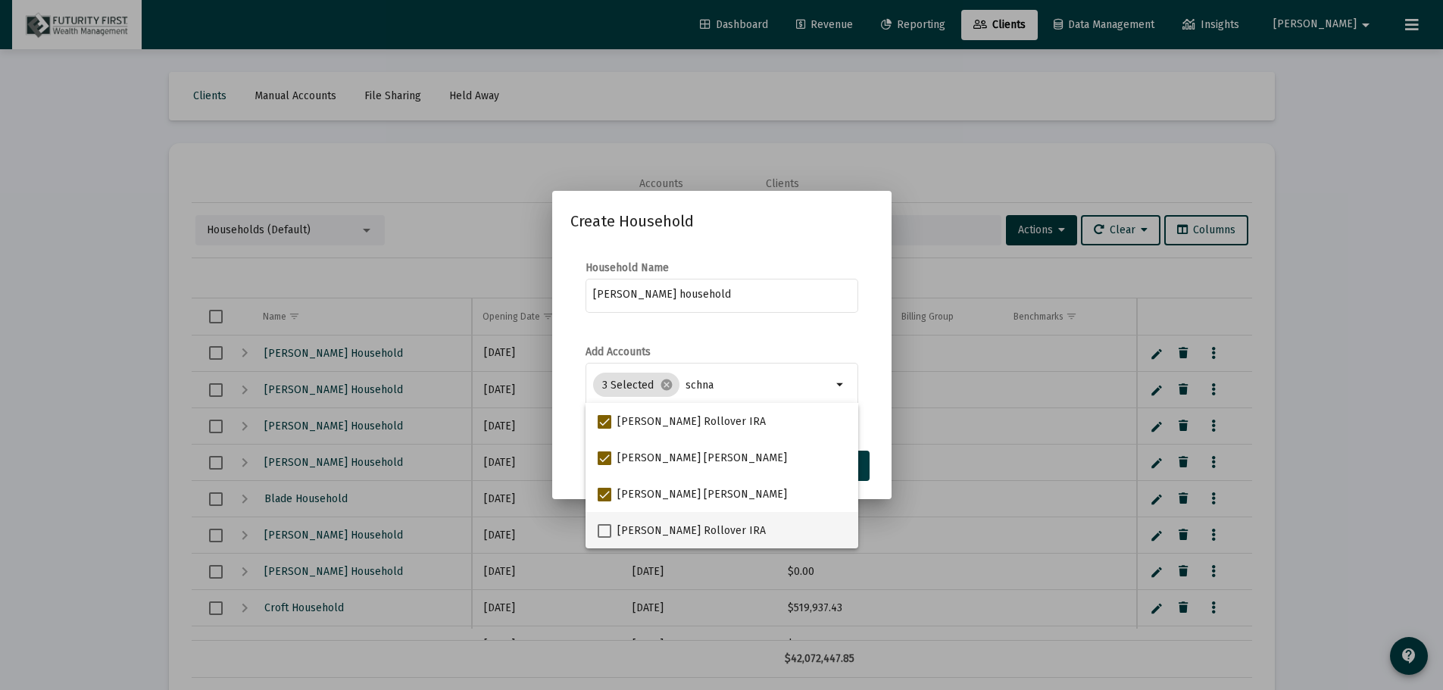
click at [607, 530] on span at bounding box center [605, 531] width 14 height 14
click at [605, 538] on input "[PERSON_NAME] Rollover IRA" at bounding box center [604, 538] width 1 height 1
checkbox input "true"
click at [842, 239] on div "Create Household Household Name Schnackenberg household Add Accounts 4 Selected…" at bounding box center [722, 344] width 303 height 271
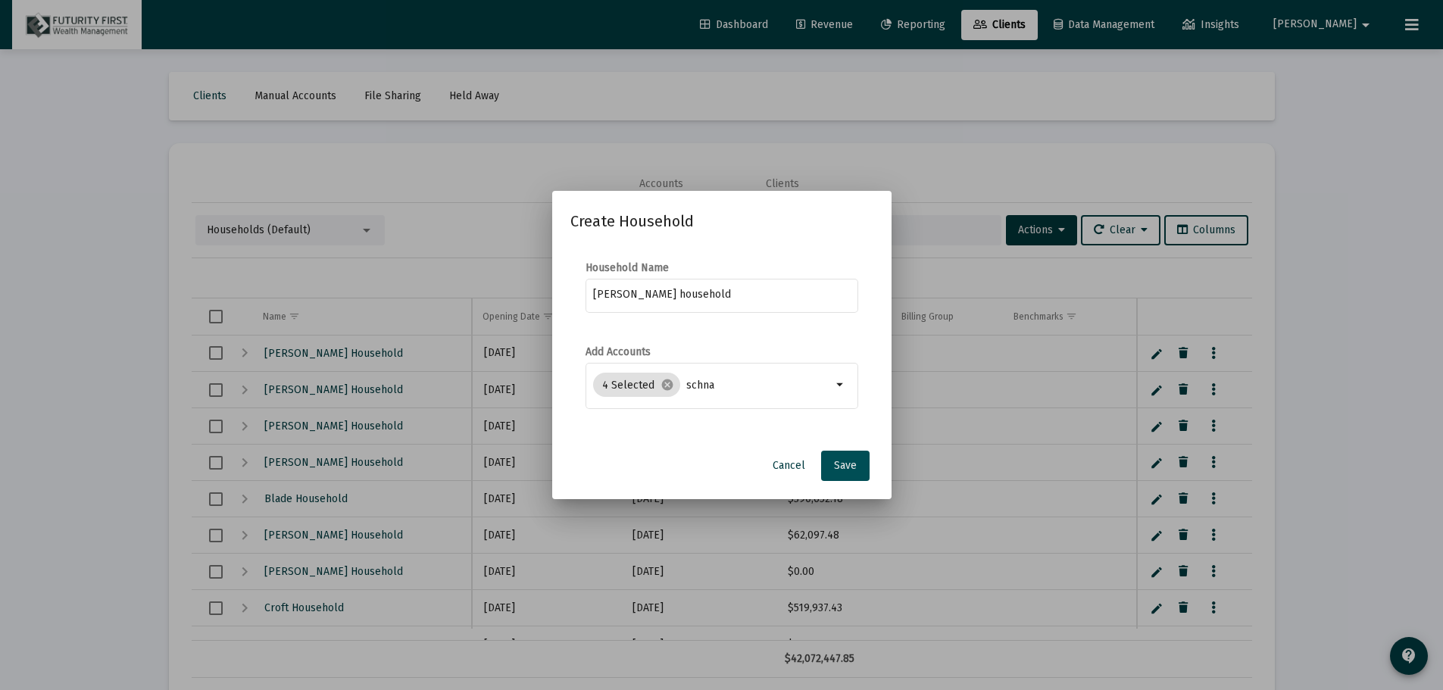
click at [840, 461] on span "Save" at bounding box center [845, 465] width 23 height 13
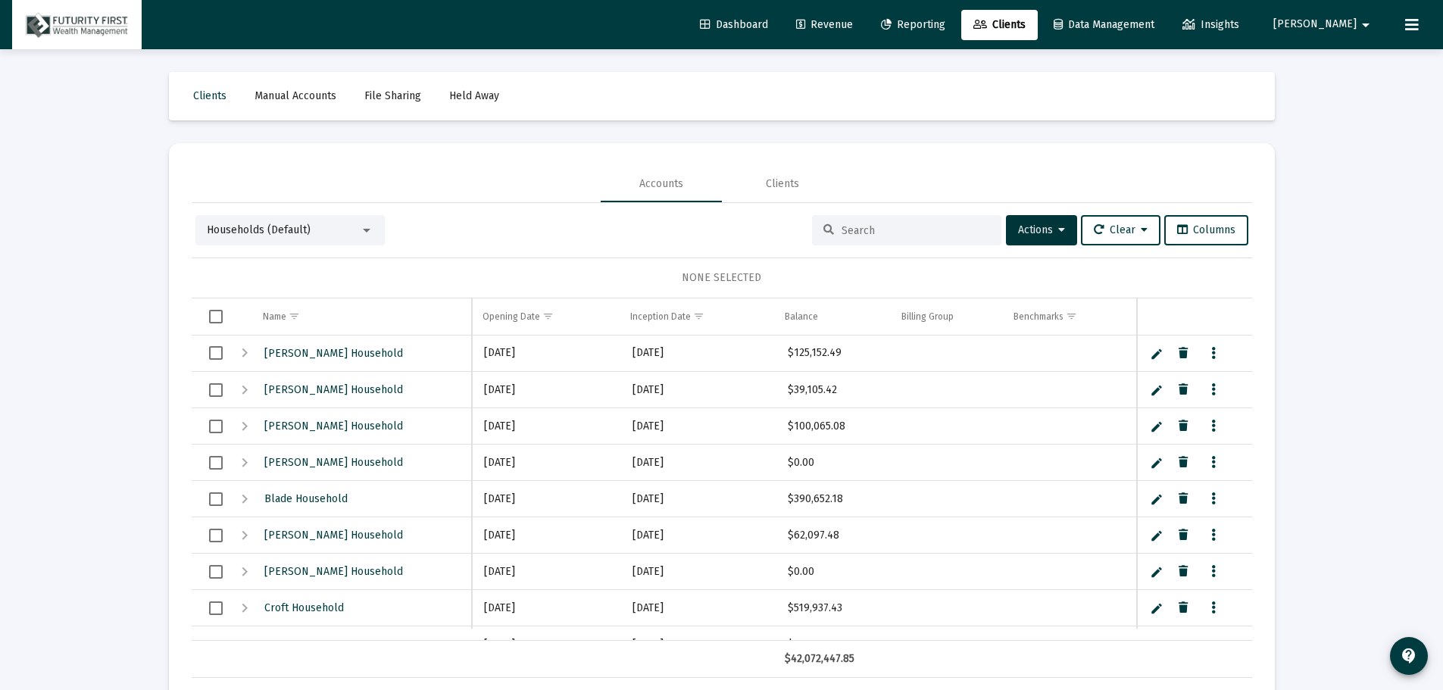
click at [1333, 16] on button "Melissa arrow_drop_down" at bounding box center [1324, 24] width 138 height 30
click at [1356, 95] on button "Logout" at bounding box center [1348, 101] width 90 height 36
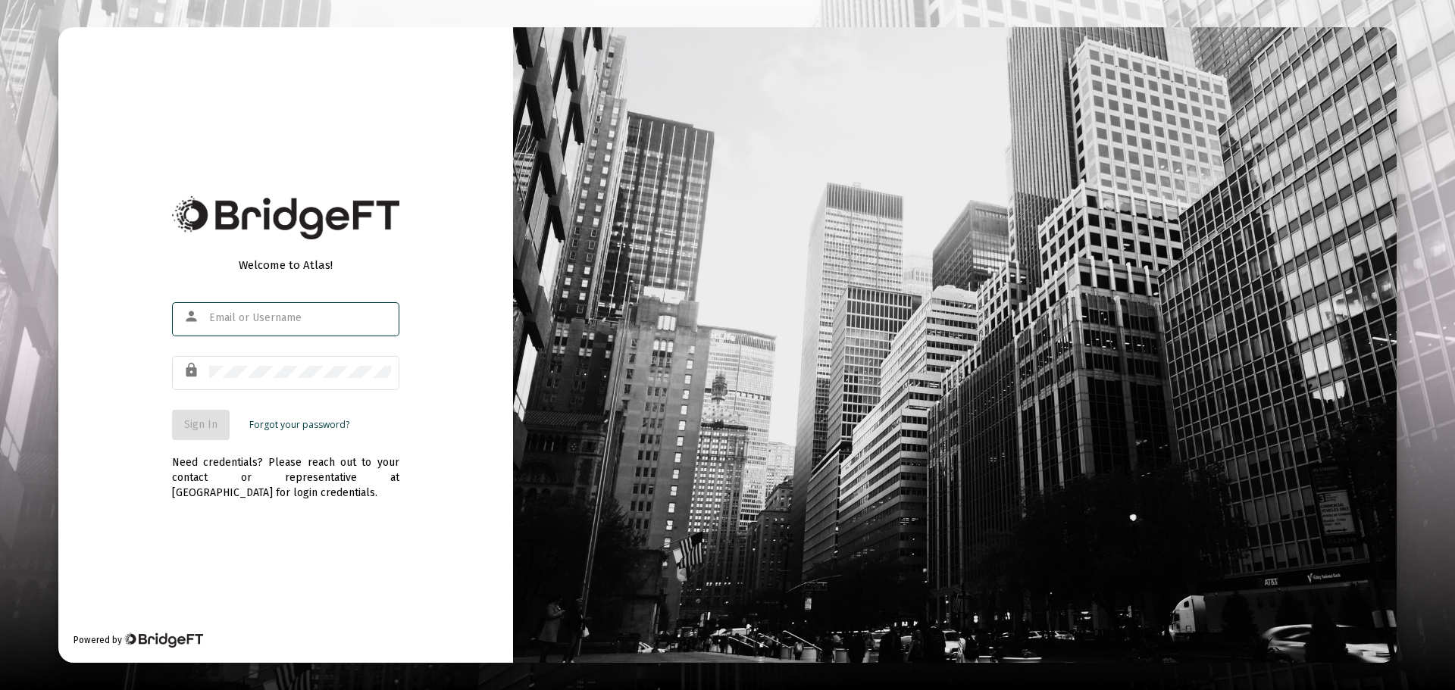
type input "[EMAIL_ADDRESS][DOMAIN_NAME]"
click at [204, 423] on span "Sign In" at bounding box center [200, 424] width 33 height 13
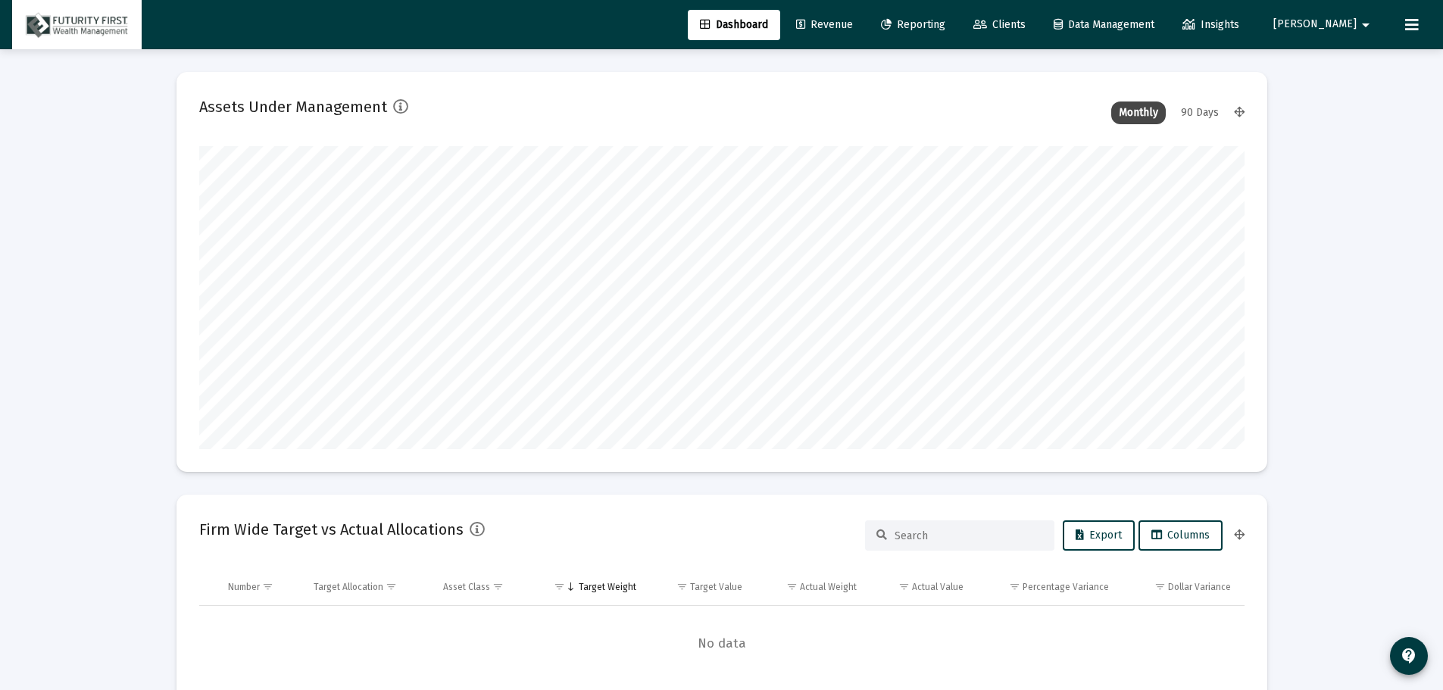
scroll to position [303, 1046]
type input "[DATE]"
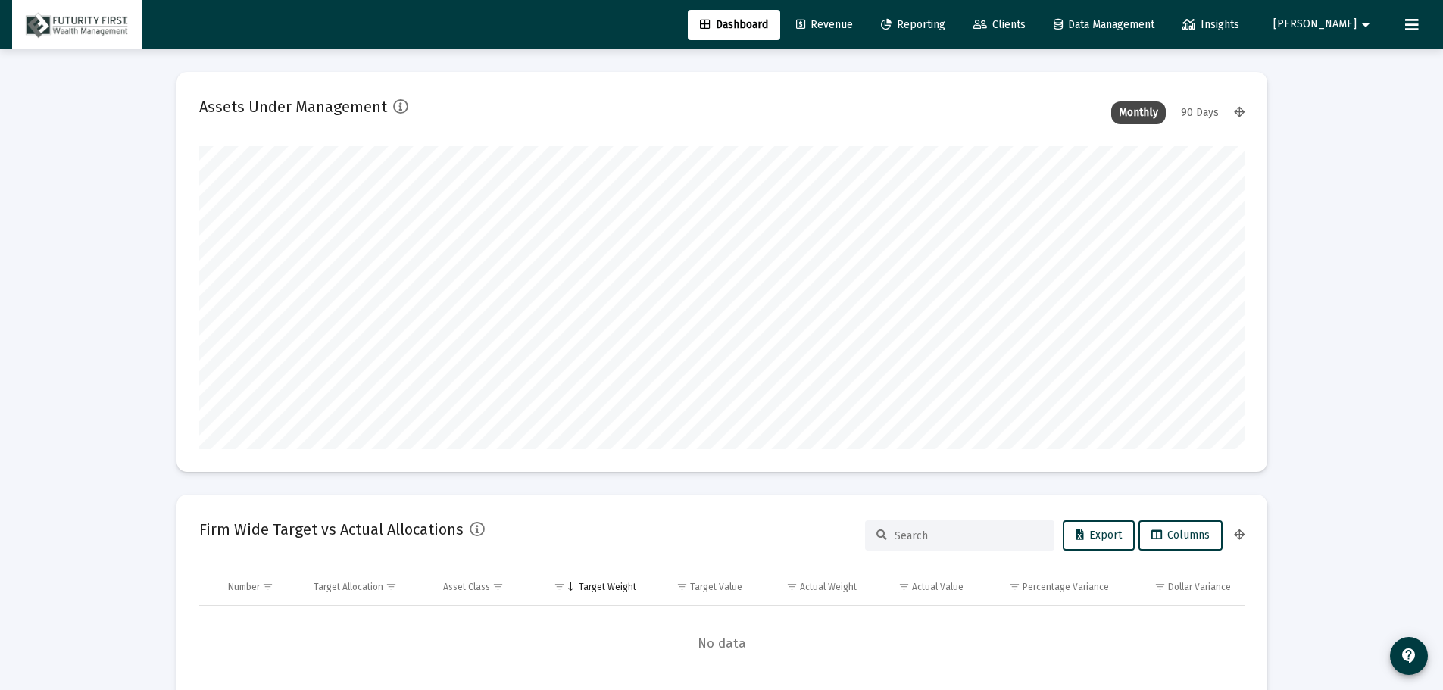
click at [1026, 25] on span "Clients" at bounding box center [1000, 24] width 52 height 13
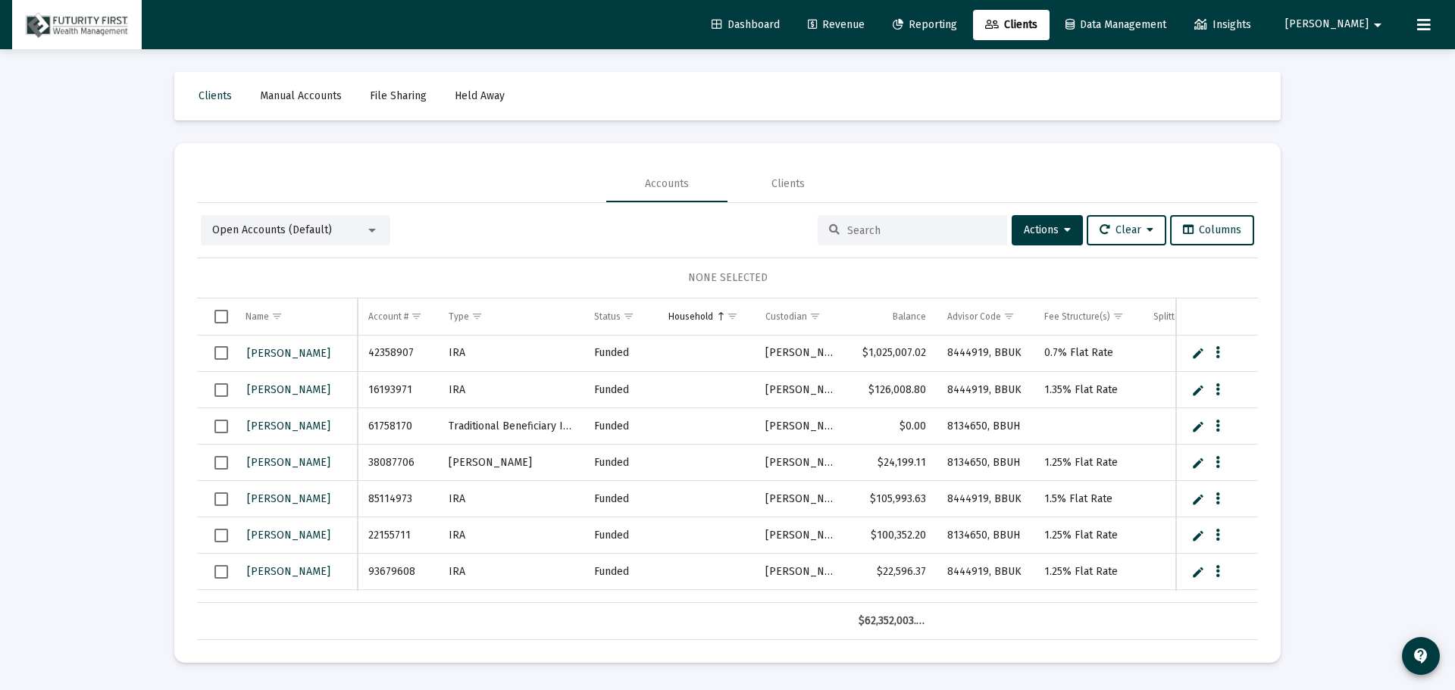
click at [897, 224] on input at bounding box center [921, 230] width 148 height 13
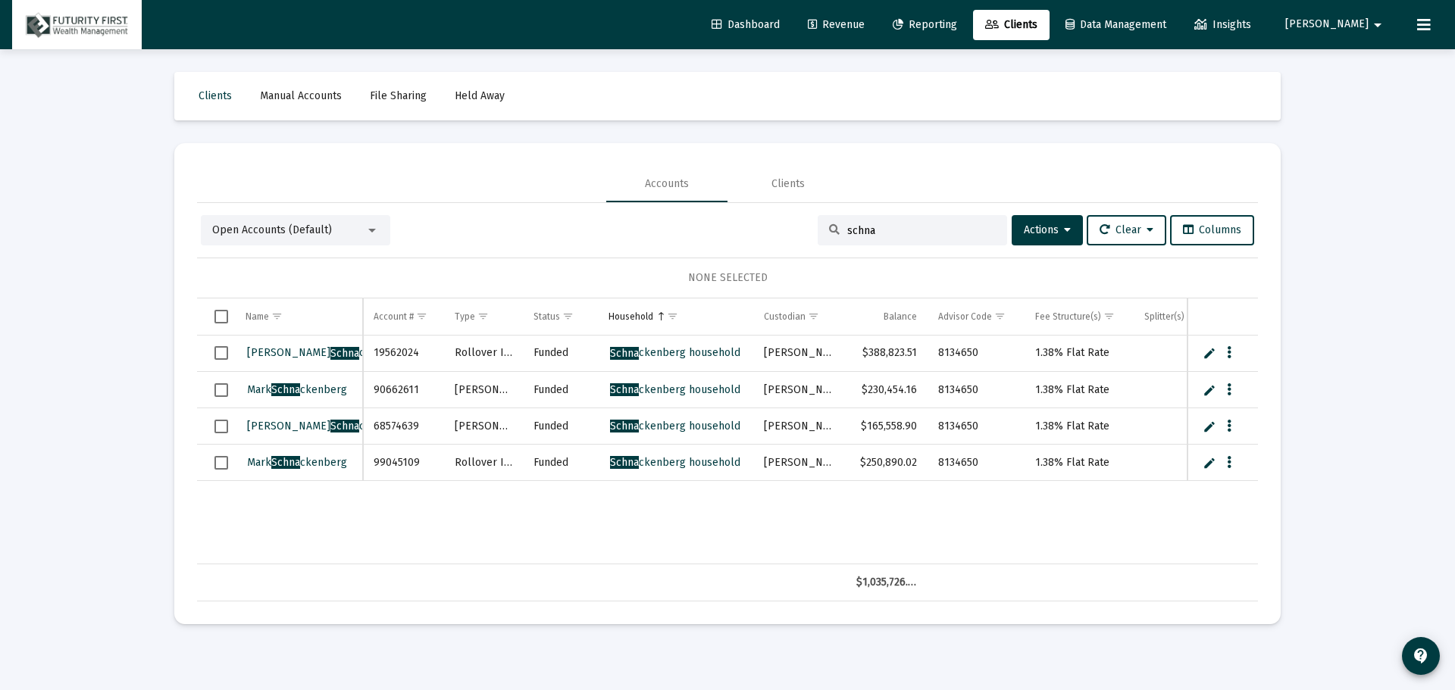
type input "schna"
click at [371, 225] on div at bounding box center [372, 230] width 14 height 12
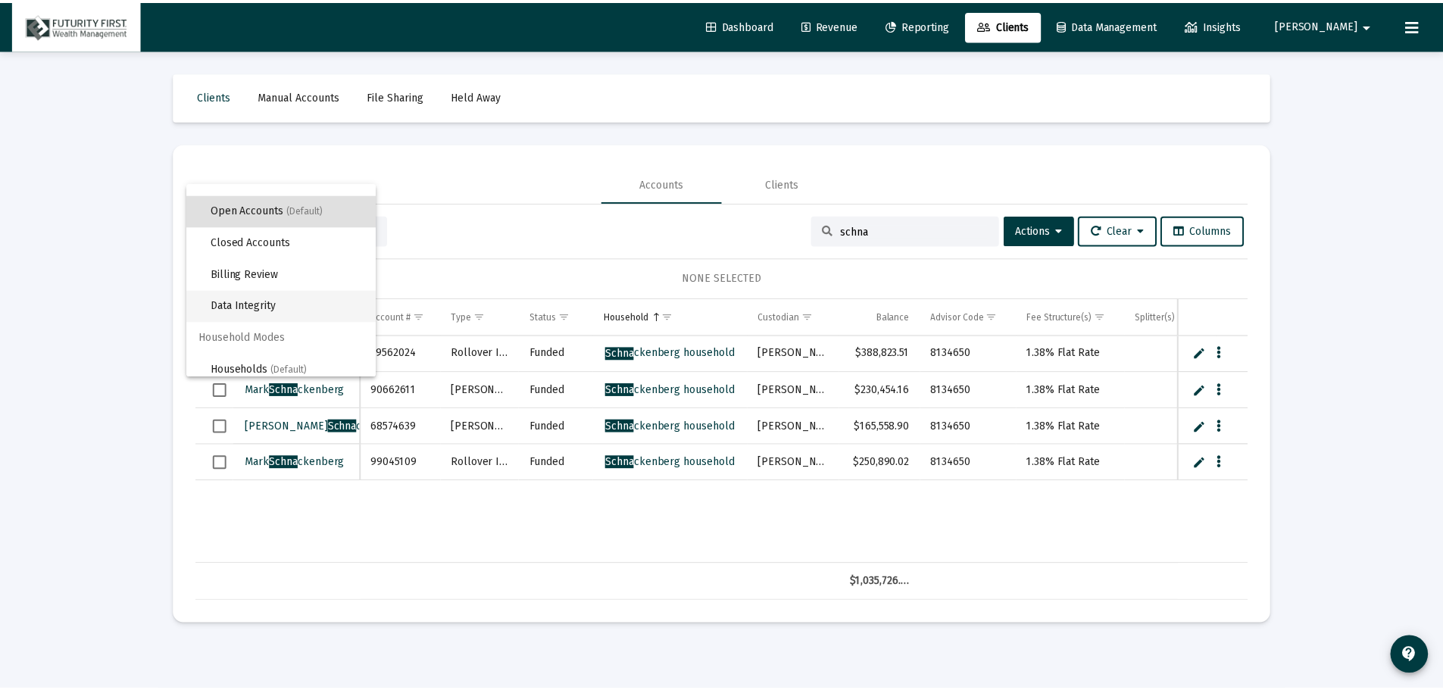
scroll to position [29, 0]
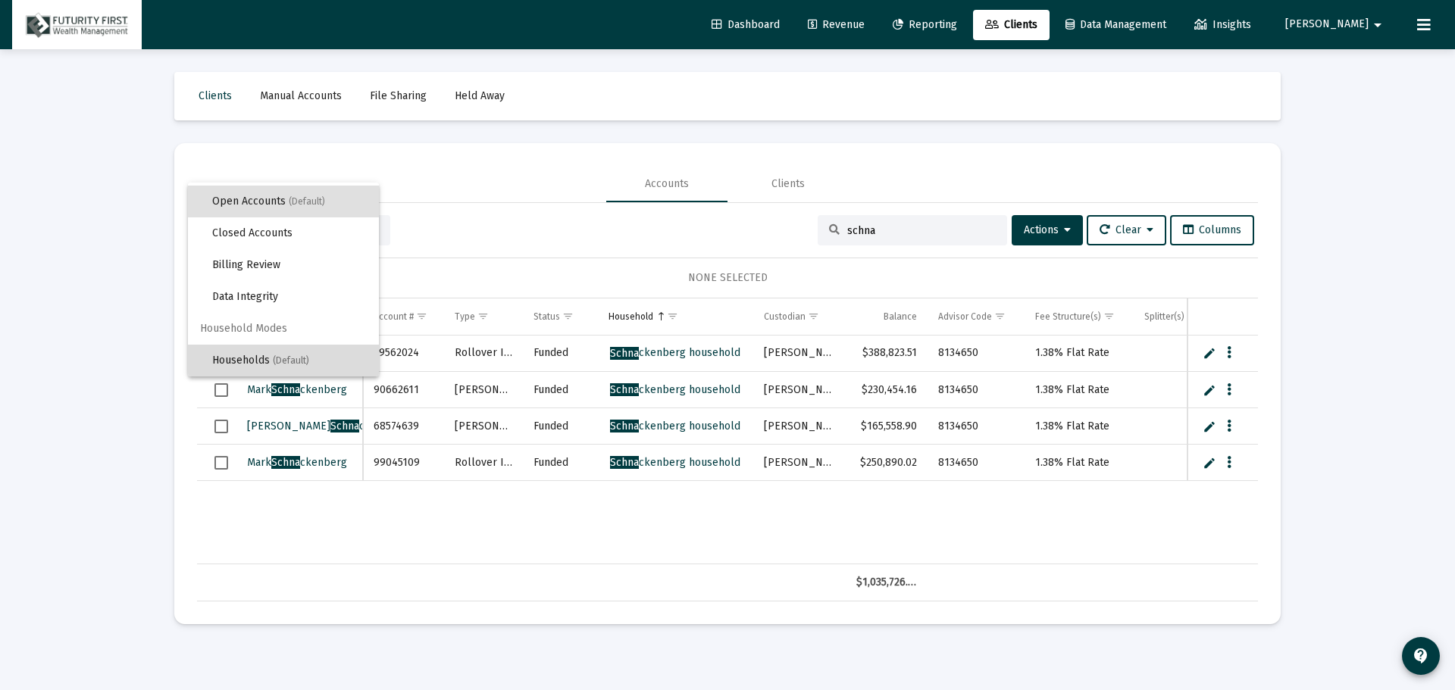
click at [290, 358] on span "(Default)" at bounding box center [291, 360] width 36 height 11
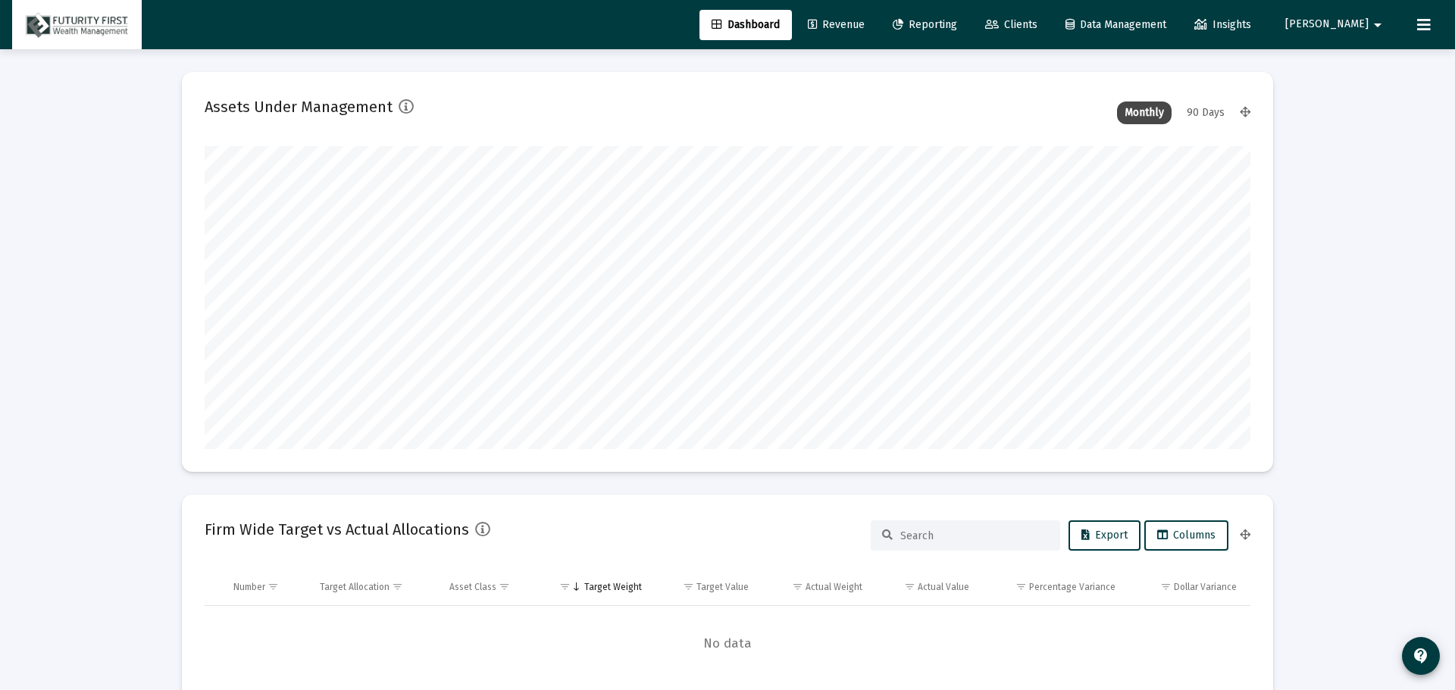
type input "[DATE]"
click at [946, 21] on span "Reporting" at bounding box center [913, 24] width 64 height 13
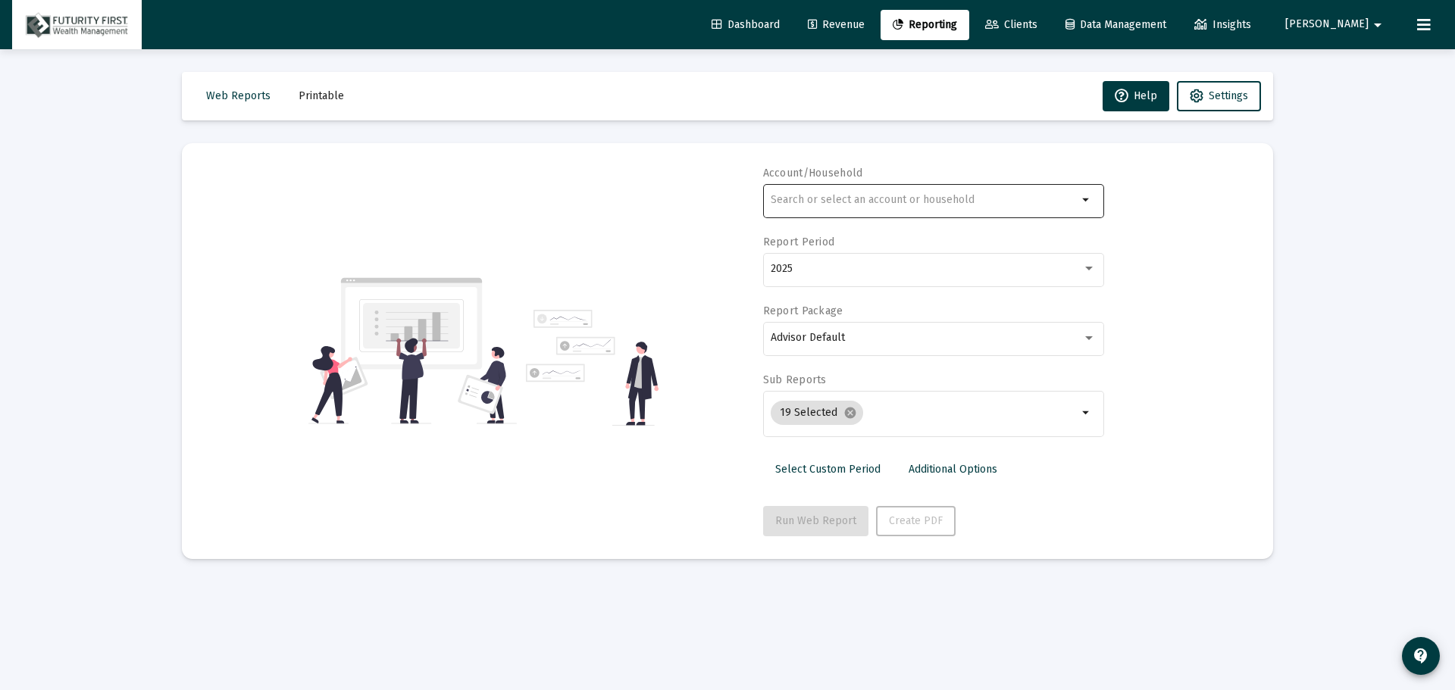
click at [967, 204] on input "text" at bounding box center [924, 200] width 307 height 12
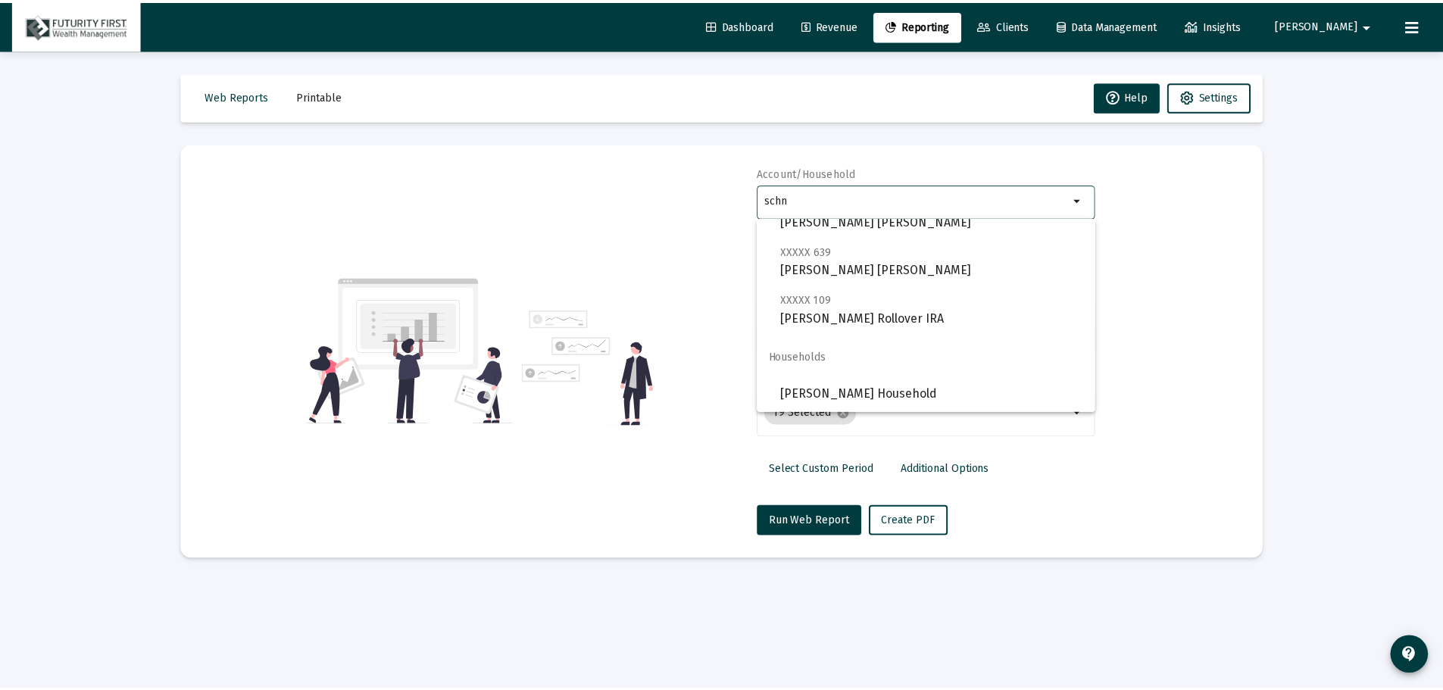
scroll to position [339, 0]
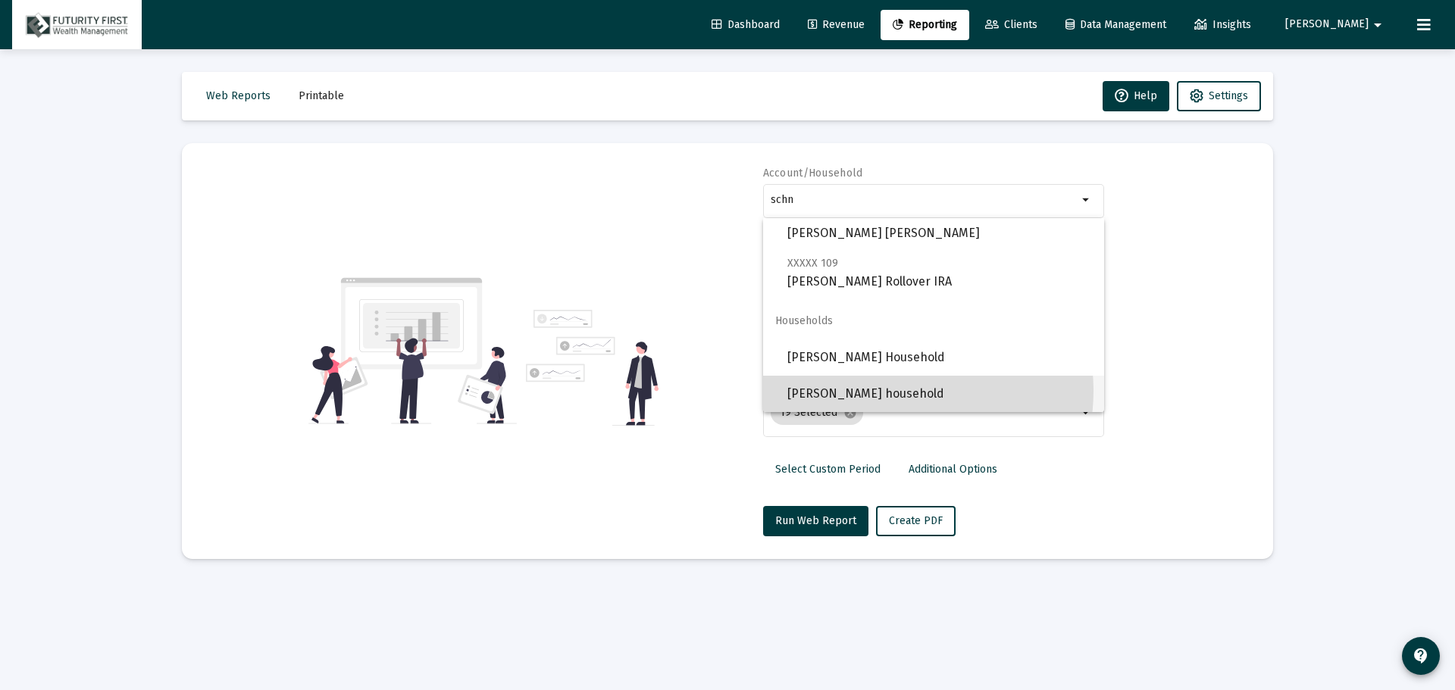
click at [896, 391] on span "[PERSON_NAME] household" at bounding box center [939, 394] width 305 height 36
type input "[PERSON_NAME] household"
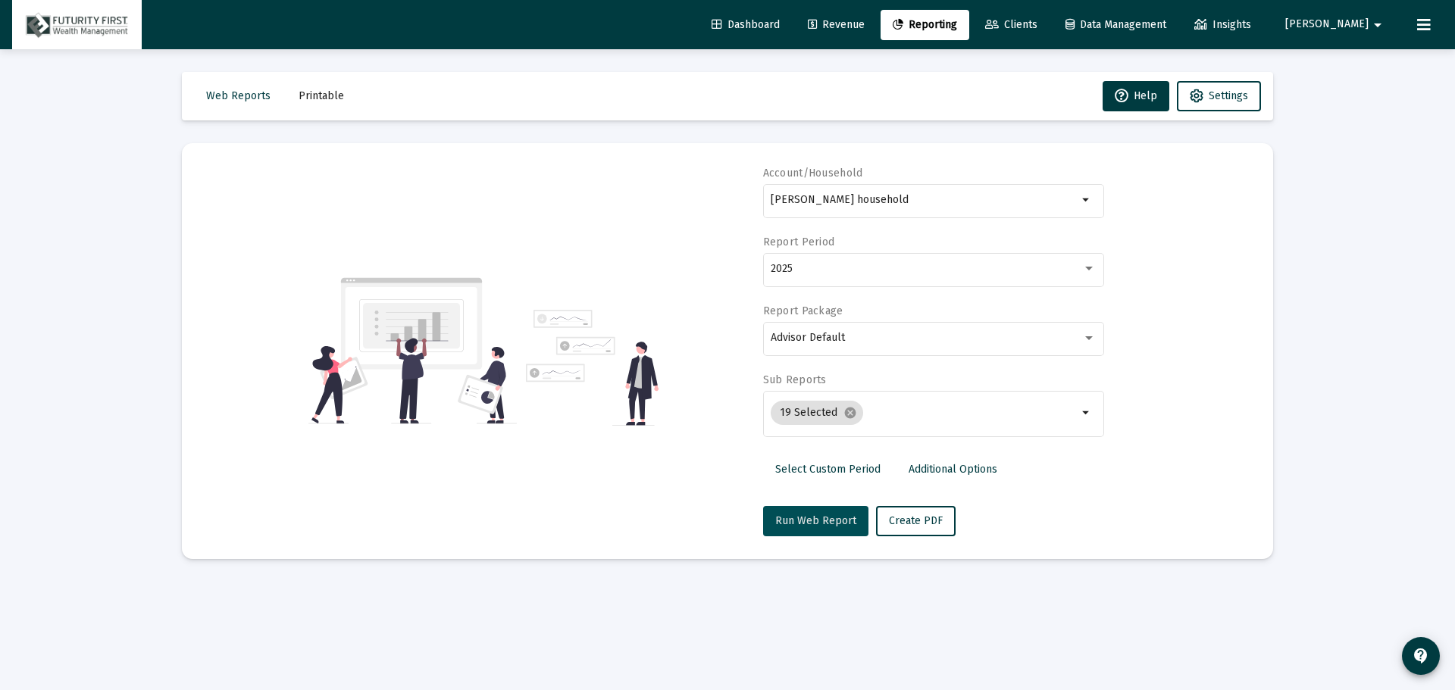
click at [817, 519] on span "Run Web Report" at bounding box center [815, 520] width 81 height 13
select select "View all"
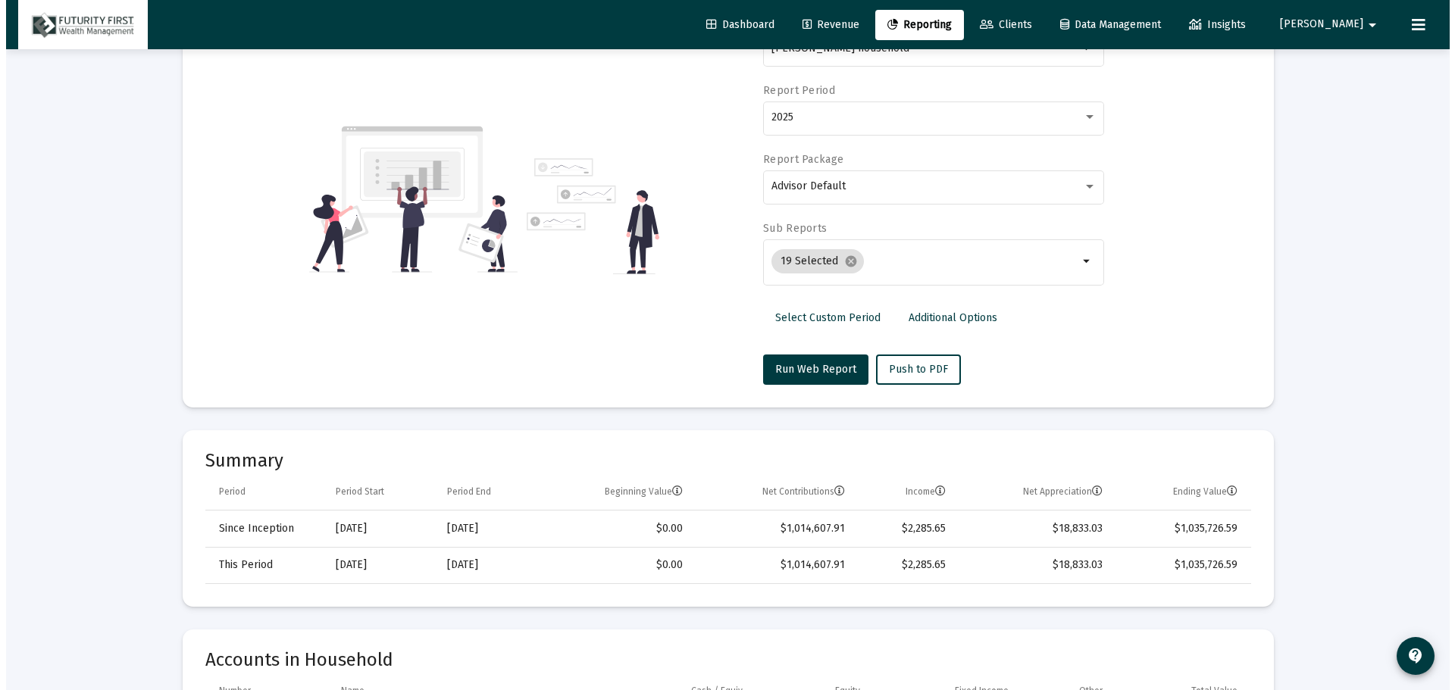
scroll to position [0, 0]
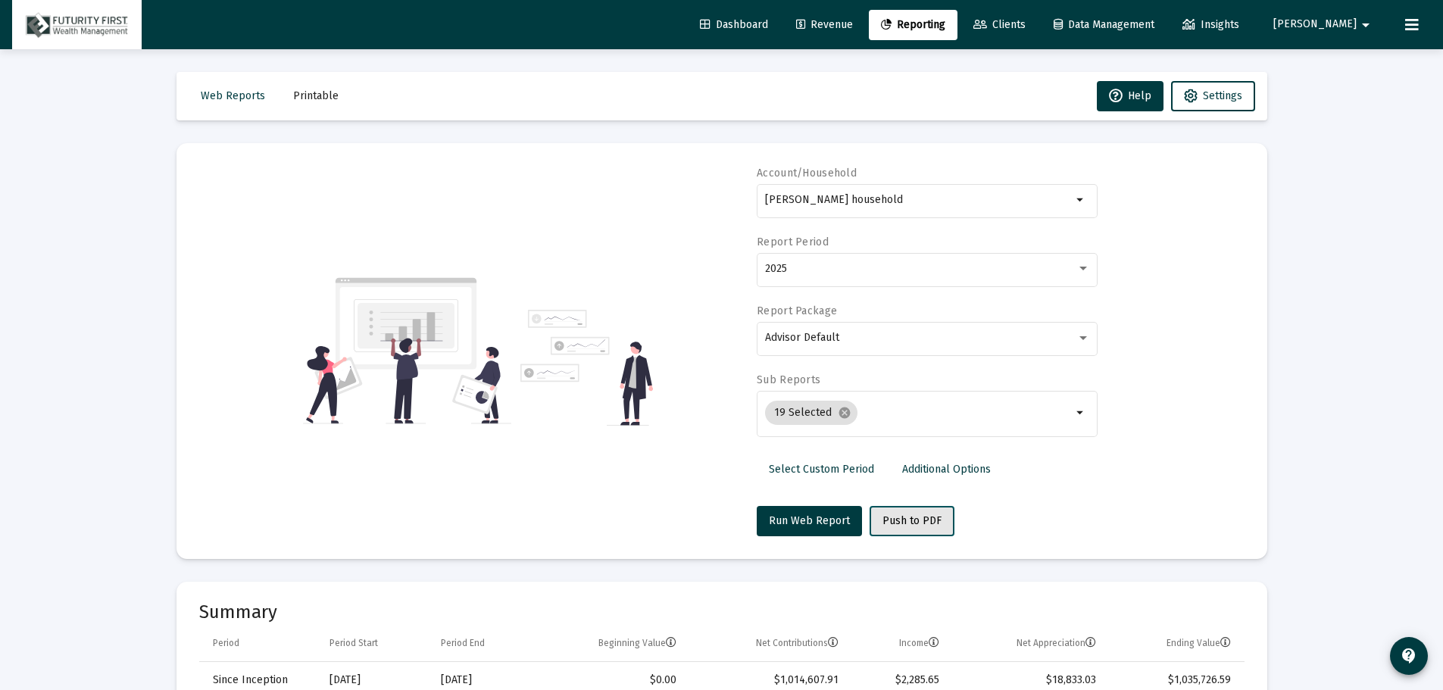
click at [914, 516] on span "Push to PDF" at bounding box center [912, 520] width 59 height 13
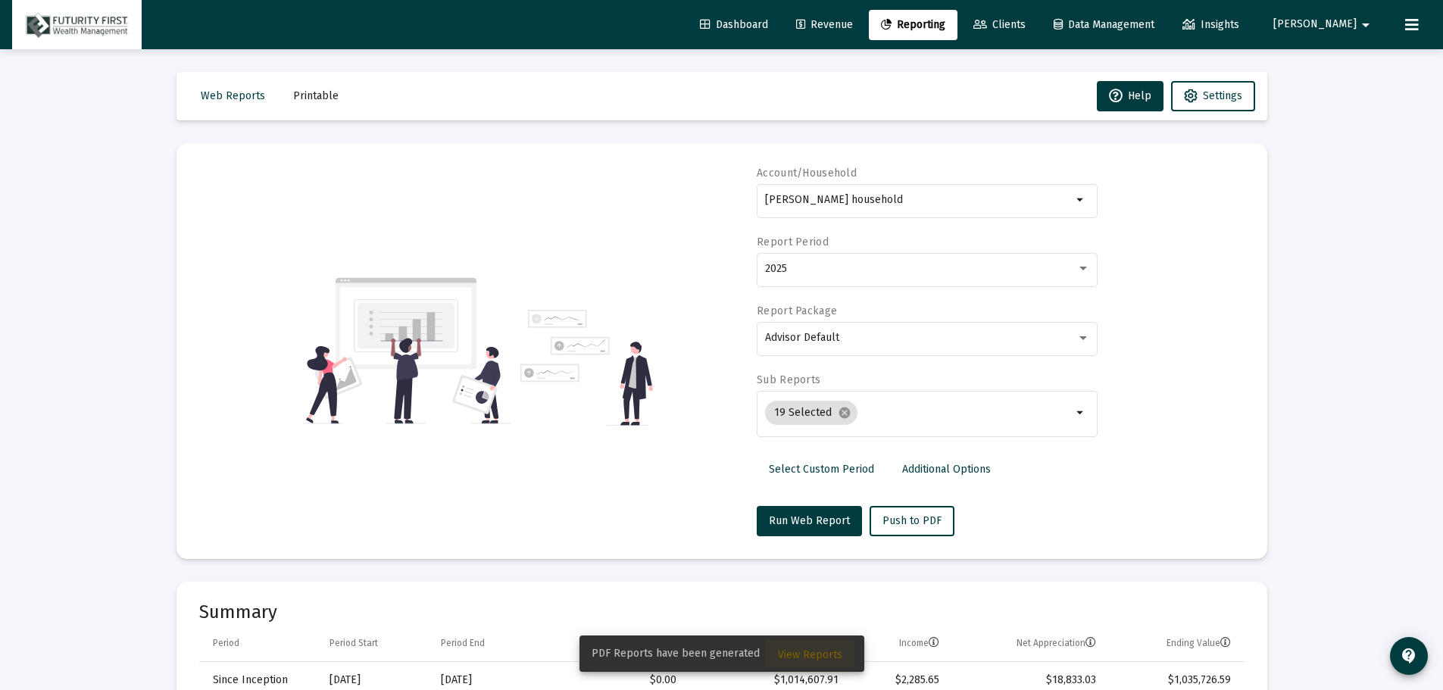
click at [810, 652] on span "View Reports" at bounding box center [810, 655] width 64 height 13
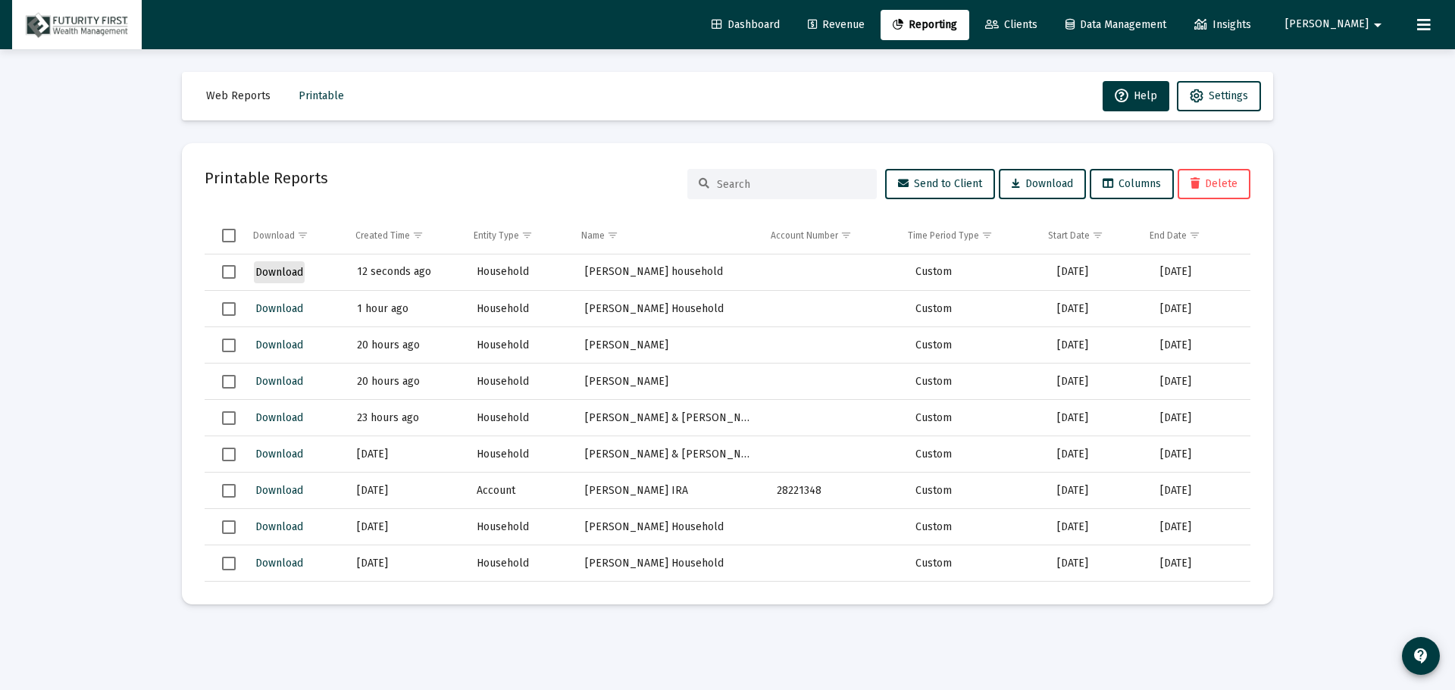
click at [283, 268] on span "Download" at bounding box center [279, 272] width 48 height 13
